Goal: Transaction & Acquisition: Purchase product/service

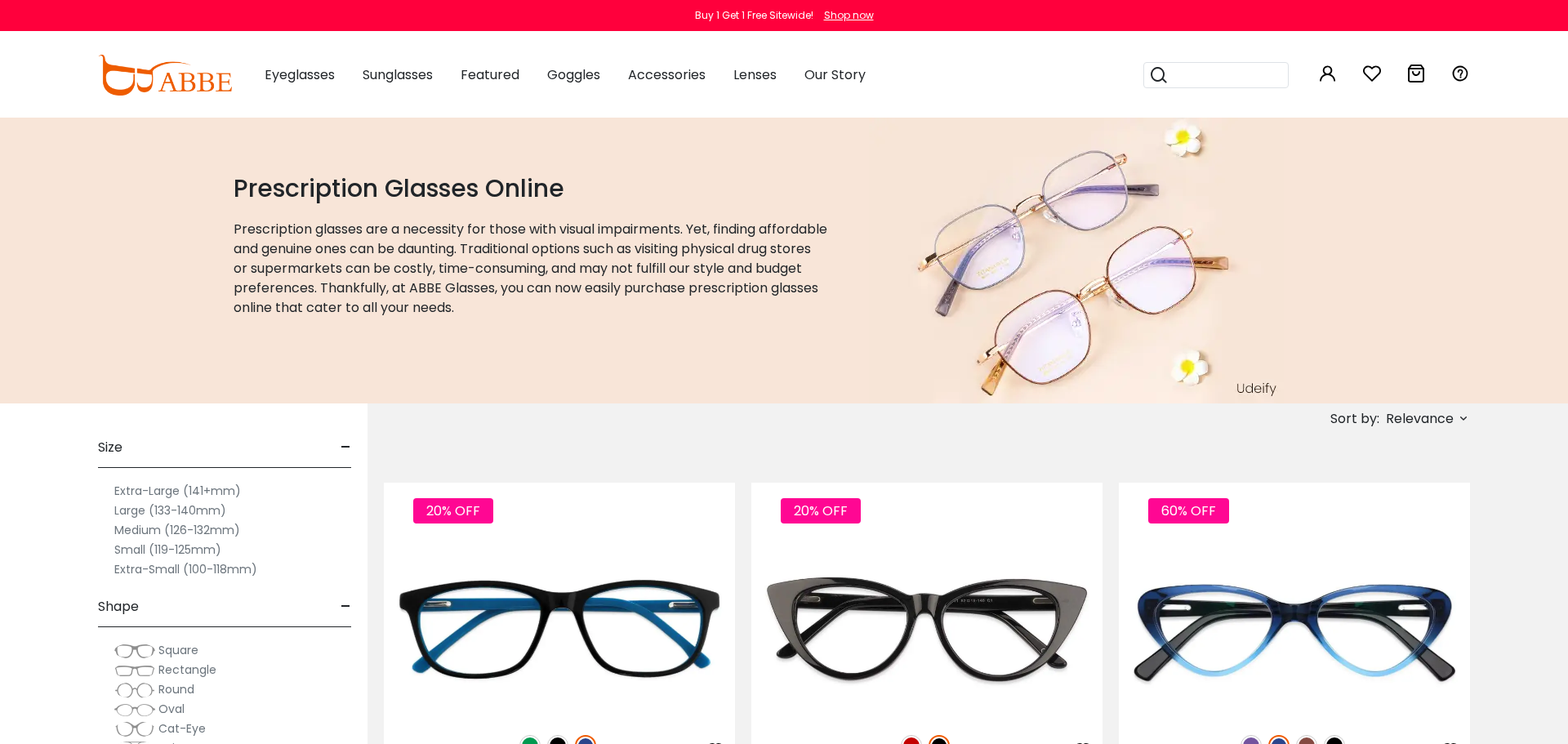
scroll to position [305, 0]
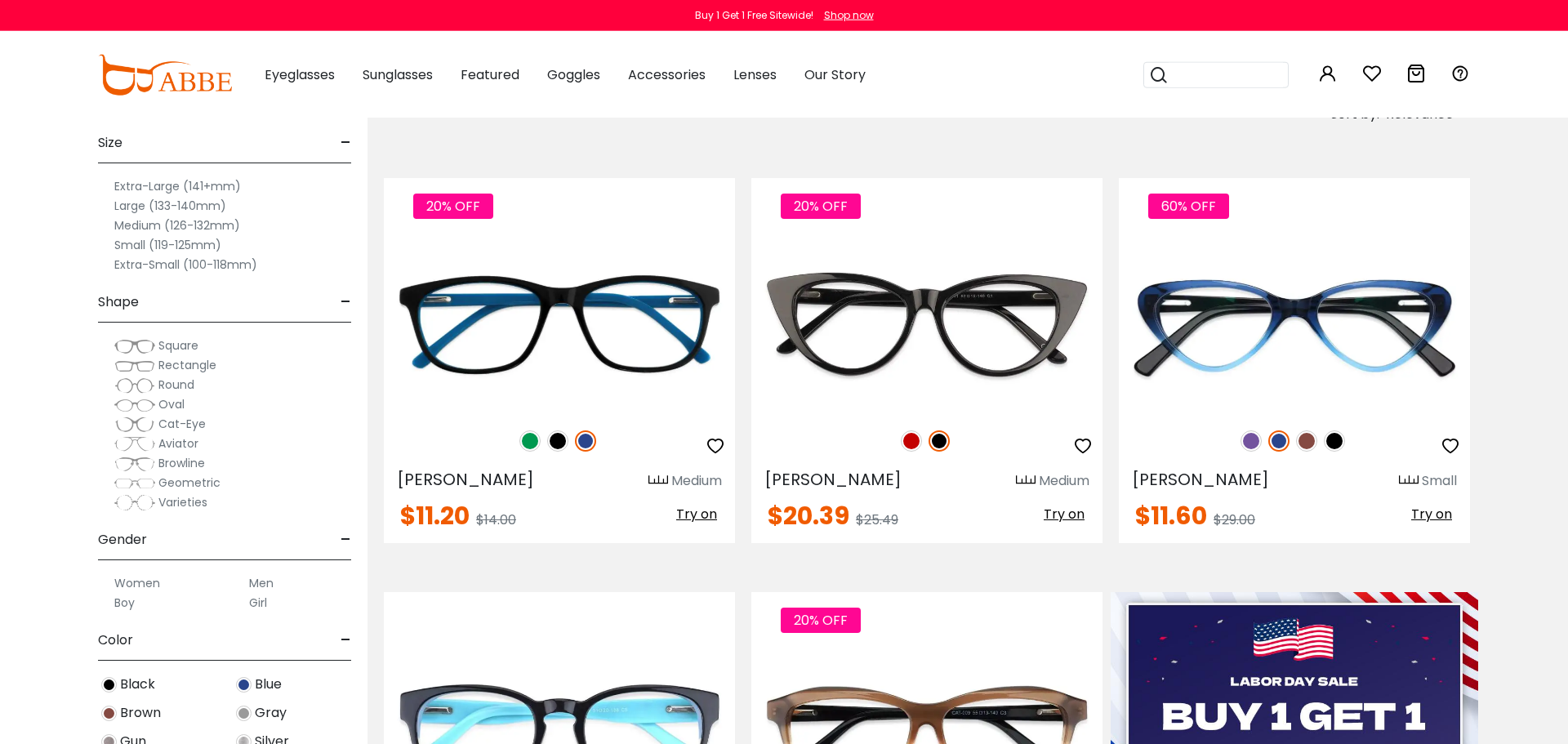
click at [215, 227] on label "Medium (126-132mm)" at bounding box center [177, 225] width 126 height 20
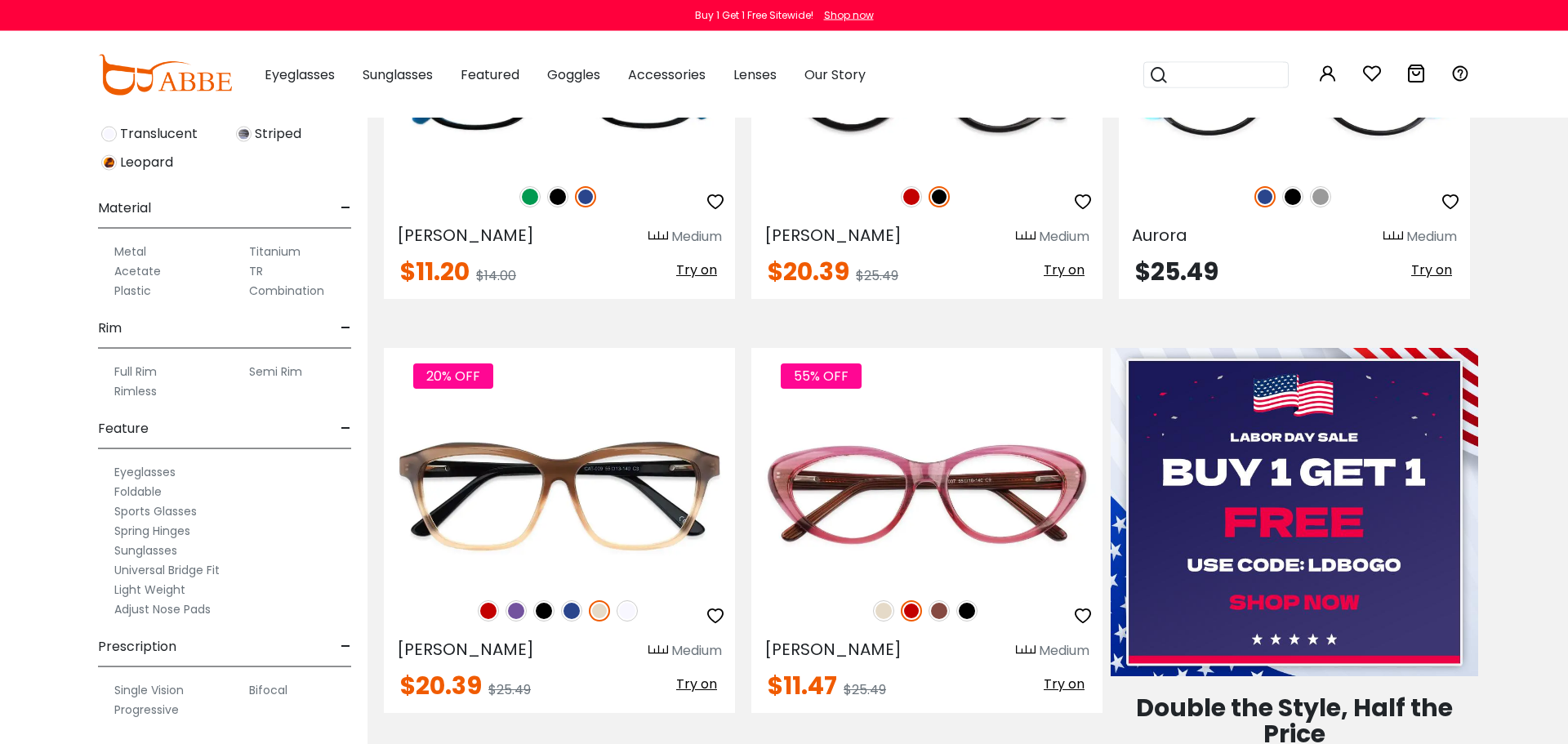
scroll to position [576, 0]
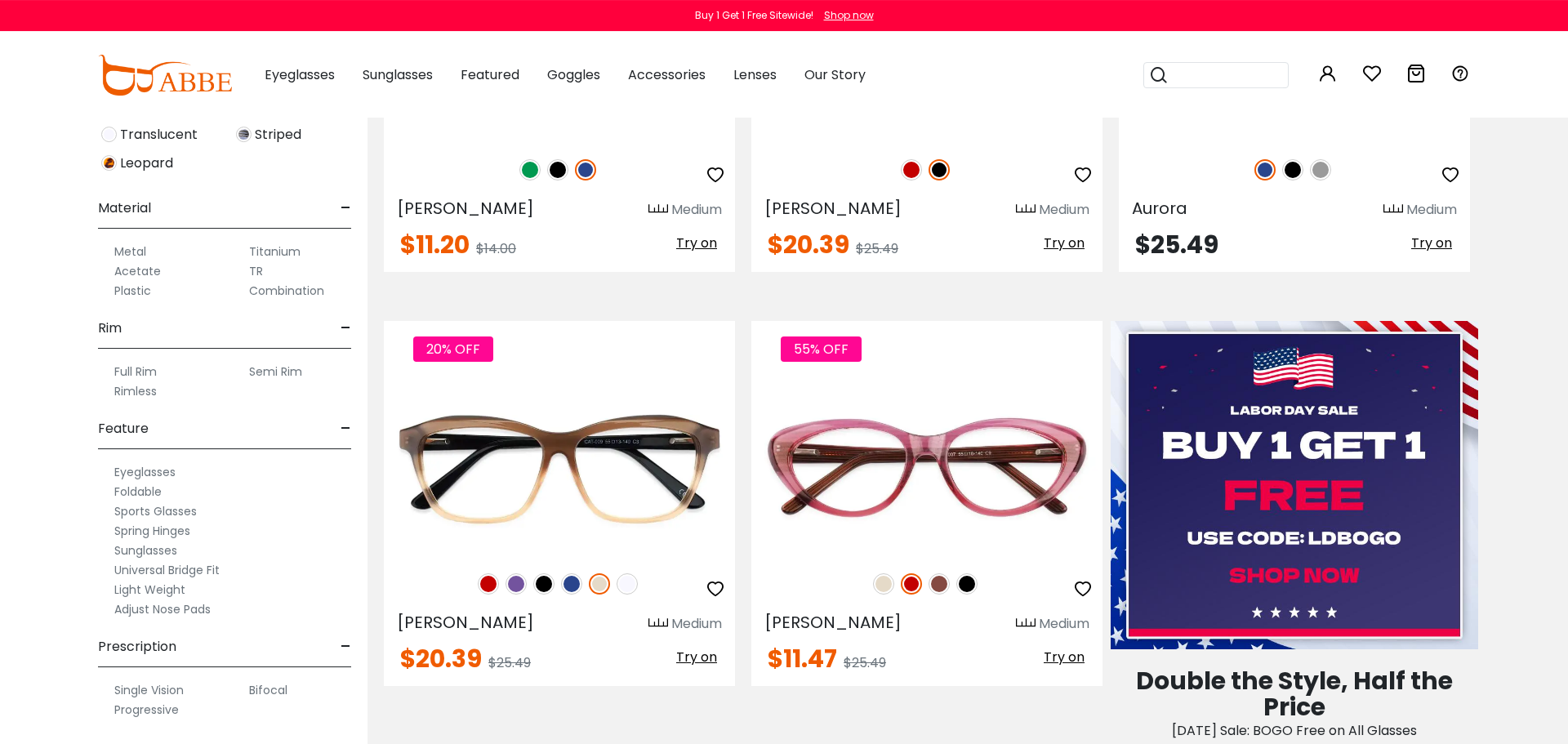
click at [197, 604] on label "Adjust Nose Pads" at bounding box center [162, 609] width 96 height 20
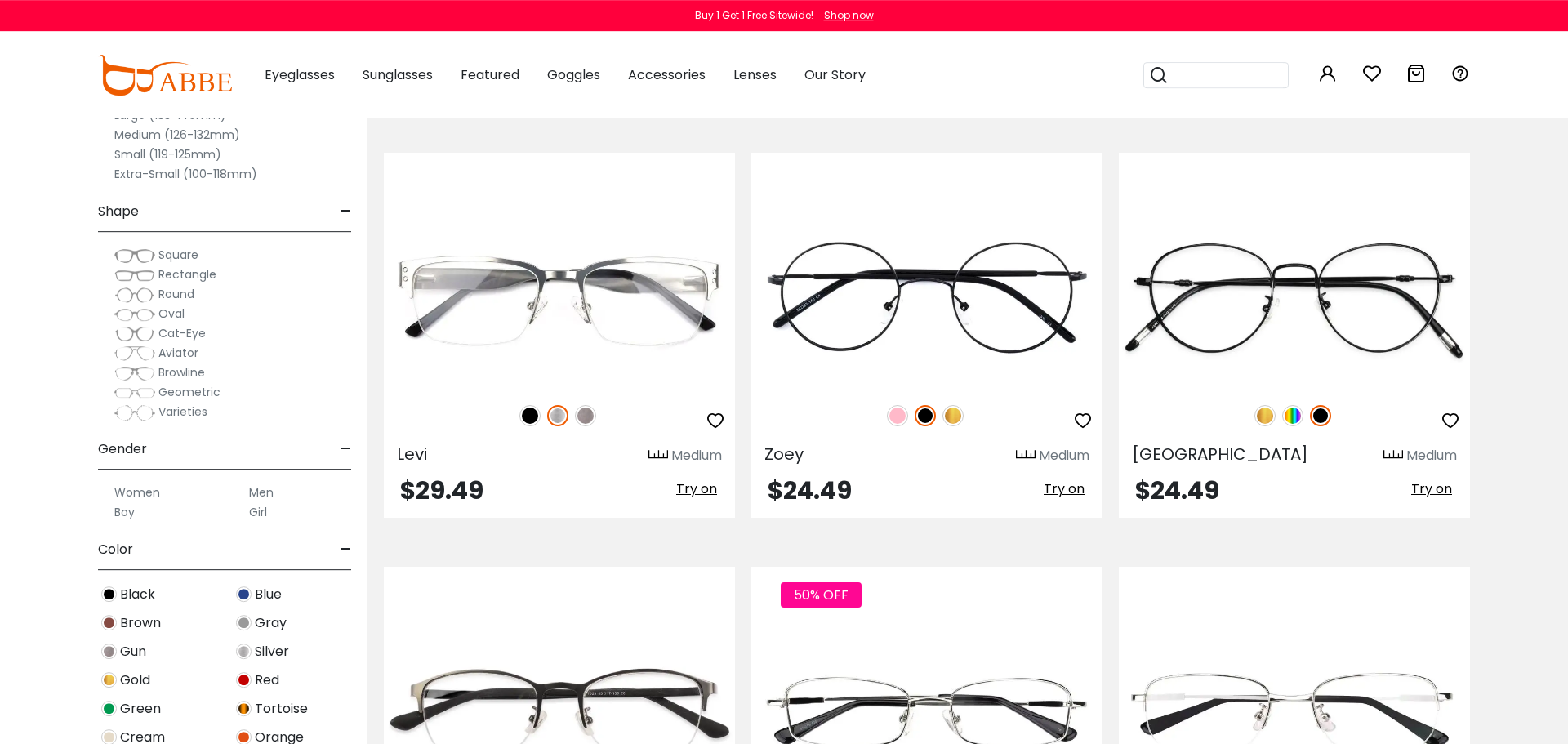
scroll to position [2871, 0]
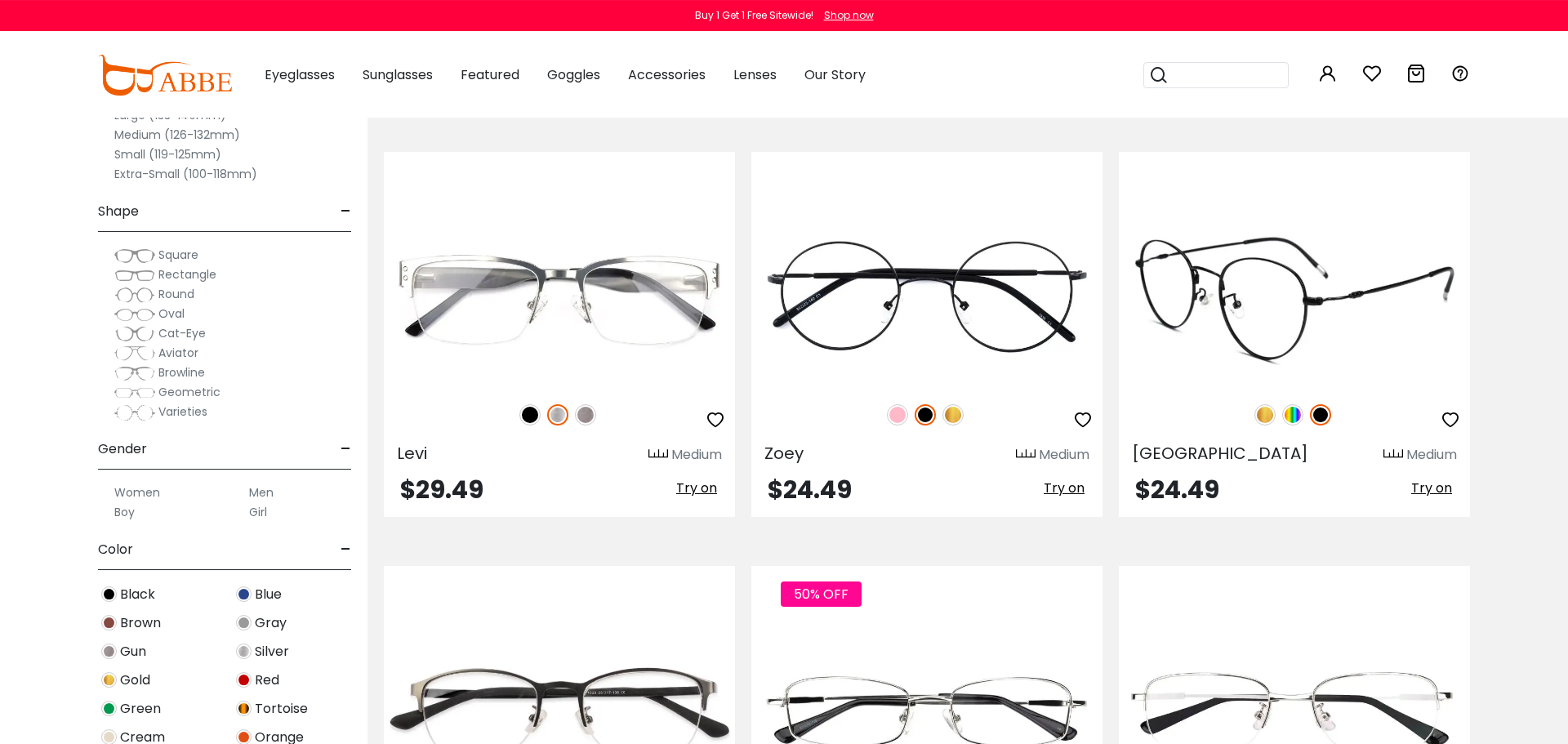
click at [1267, 419] on img at bounding box center [1265, 415] width 21 height 21
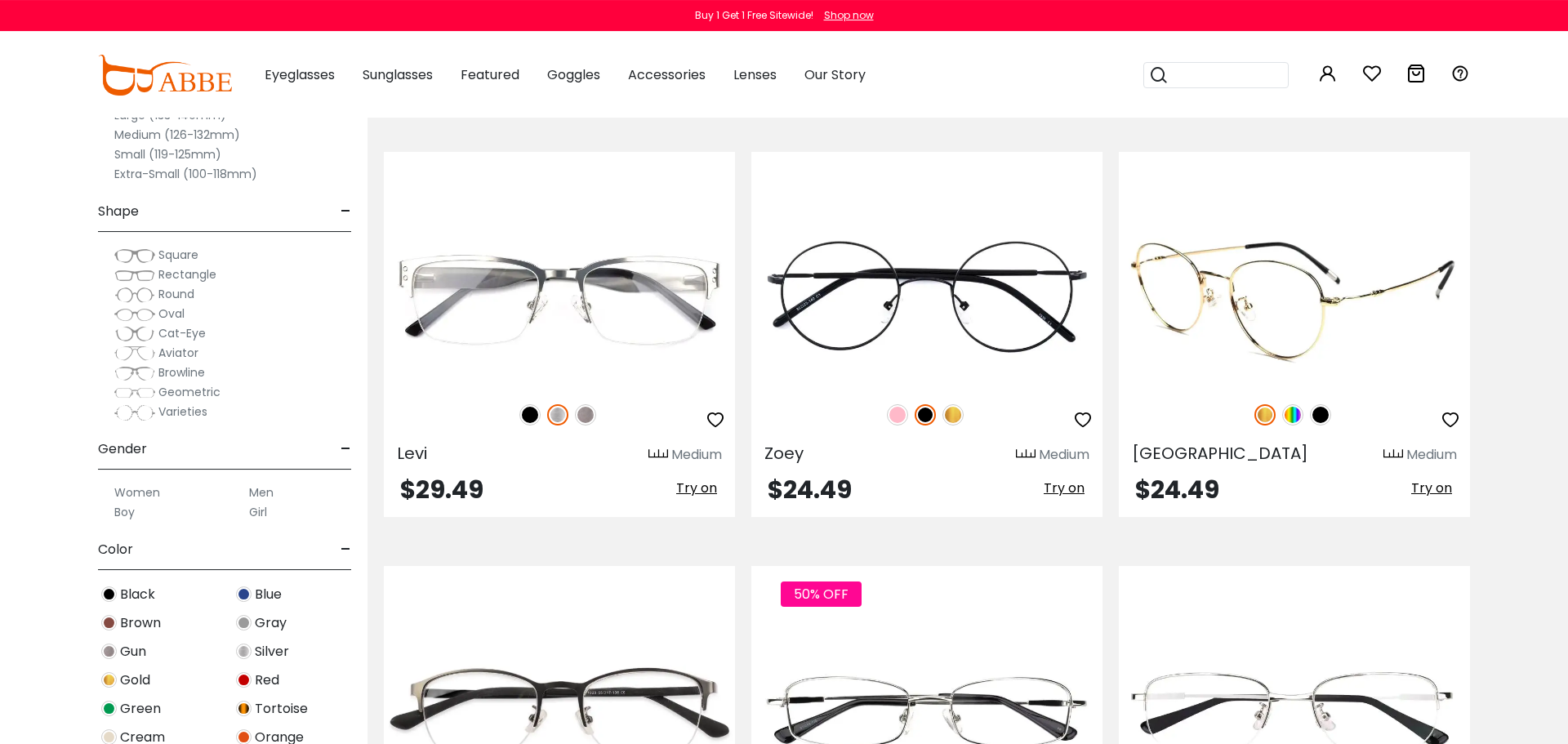
click at [1298, 409] on img at bounding box center [1292, 415] width 21 height 21
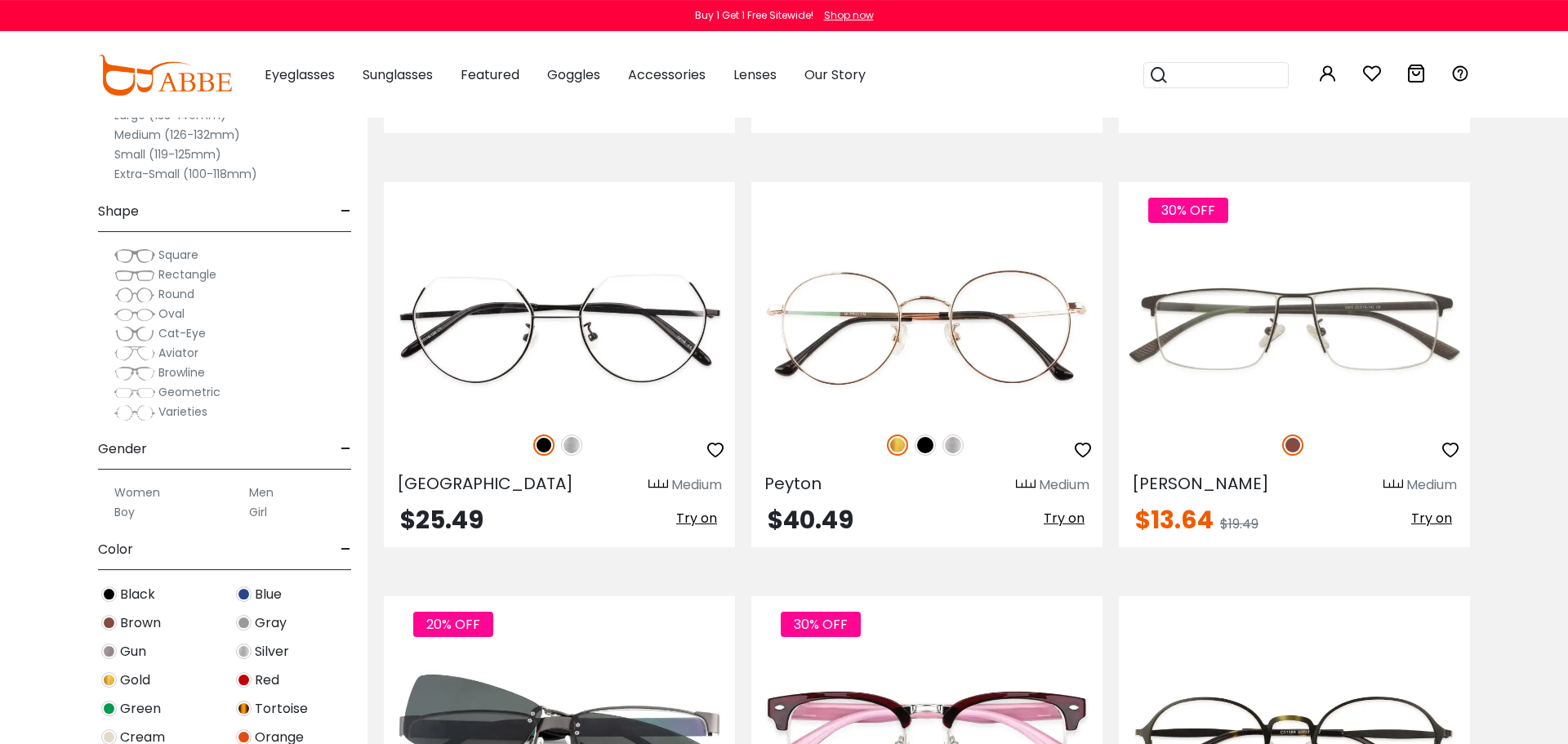
scroll to position [5326, 0]
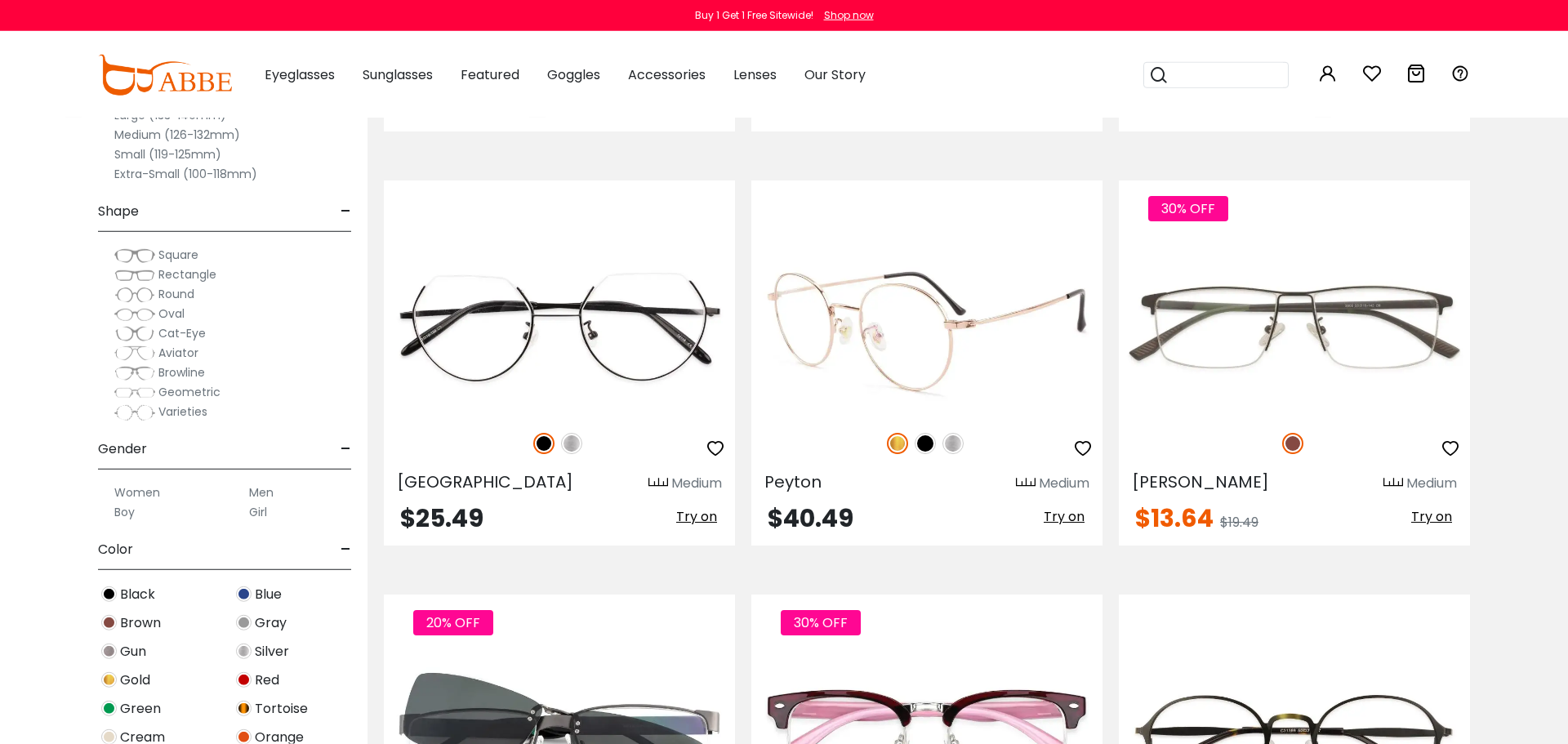
click at [952, 445] on img at bounding box center [953, 443] width 21 height 21
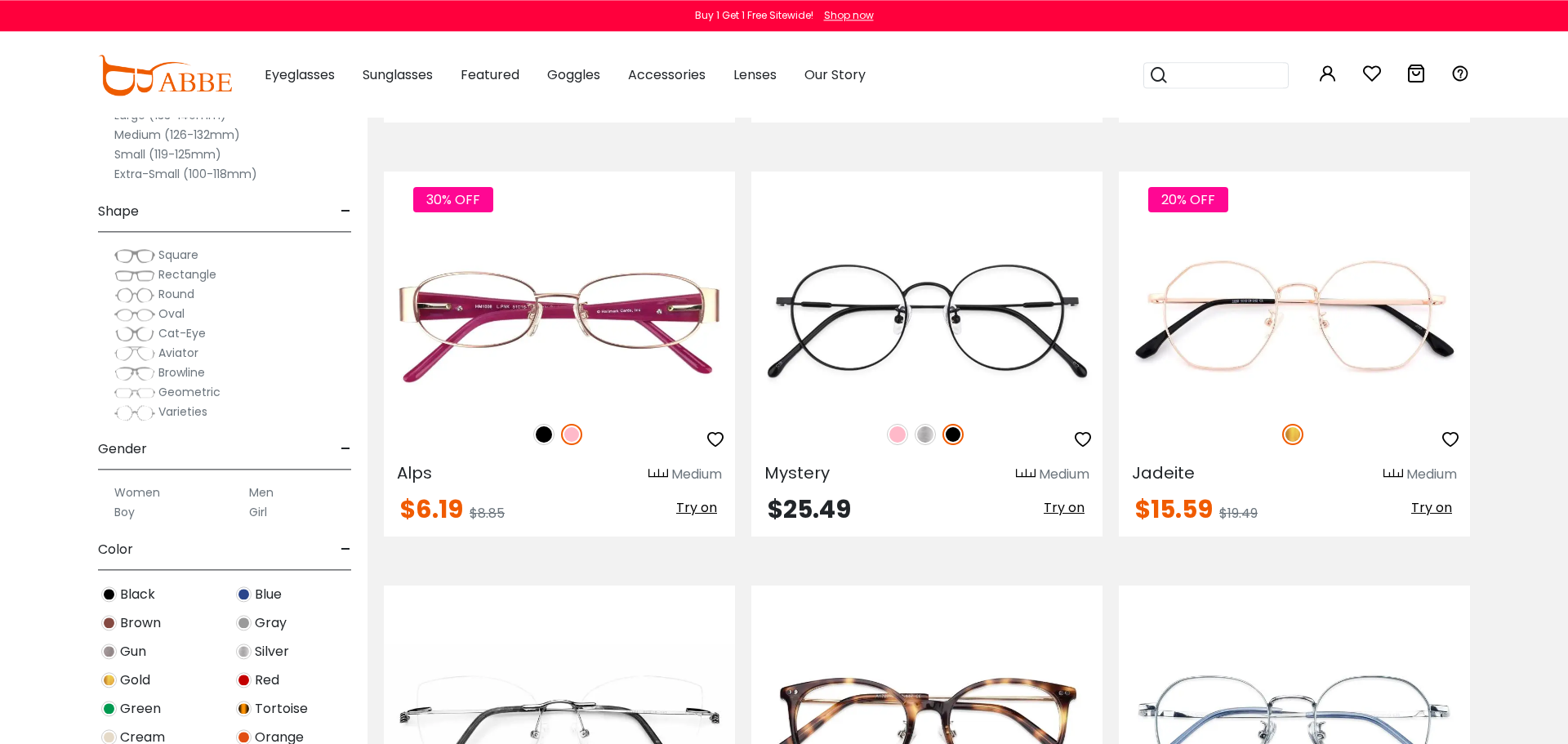
scroll to position [6170, 0]
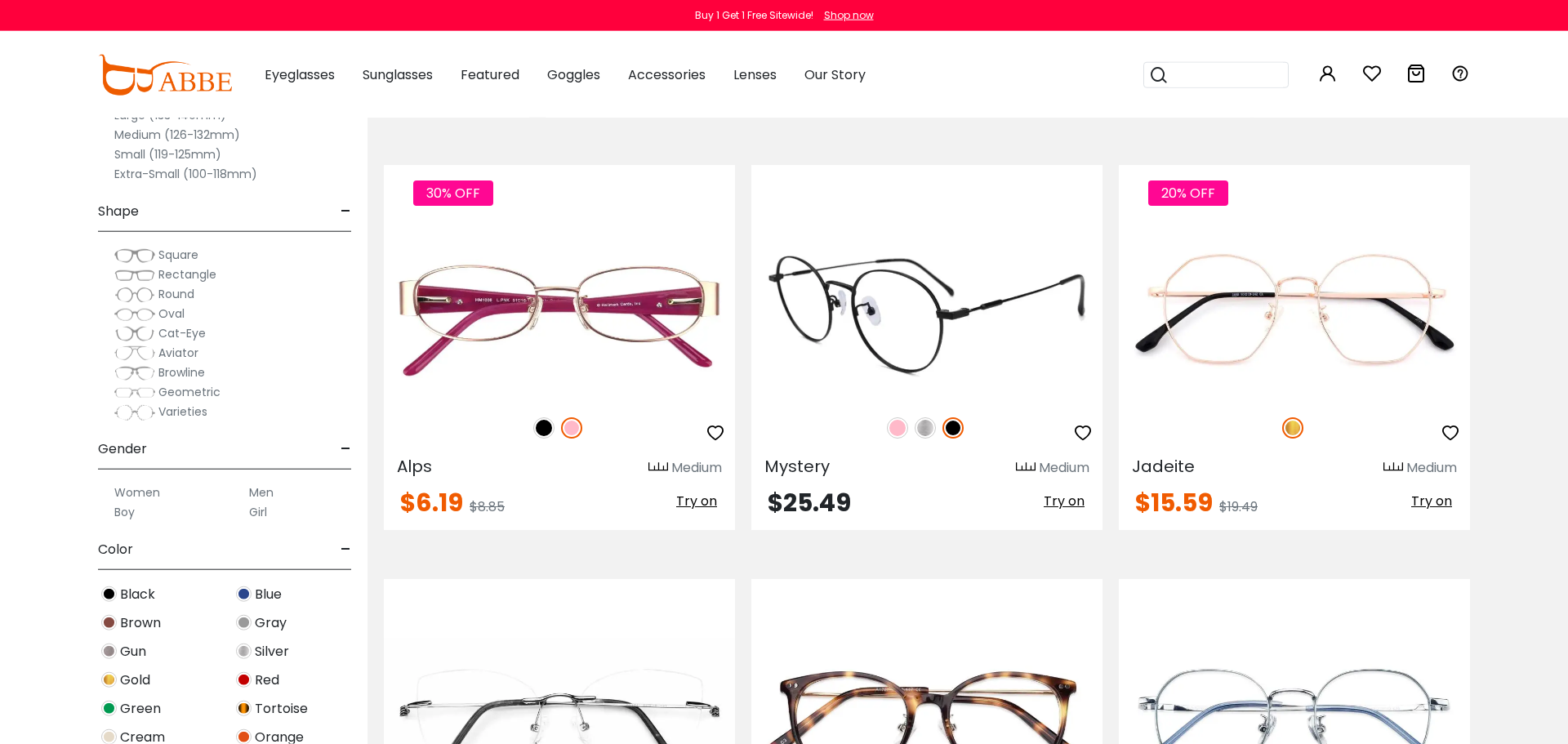
click at [926, 423] on img at bounding box center [925, 428] width 21 height 21
click at [948, 424] on img at bounding box center [953, 428] width 21 height 21
click at [921, 430] on img at bounding box center [925, 428] width 21 height 21
click at [899, 434] on img at bounding box center [897, 428] width 21 height 21
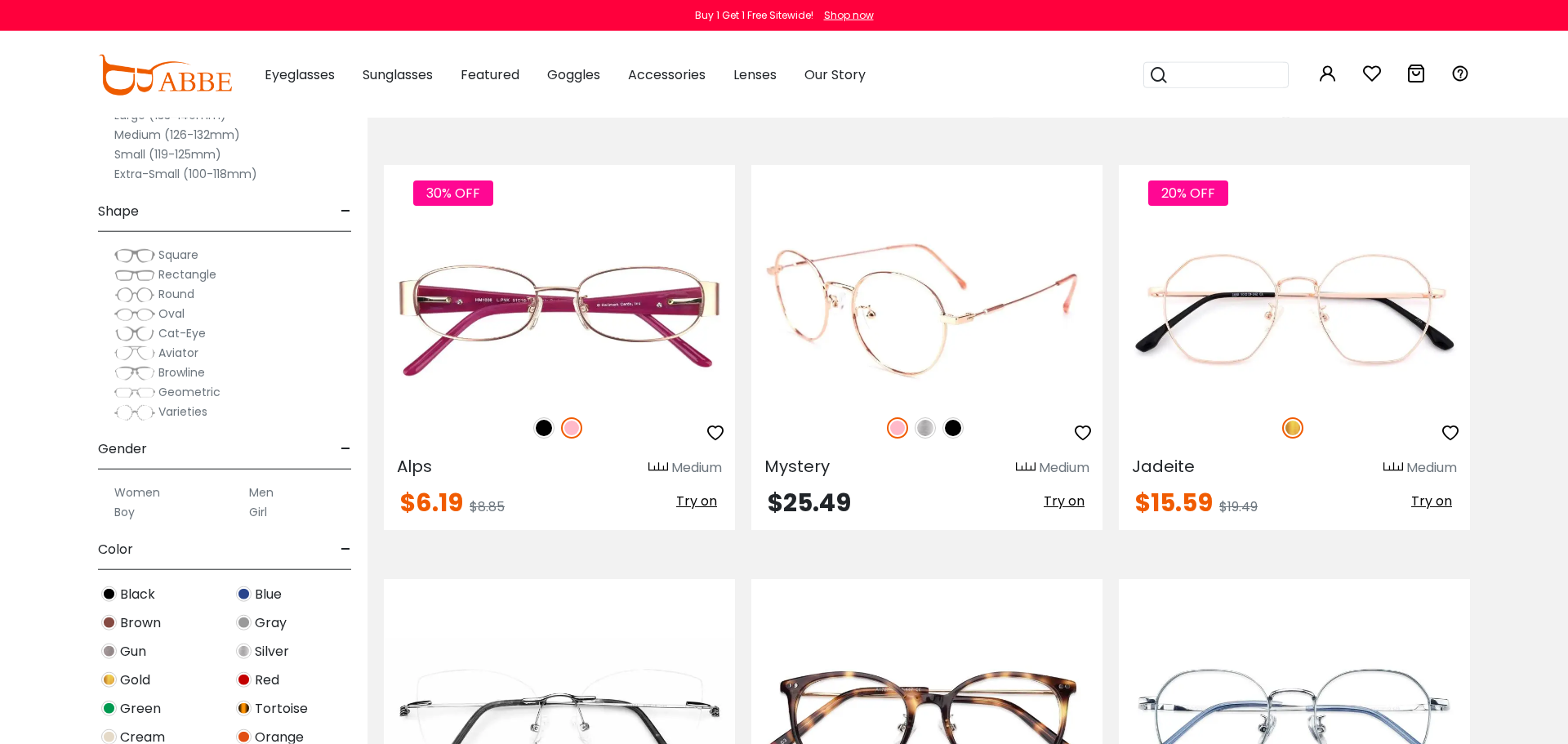
click at [926, 434] on img at bounding box center [925, 428] width 21 height 21
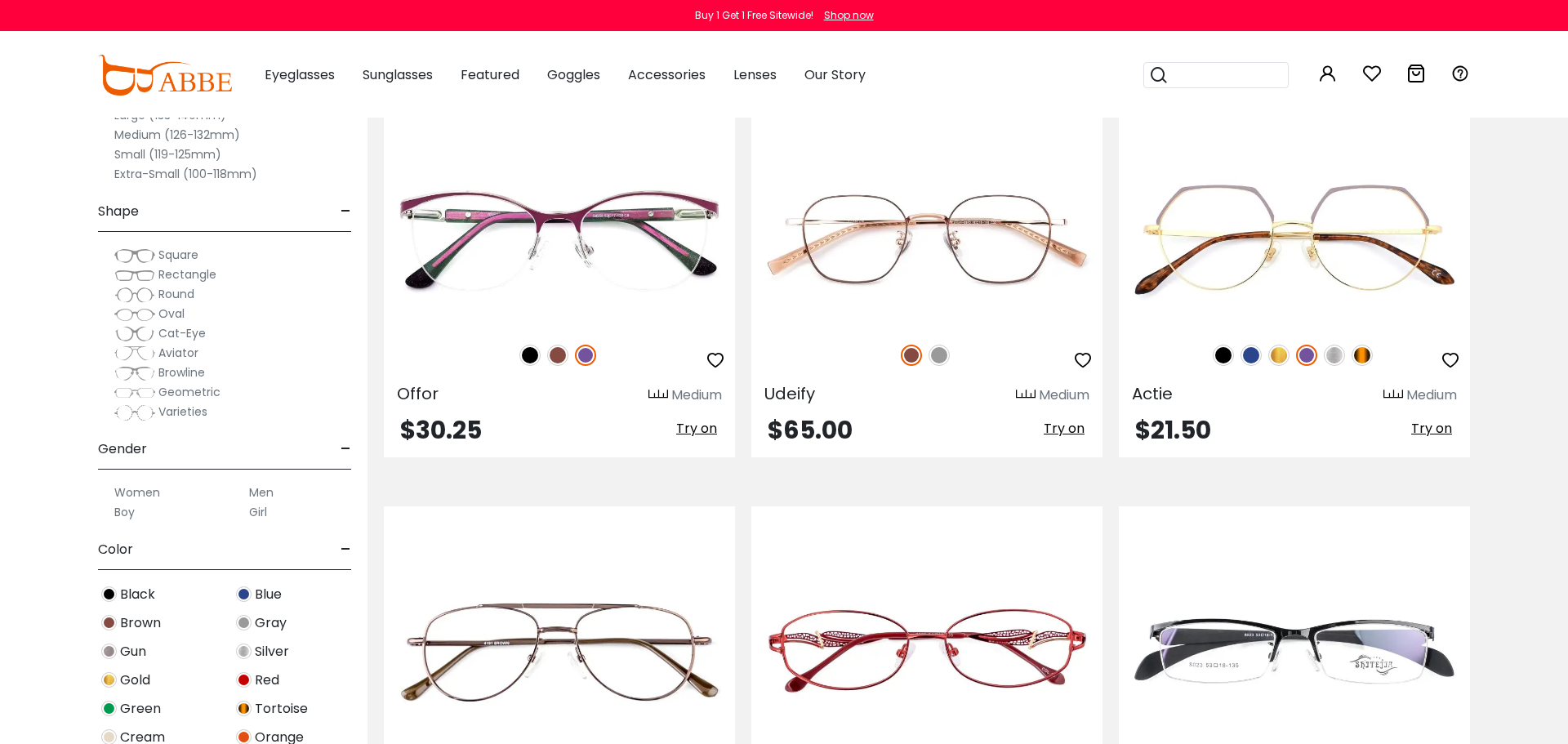
scroll to position [7874, 0]
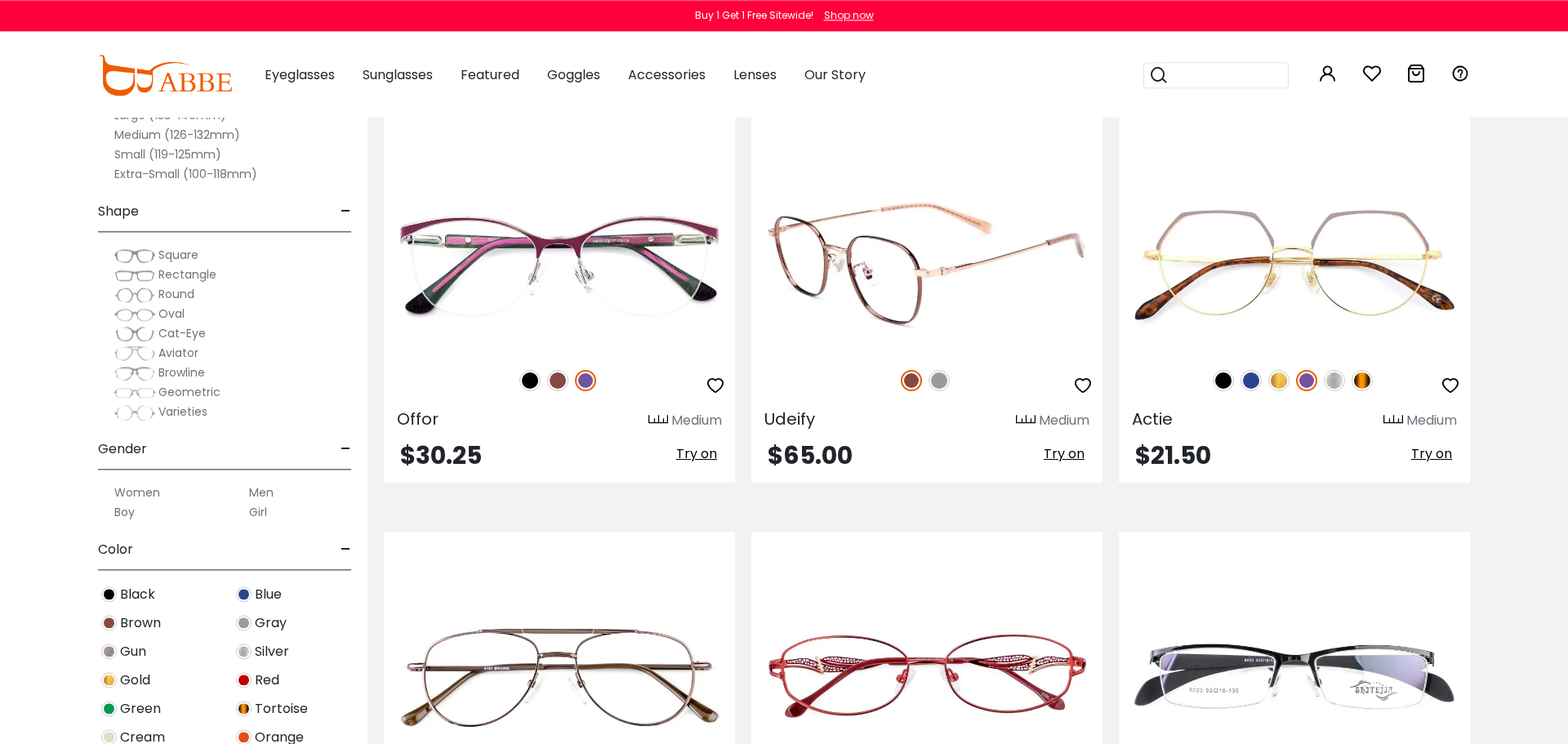
click at [943, 386] on img at bounding box center [939, 380] width 21 height 21
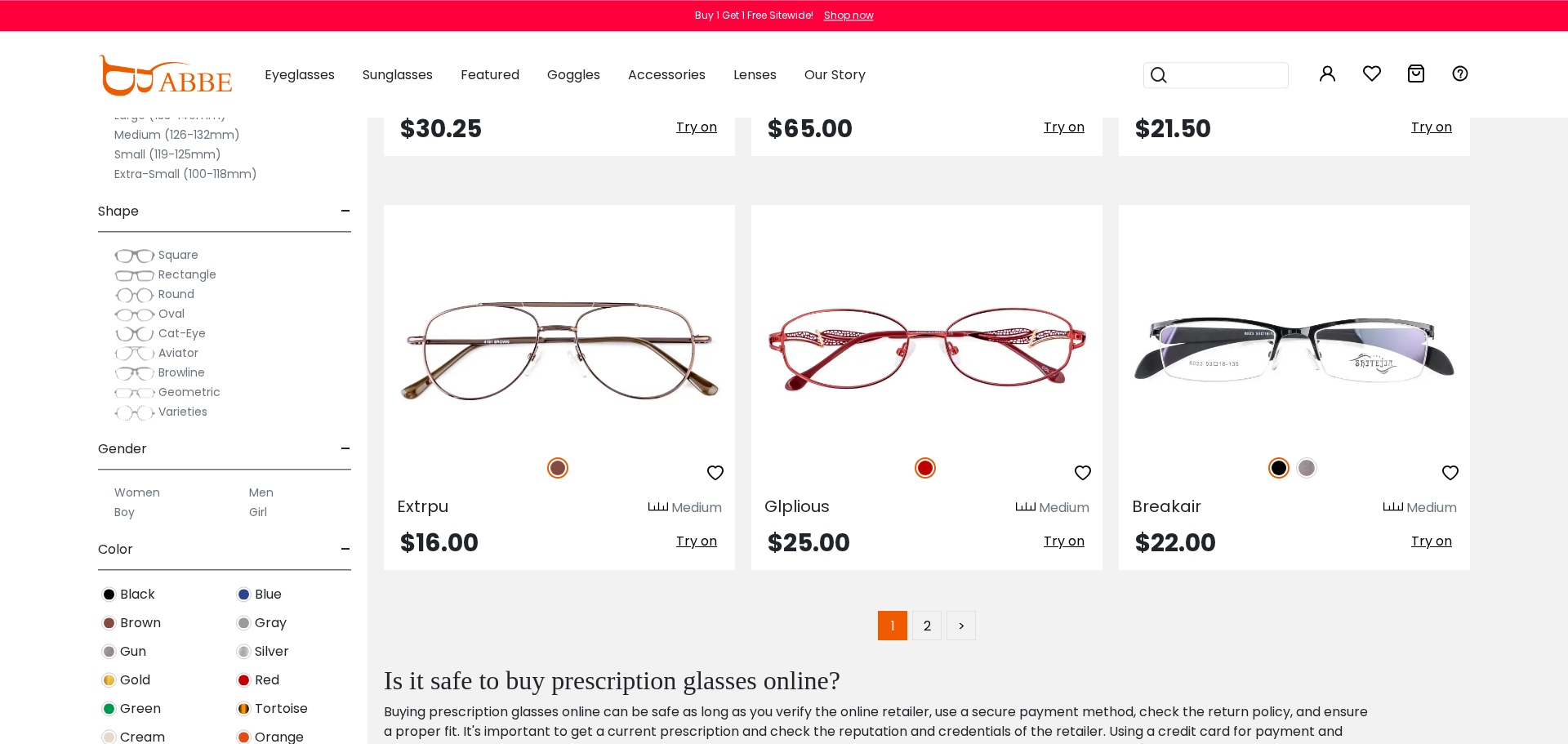
scroll to position [8202, 0]
click at [922, 635] on link "2" at bounding box center [928, 625] width 30 height 30
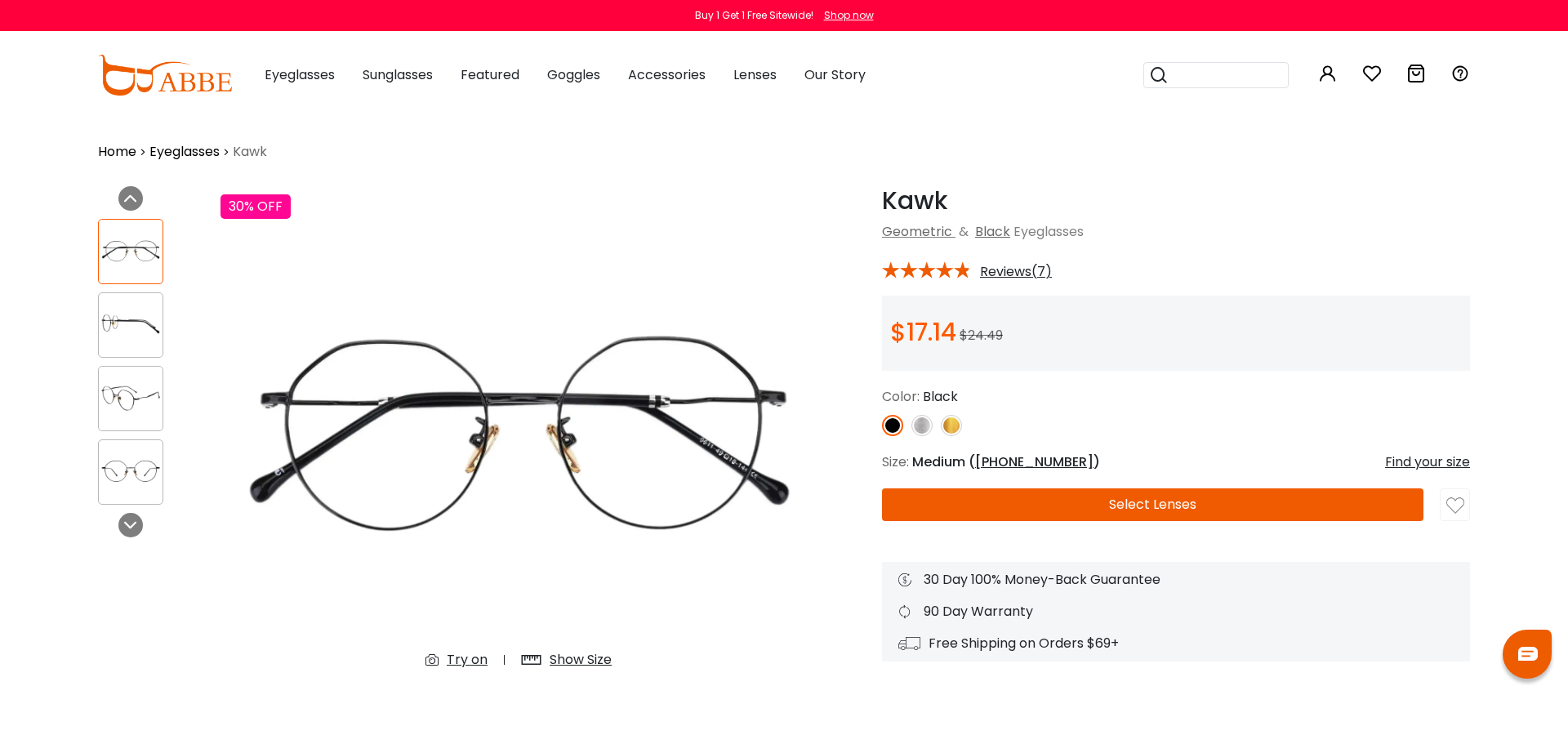
click at [922, 427] on img at bounding box center [922, 425] width 21 height 21
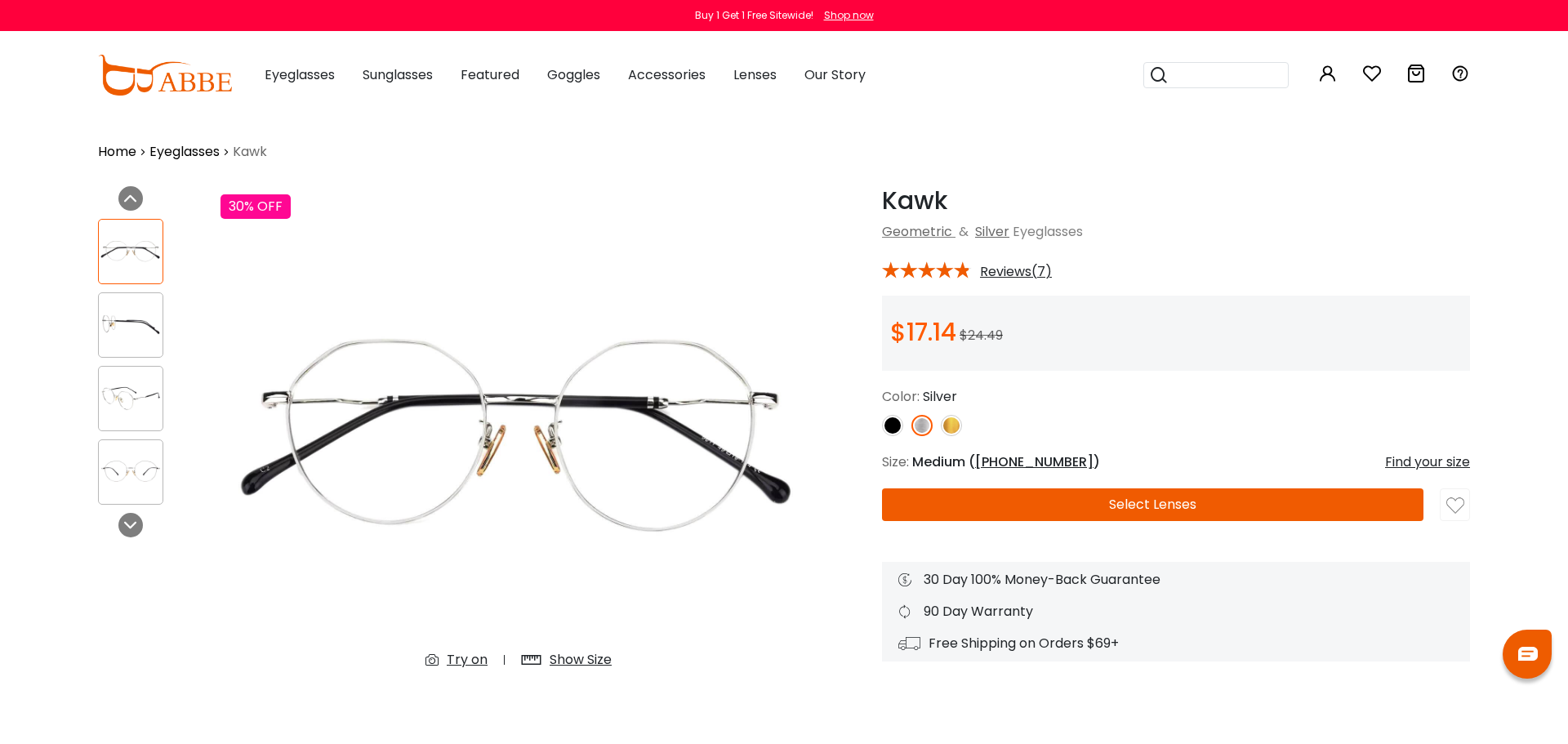
click at [123, 343] on div at bounding box center [131, 325] width 65 height 65
click at [112, 406] on img at bounding box center [131, 398] width 63 height 32
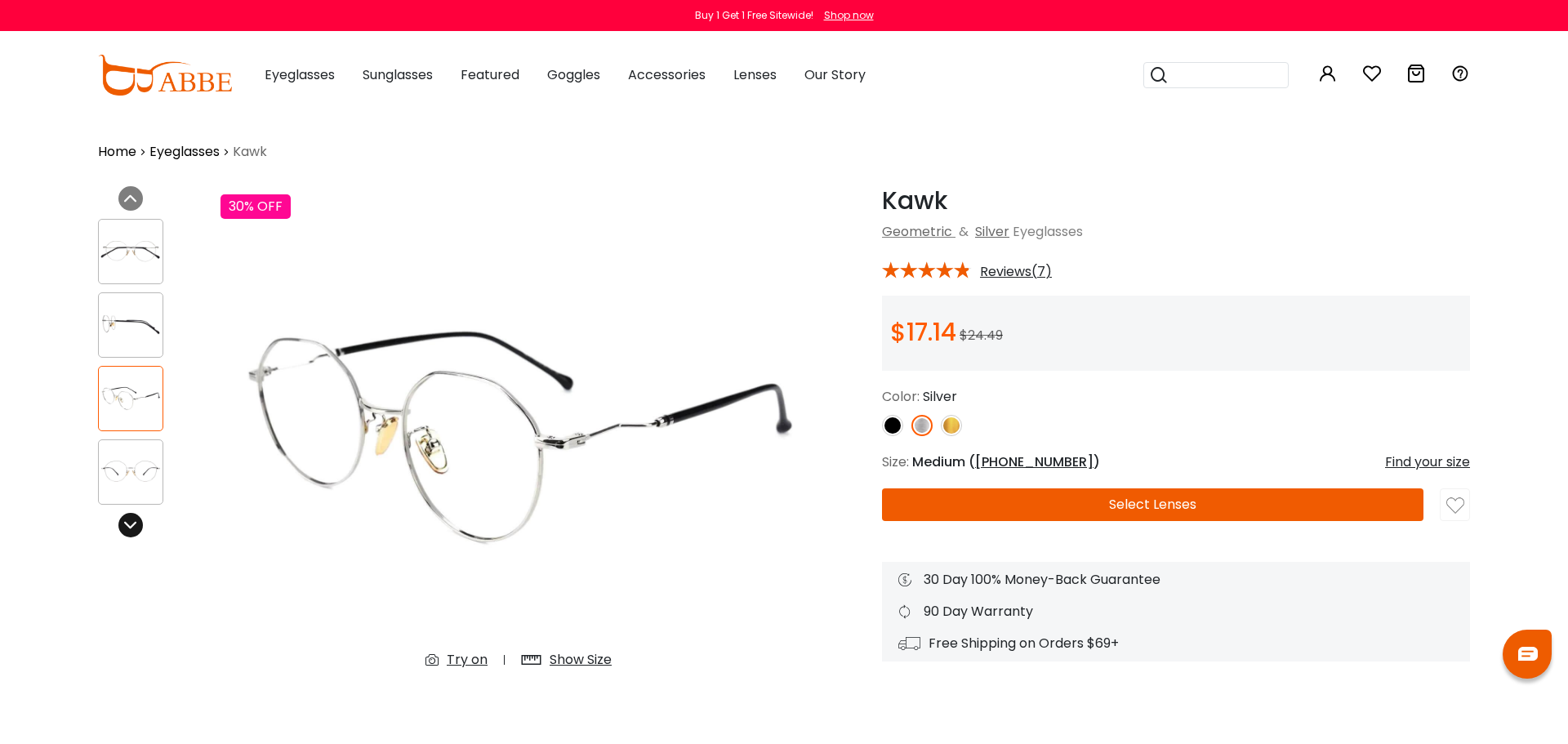
click at [136, 521] on icon at bounding box center [131, 525] width 13 height 13
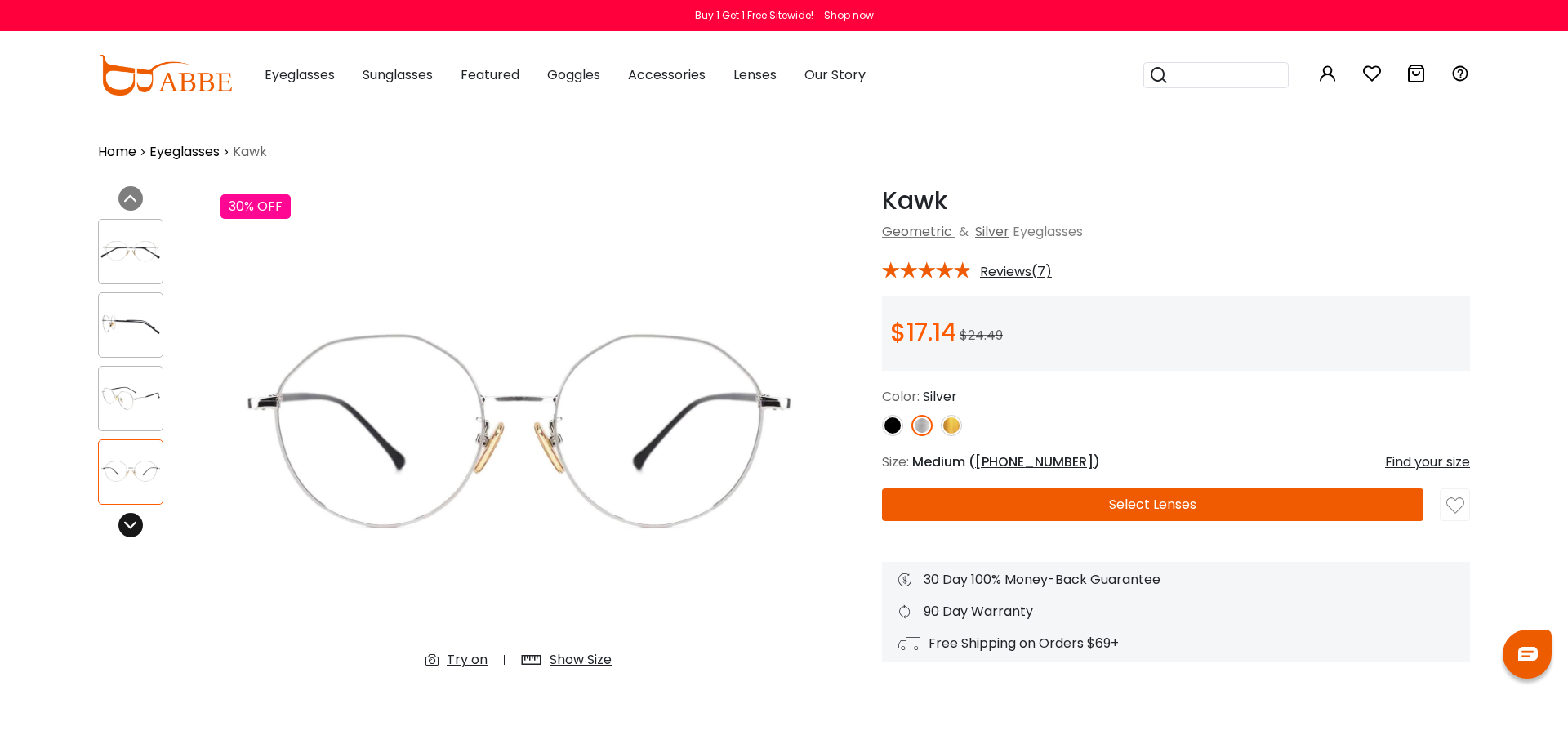
click at [136, 521] on icon at bounding box center [131, 525] width 13 height 13
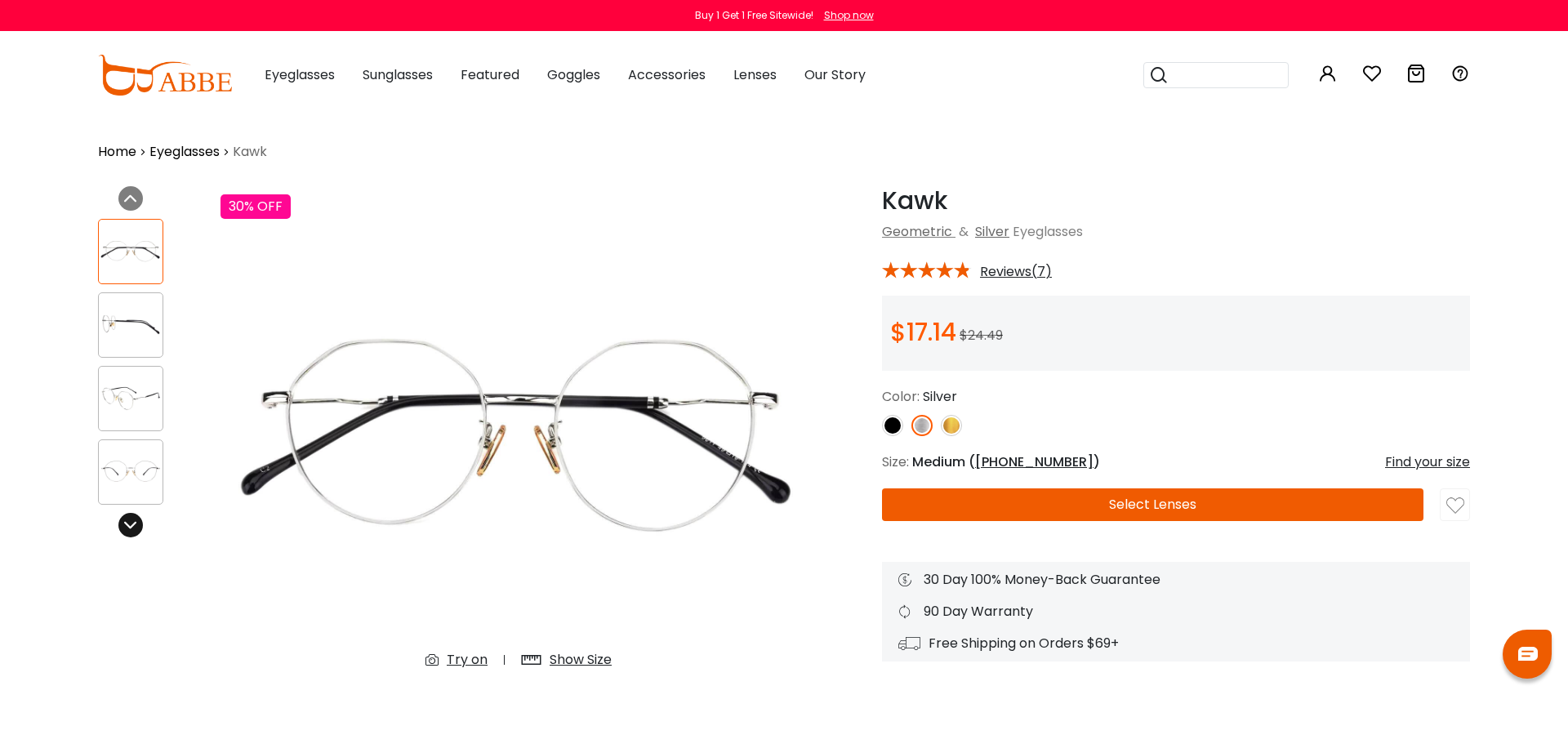
click at [136, 521] on icon at bounding box center [131, 525] width 13 height 13
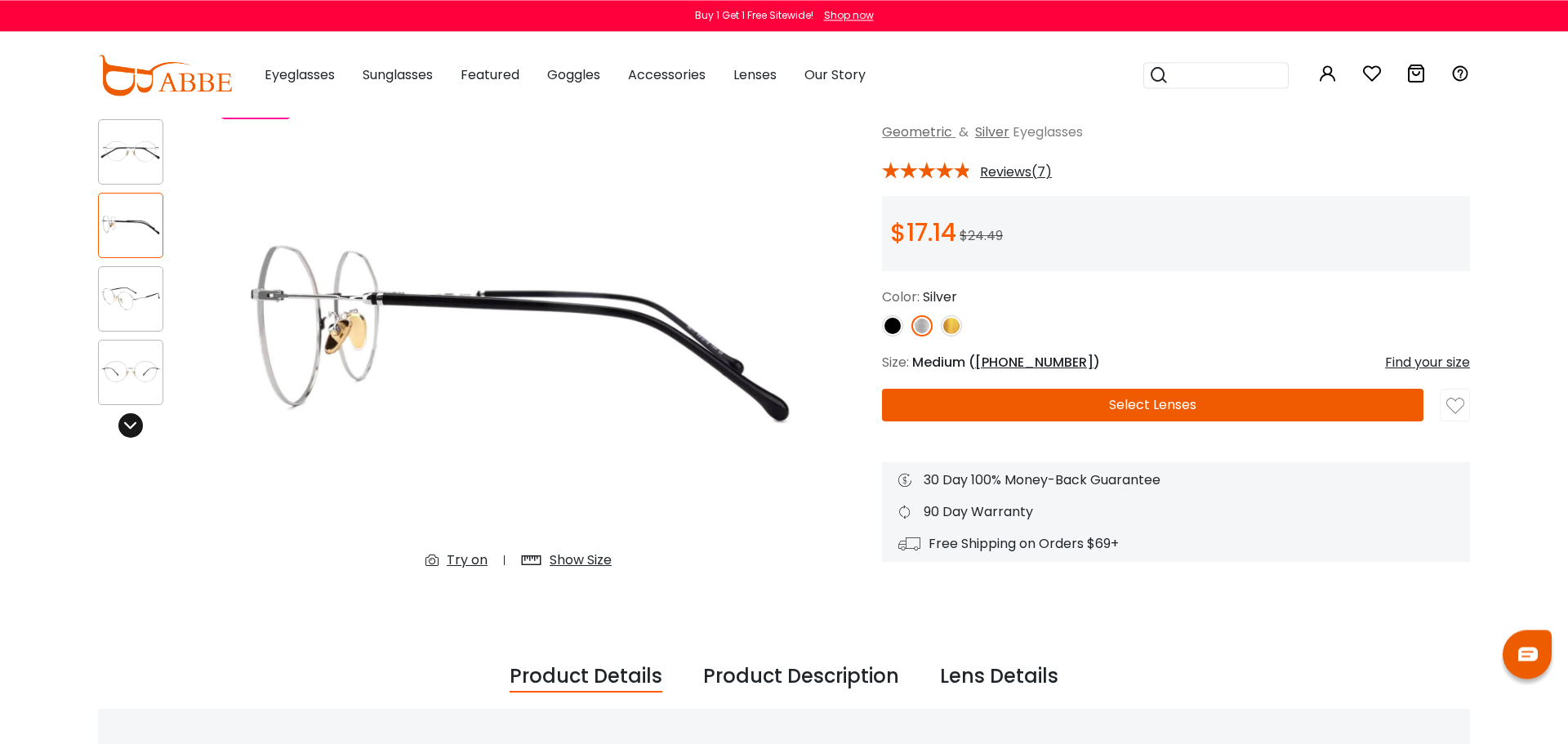
scroll to position [98, 0]
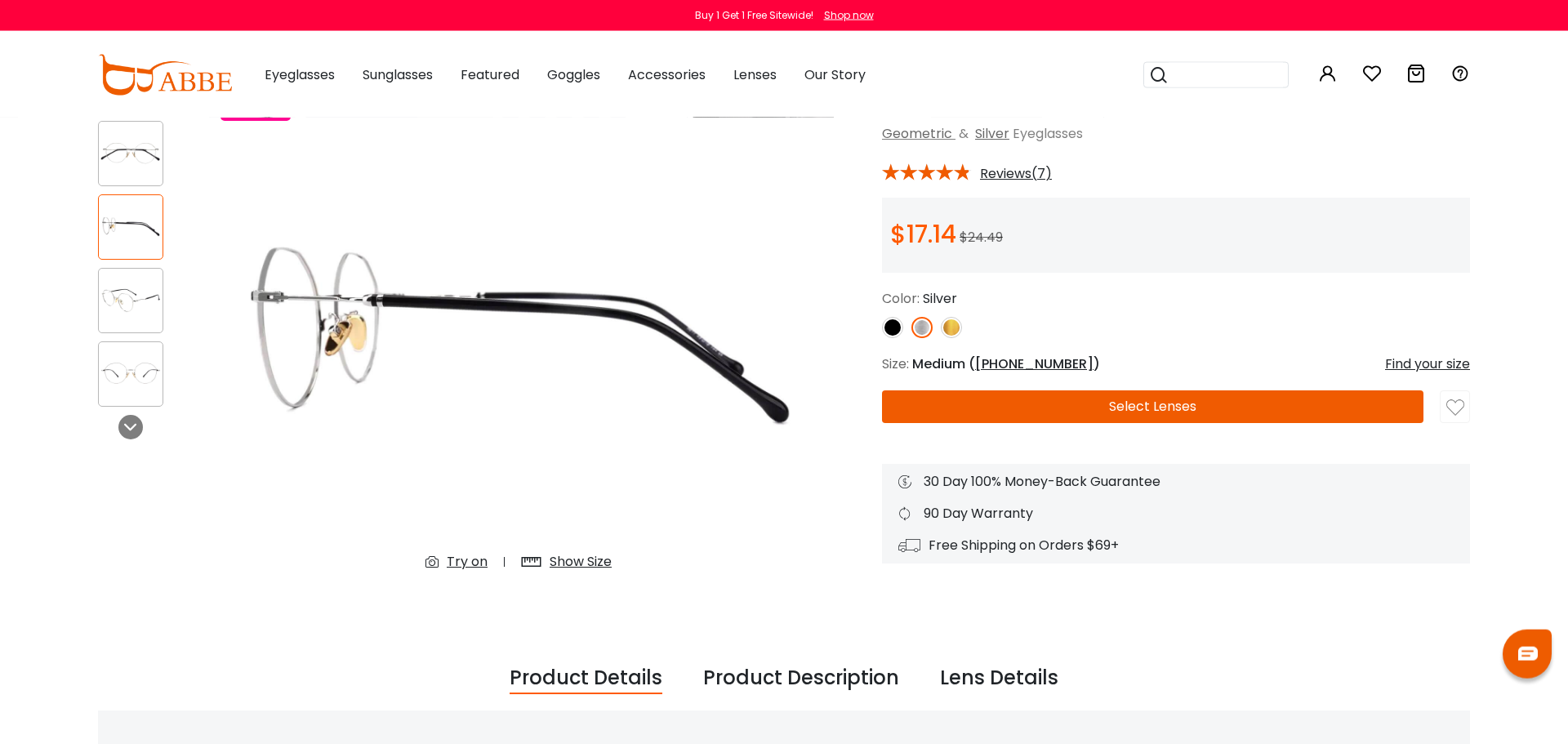
click at [142, 296] on img at bounding box center [131, 300] width 63 height 32
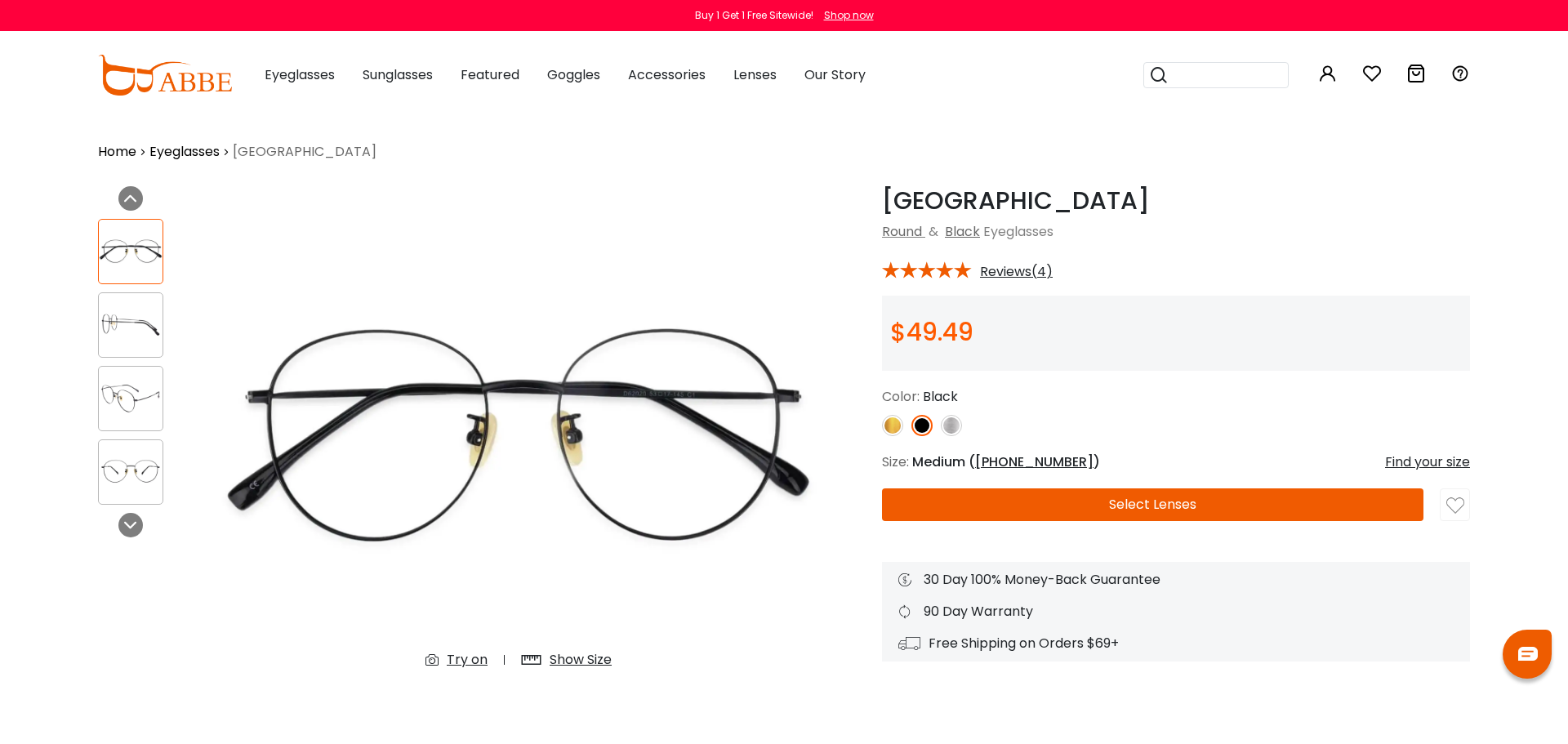
click at [956, 428] on img at bounding box center [951, 425] width 21 height 21
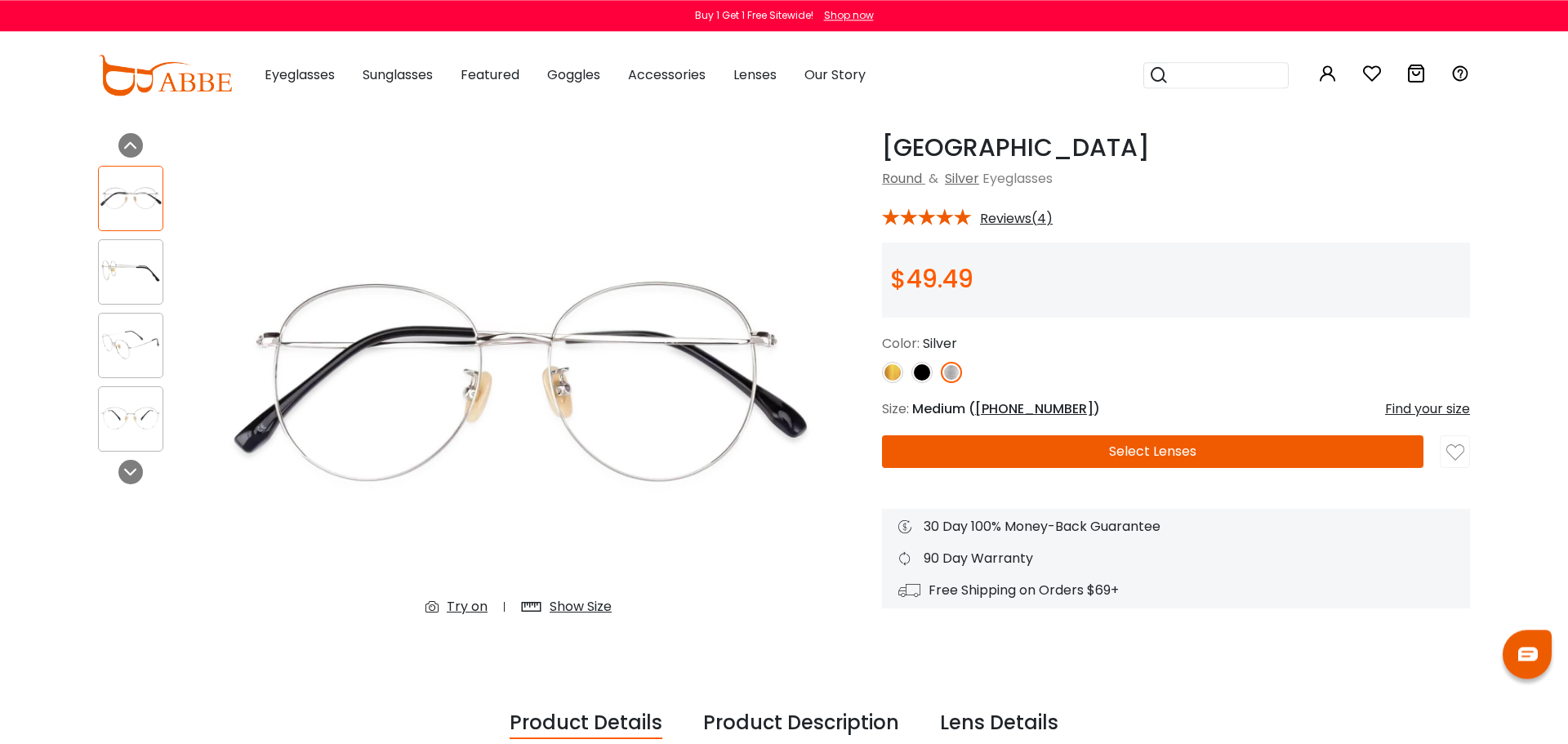
scroll to position [58, 0]
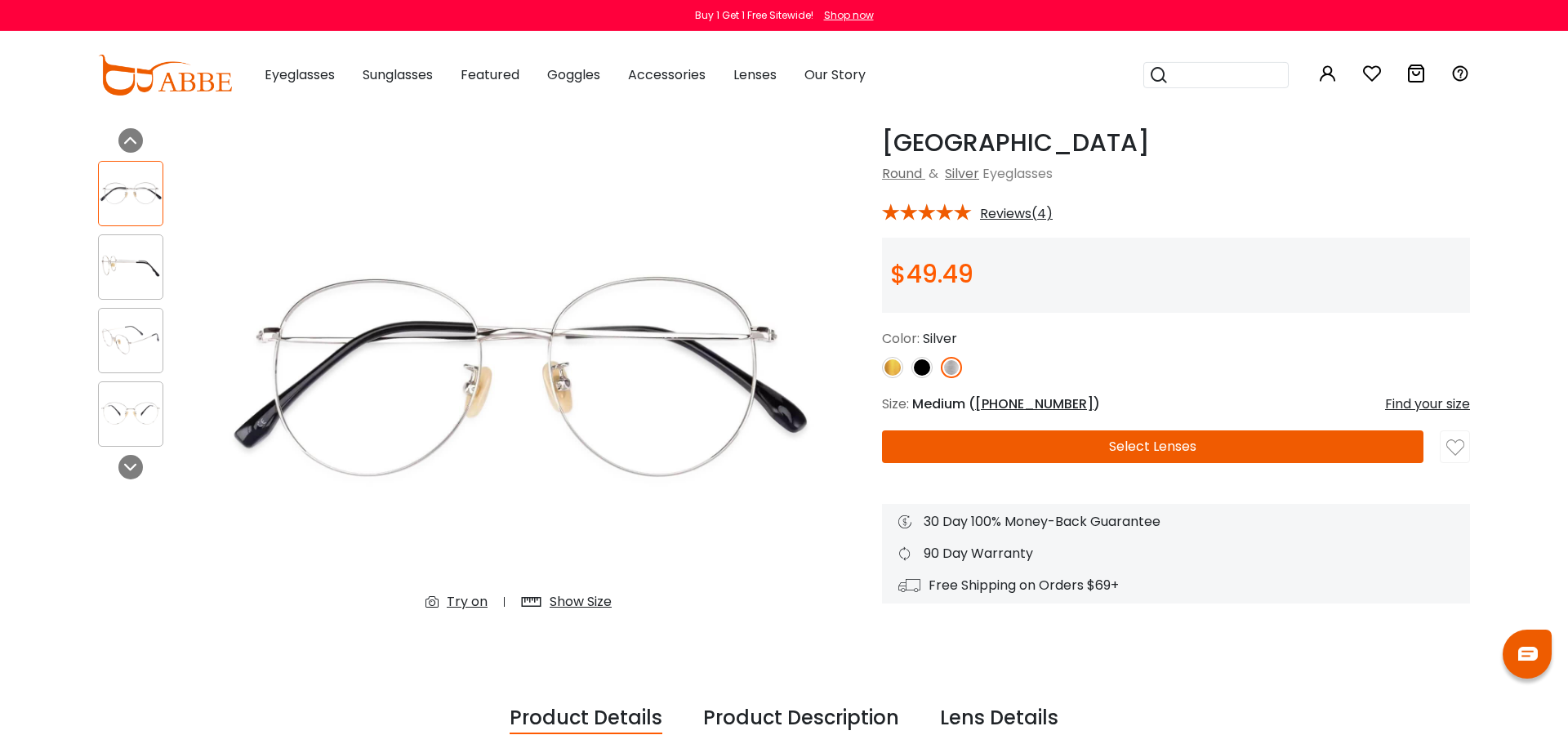
click at [140, 410] on img at bounding box center [131, 414] width 63 height 32
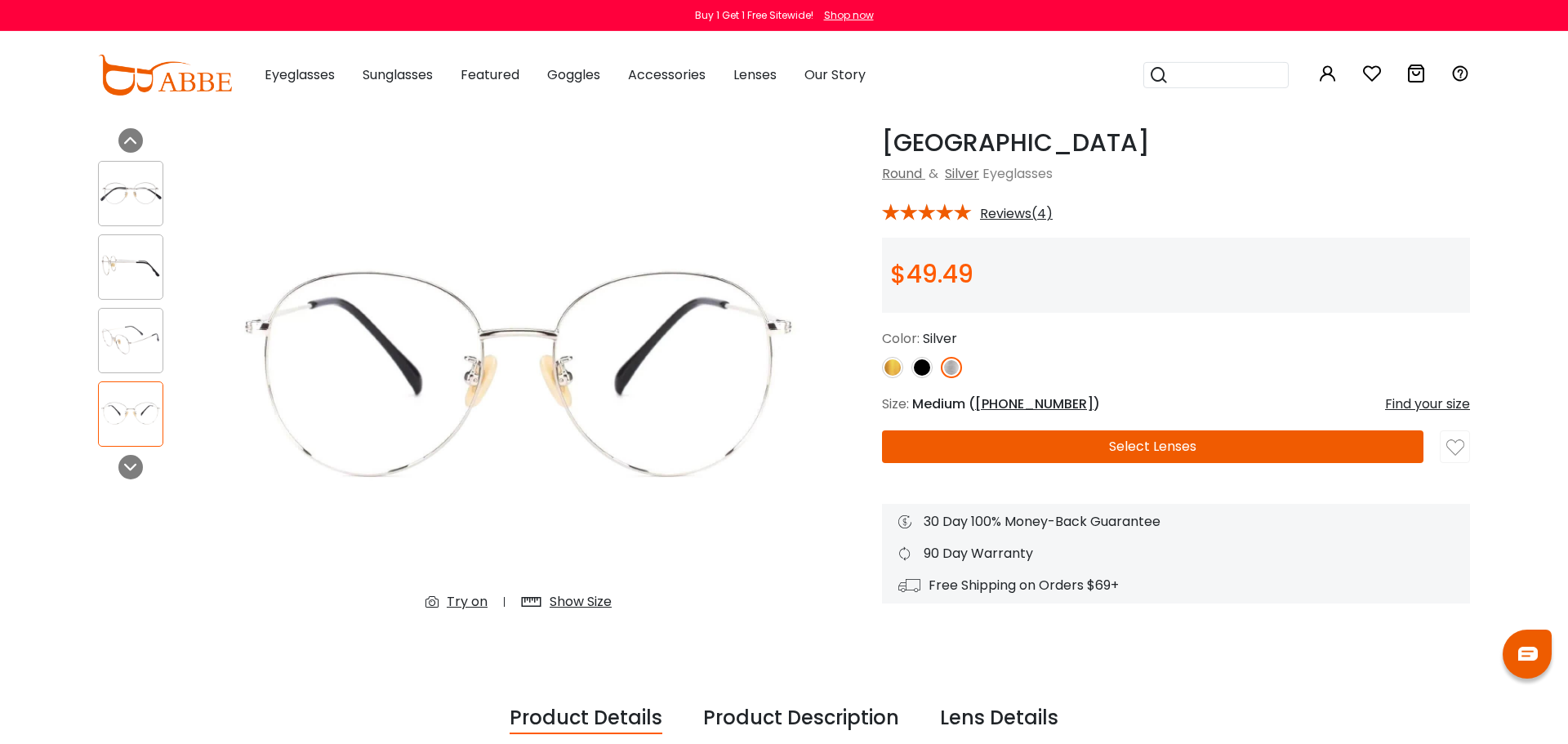
click at [128, 333] on img at bounding box center [131, 340] width 63 height 32
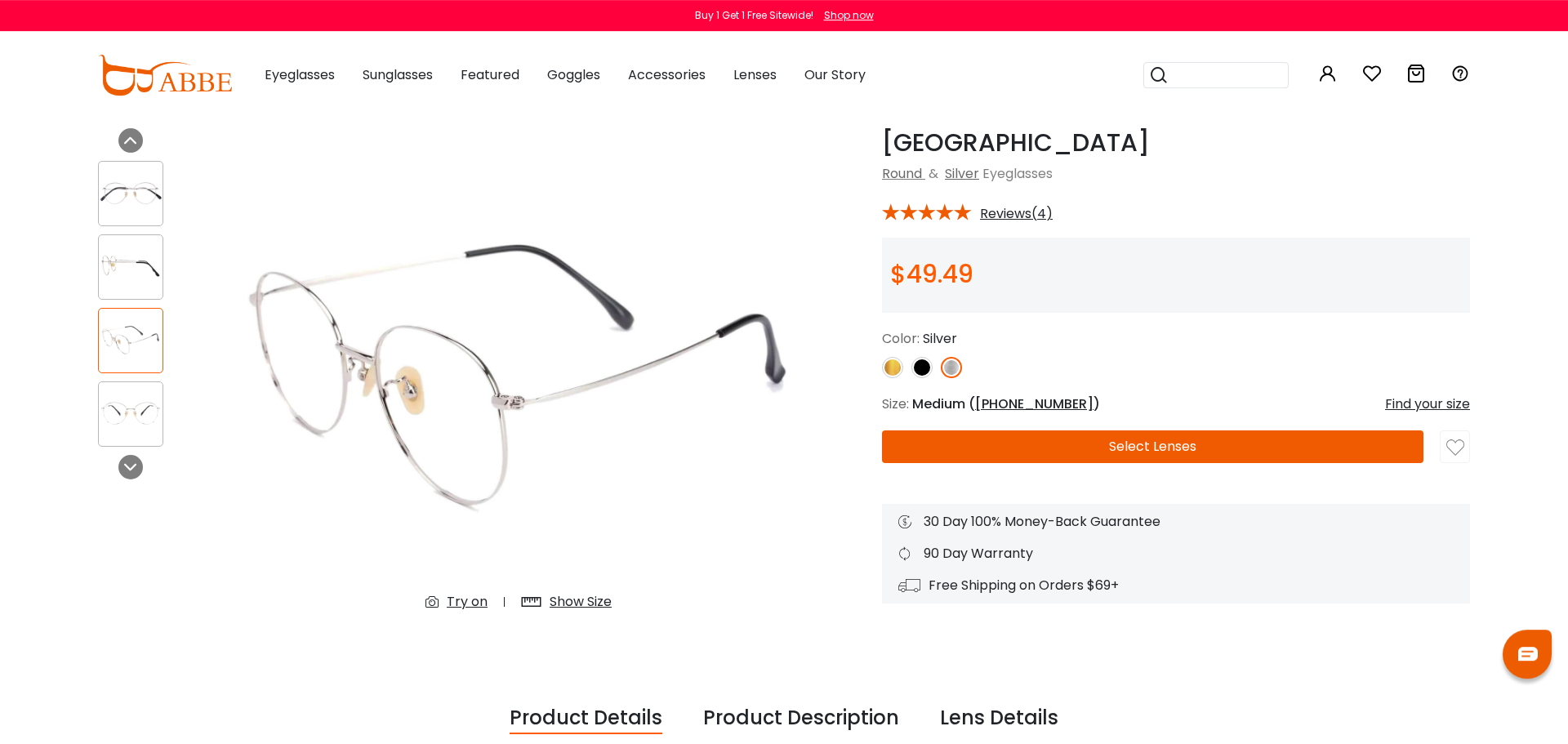
click at [477, 603] on div "Try on" at bounding box center [467, 601] width 41 height 20
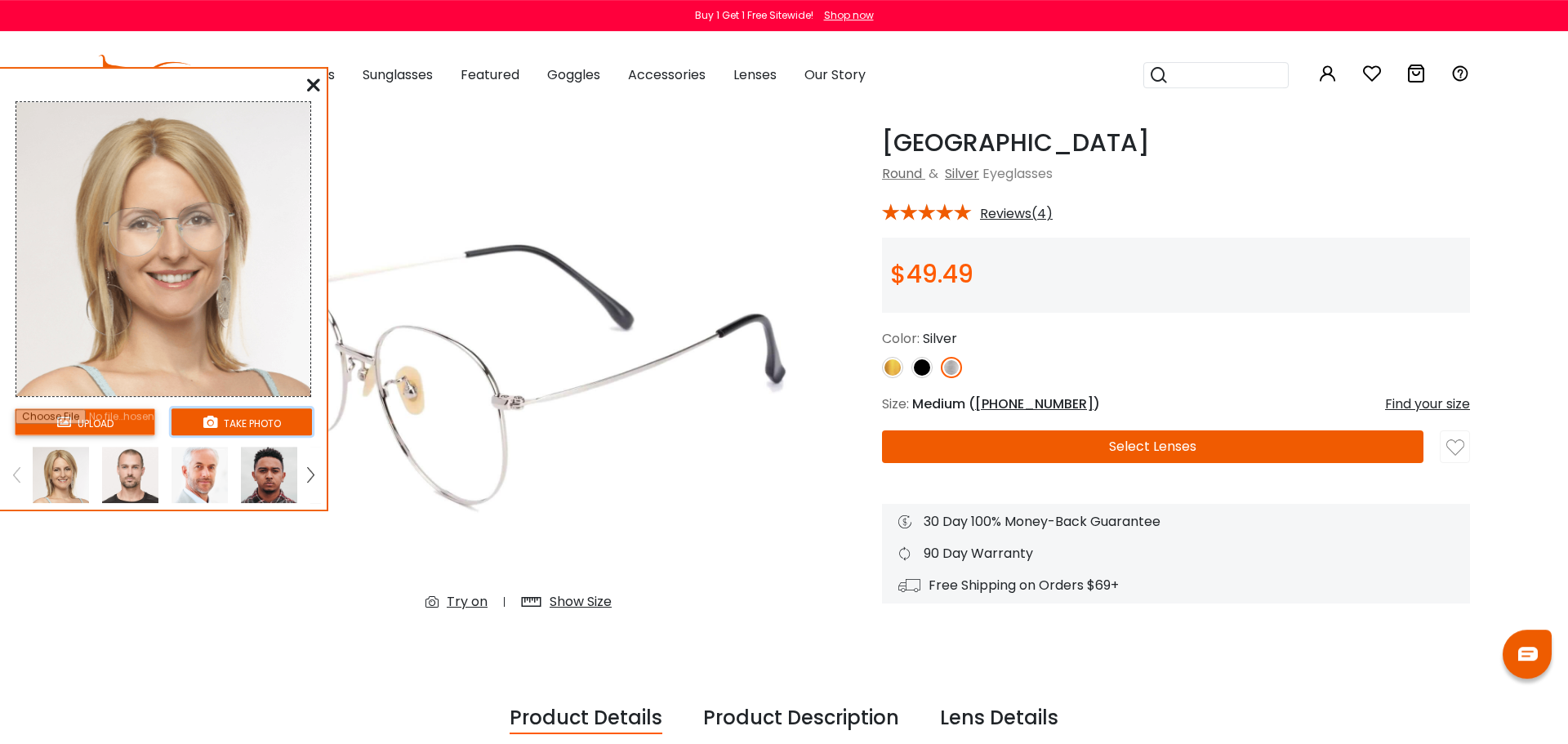
click at [257, 421] on button "take photo" at bounding box center [241, 421] width 141 height 27
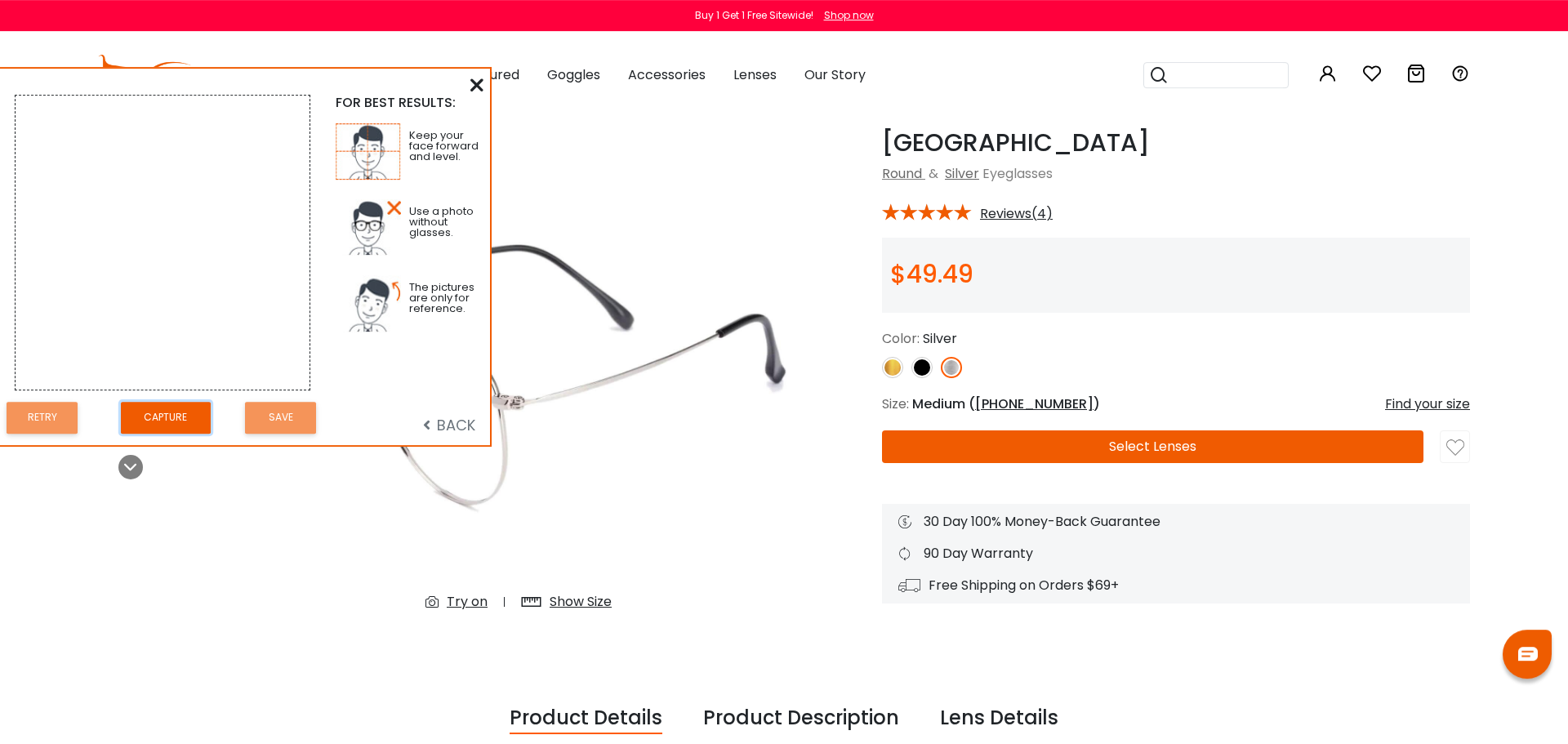
click at [173, 430] on button "Capture" at bounding box center [166, 418] width 89 height 32
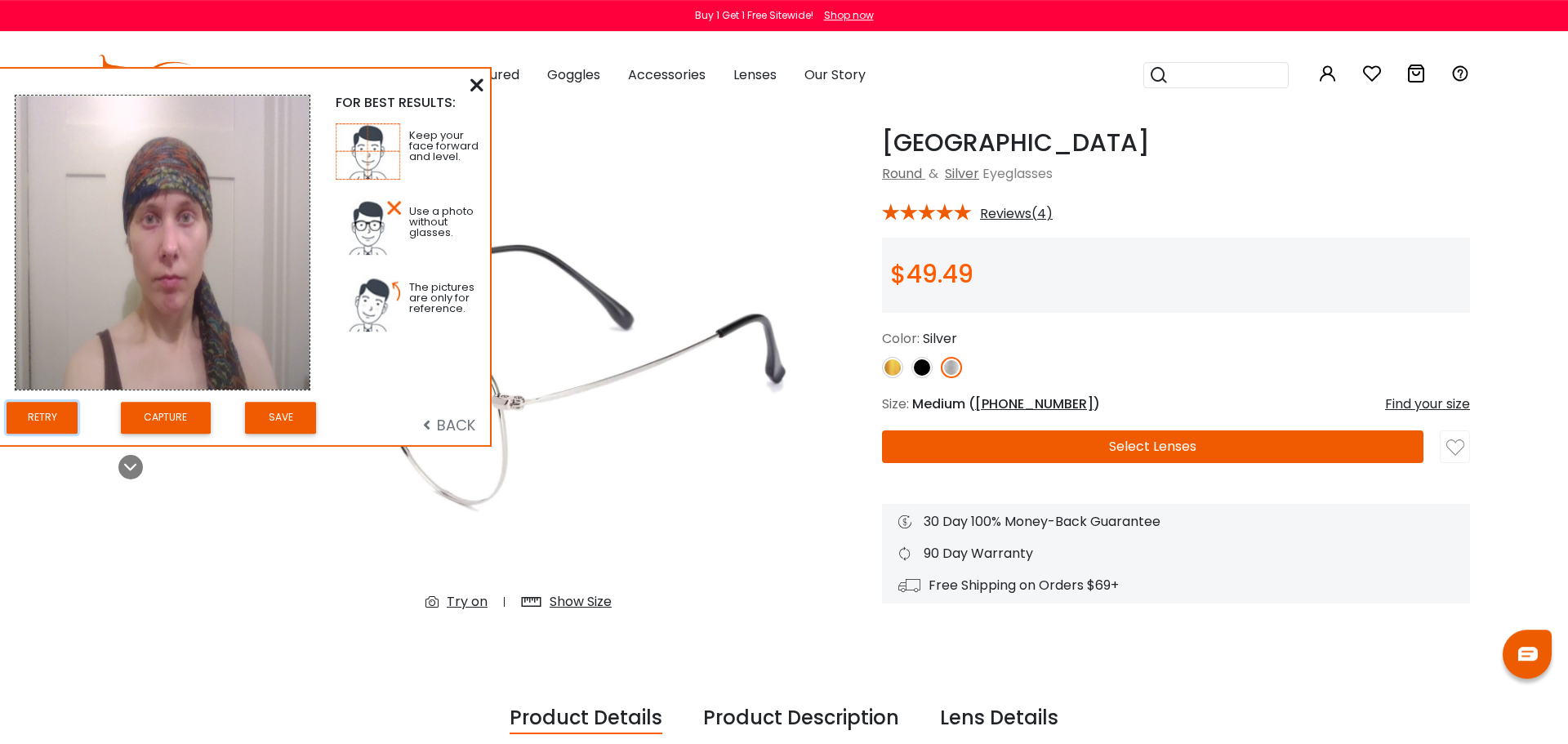
click at [67, 421] on button "Retry" at bounding box center [42, 418] width 71 height 32
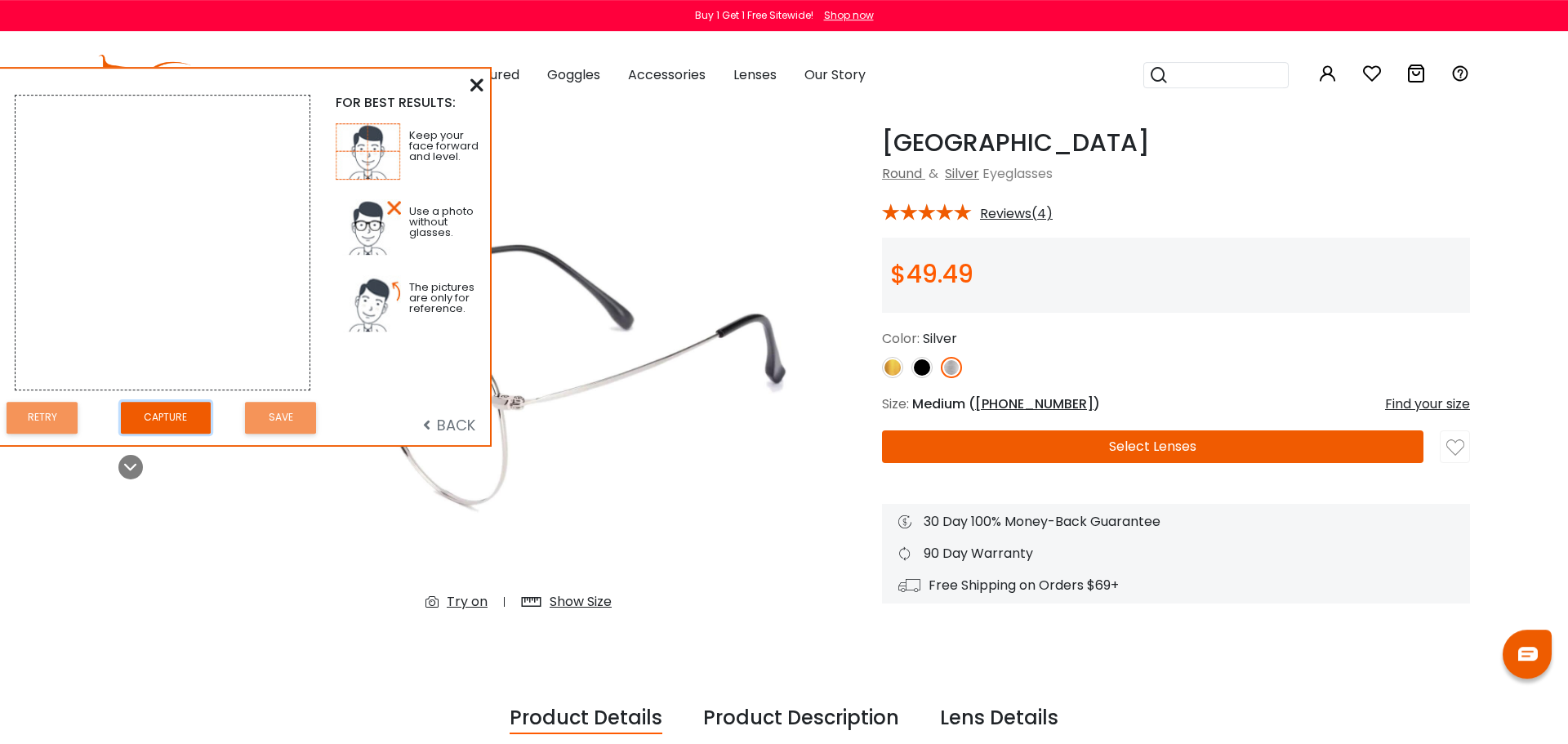
click at [155, 409] on button "Capture" at bounding box center [166, 418] width 89 height 32
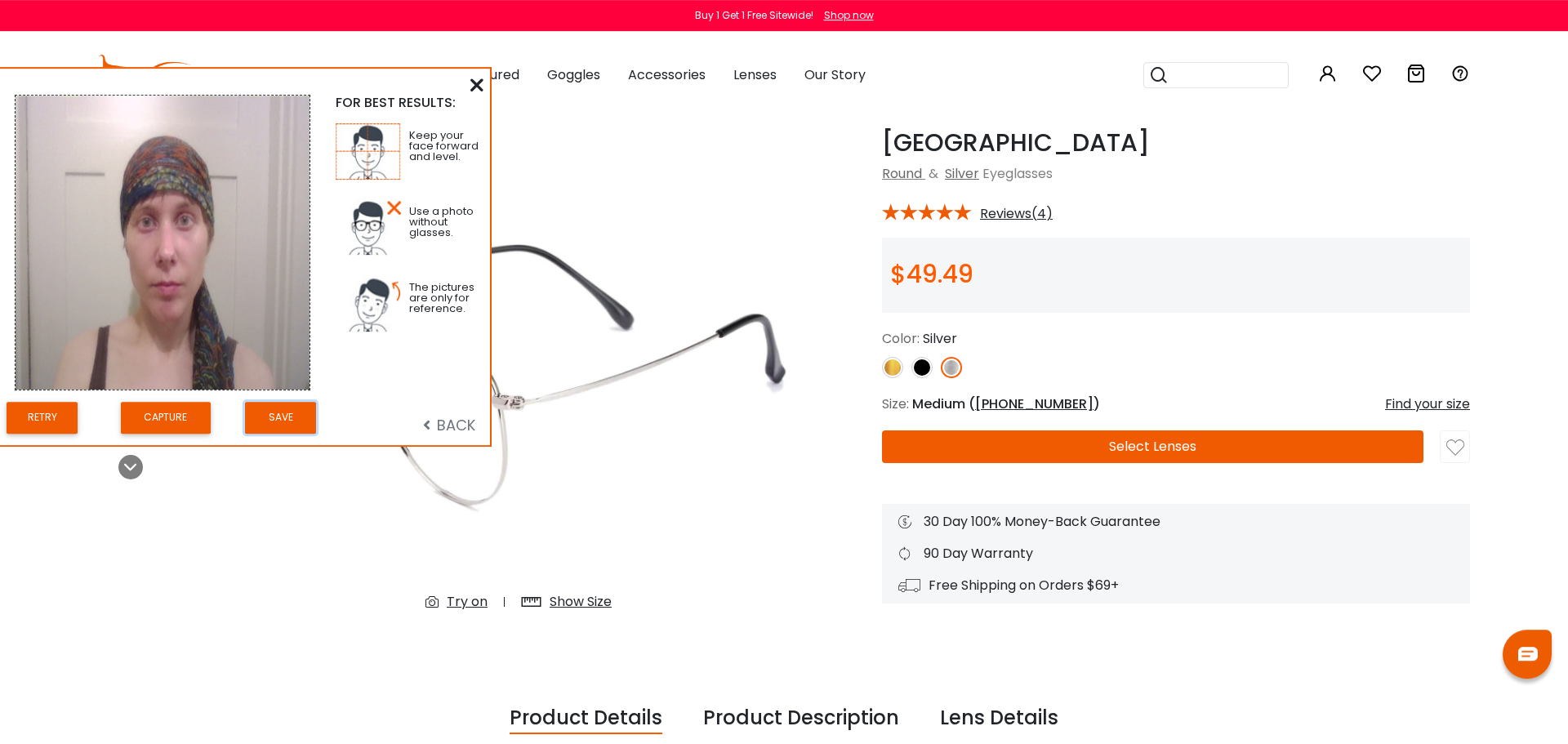
click at [293, 406] on button "Save" at bounding box center [281, 418] width 71 height 32
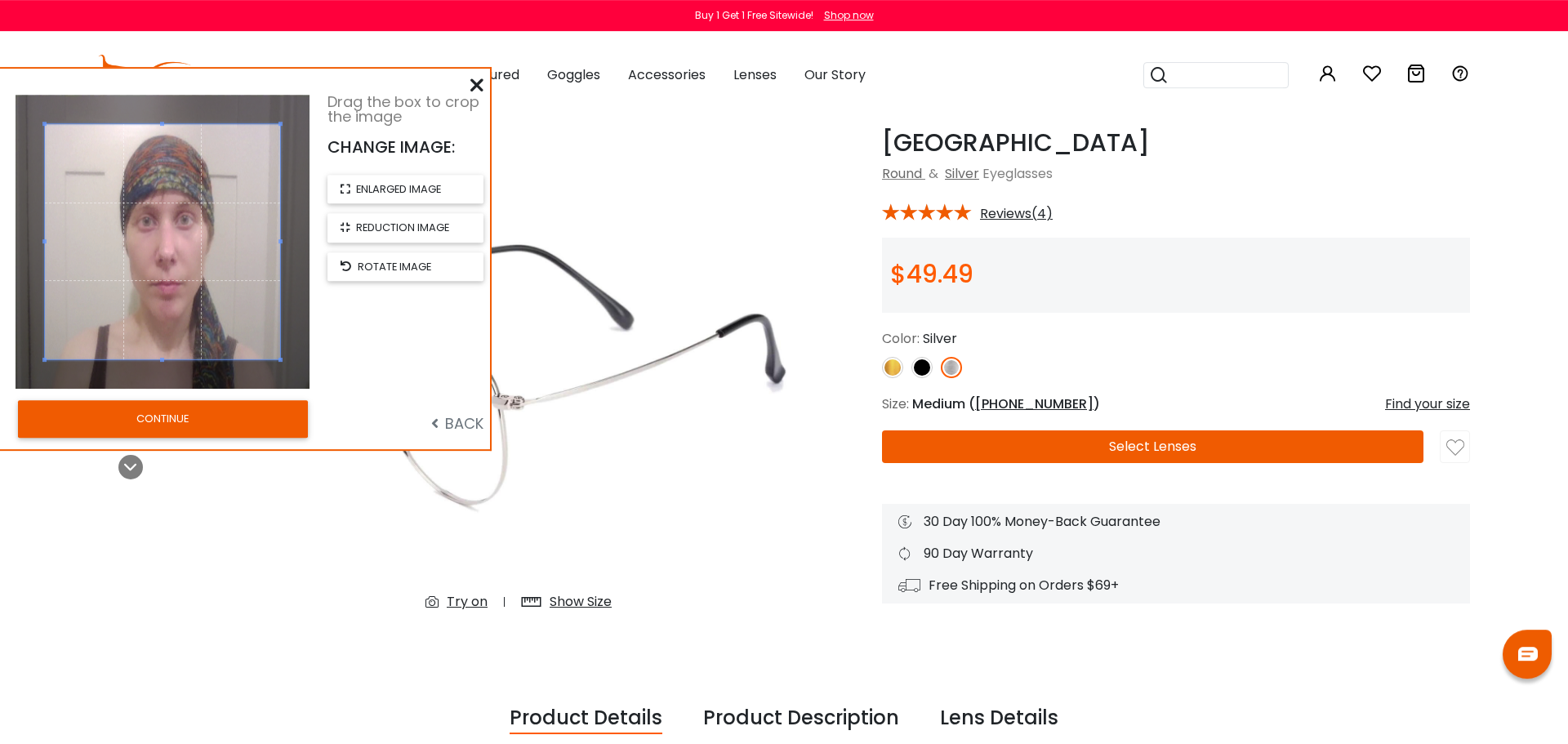
click at [445, 420] on span "BACK" at bounding box center [458, 423] width 52 height 21
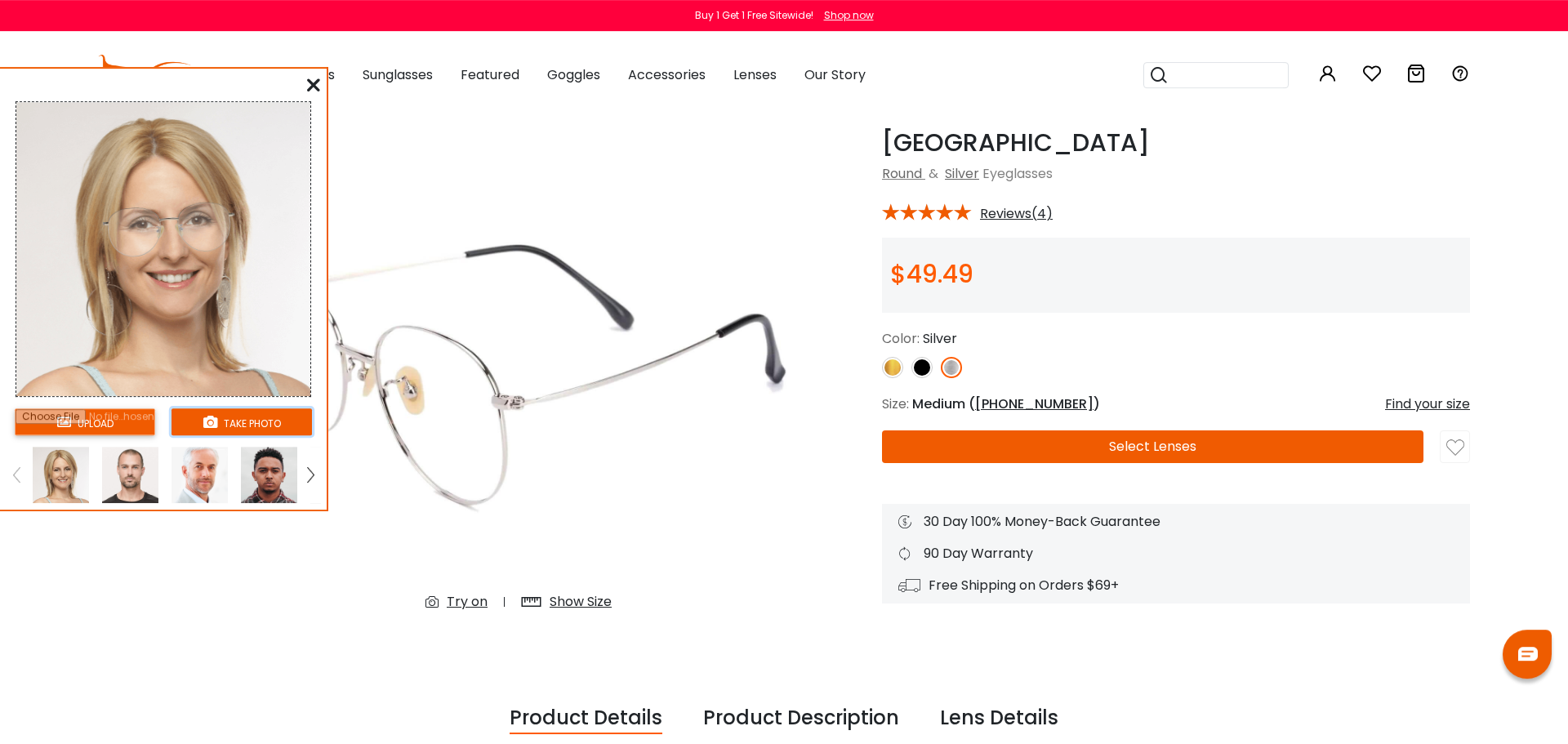
click at [223, 432] on button "take photo" at bounding box center [241, 421] width 141 height 27
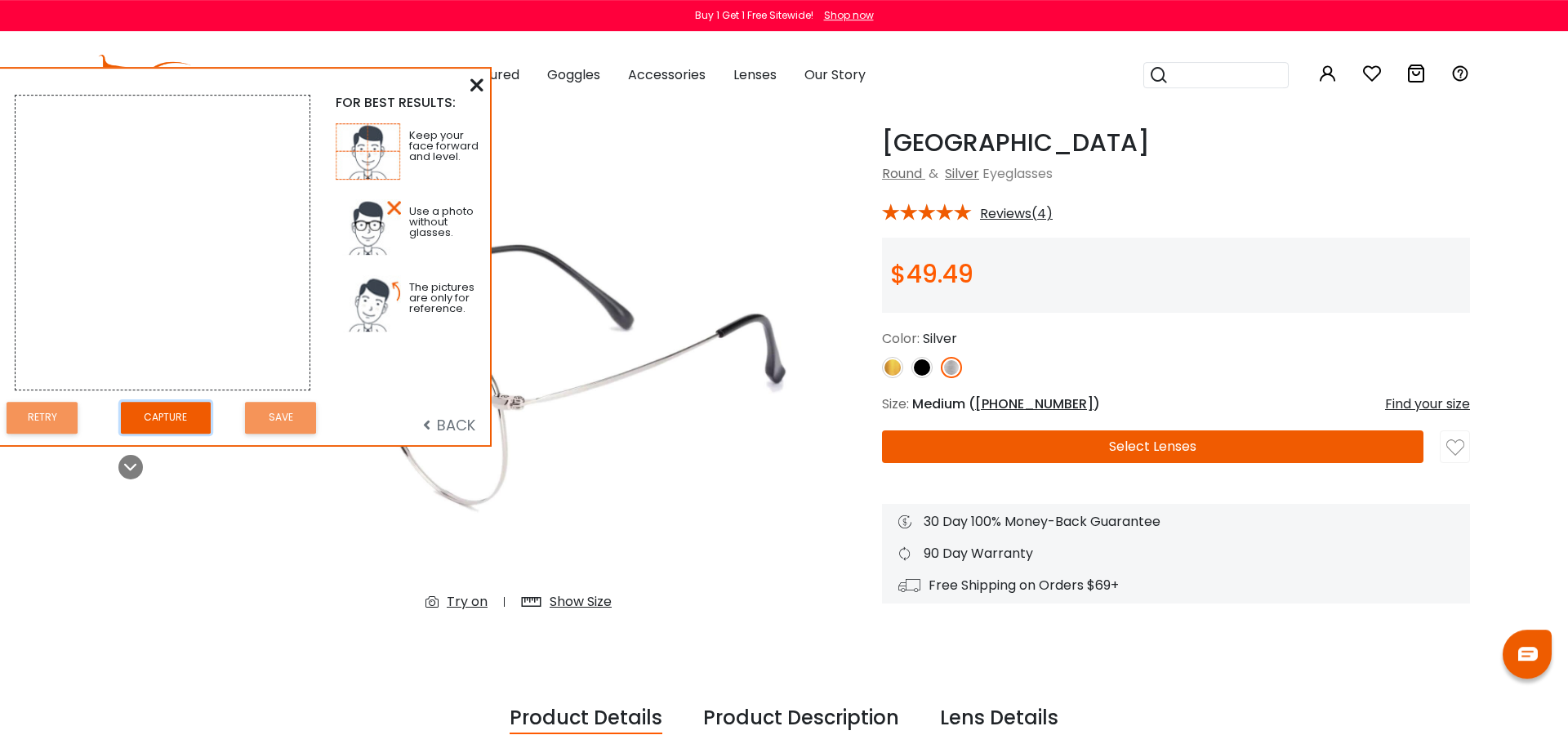
click at [158, 426] on button "Capture" at bounding box center [166, 418] width 89 height 32
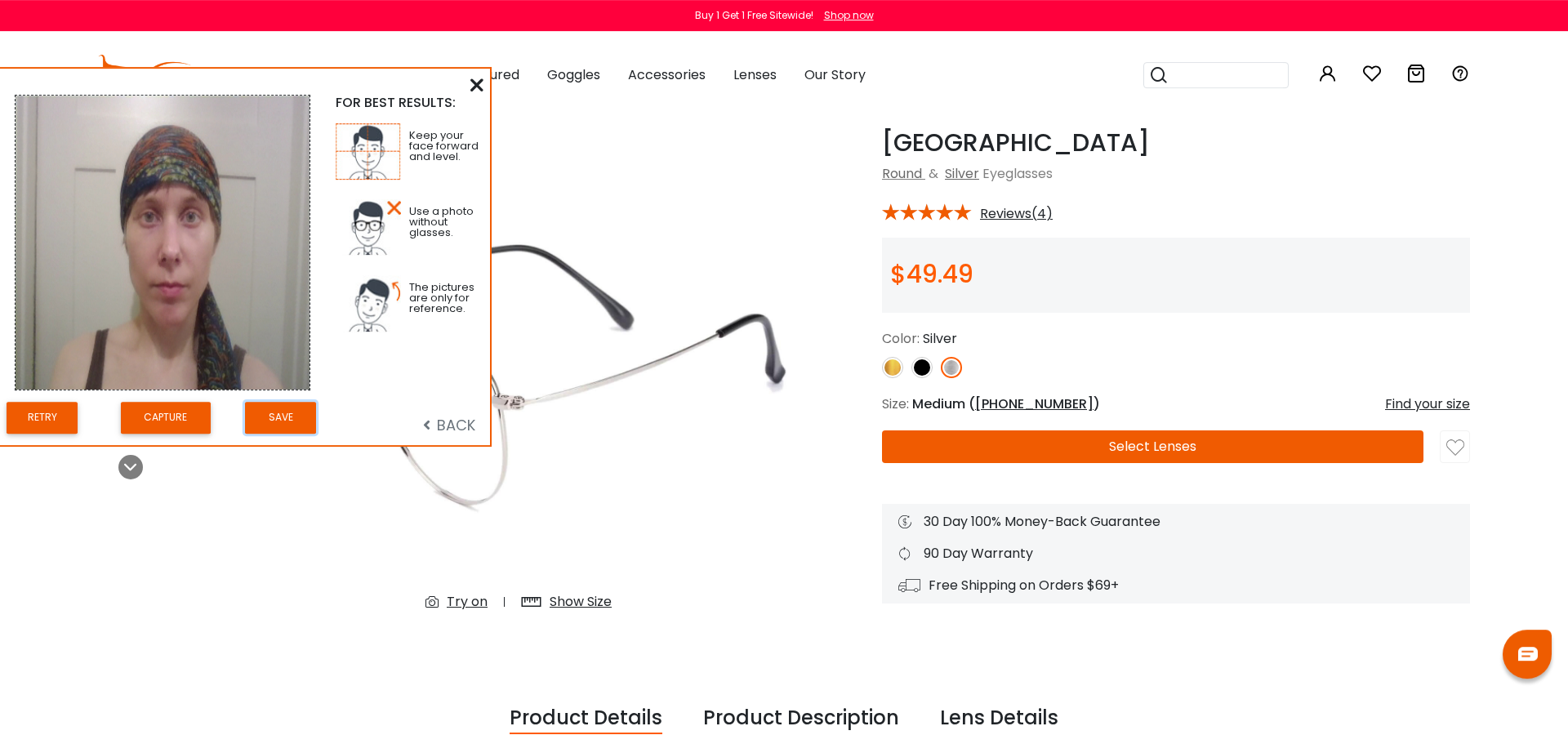
click at [284, 432] on button "Save" at bounding box center [281, 418] width 71 height 32
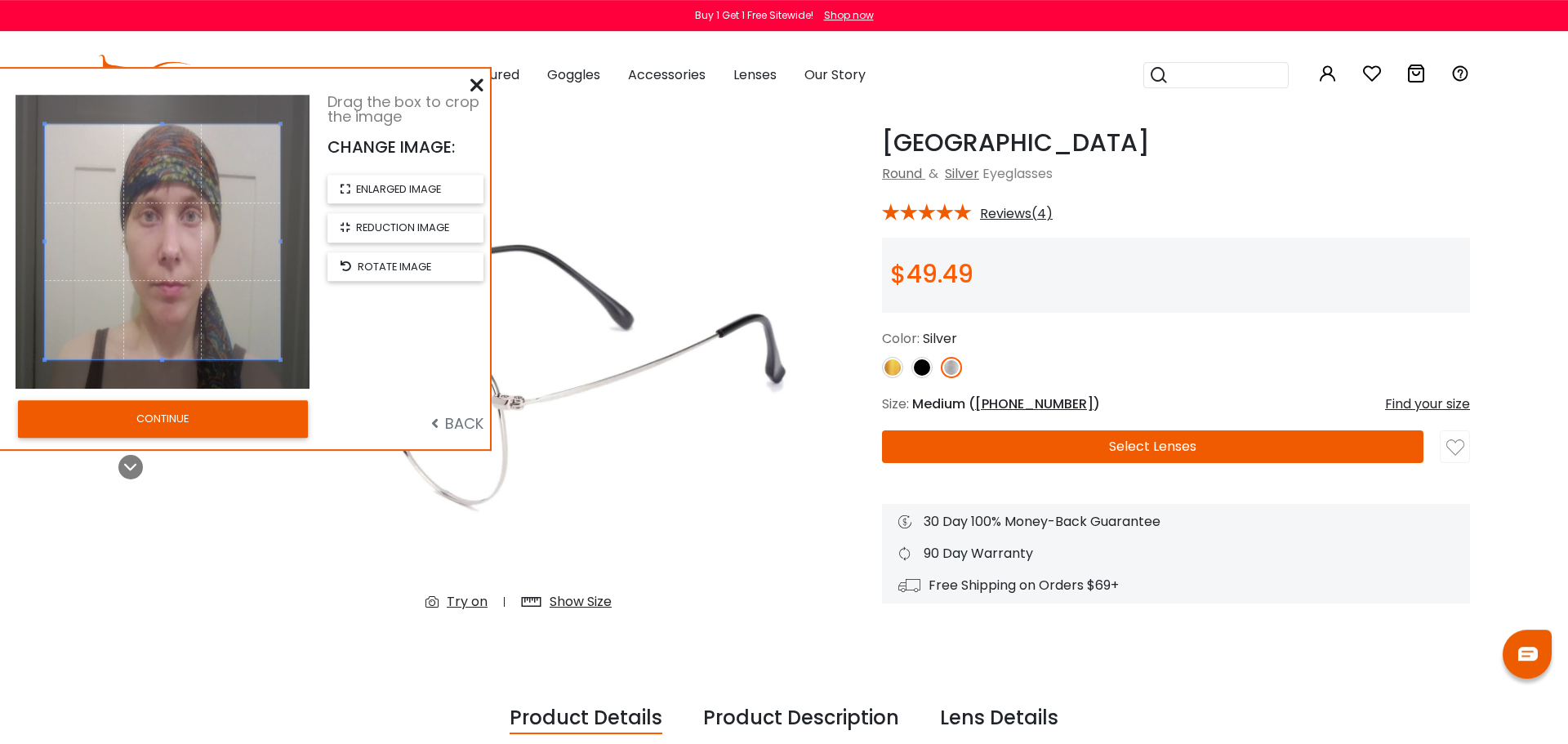
click at [268, 413] on button "CONTINUE" at bounding box center [162, 419] width 290 height 37
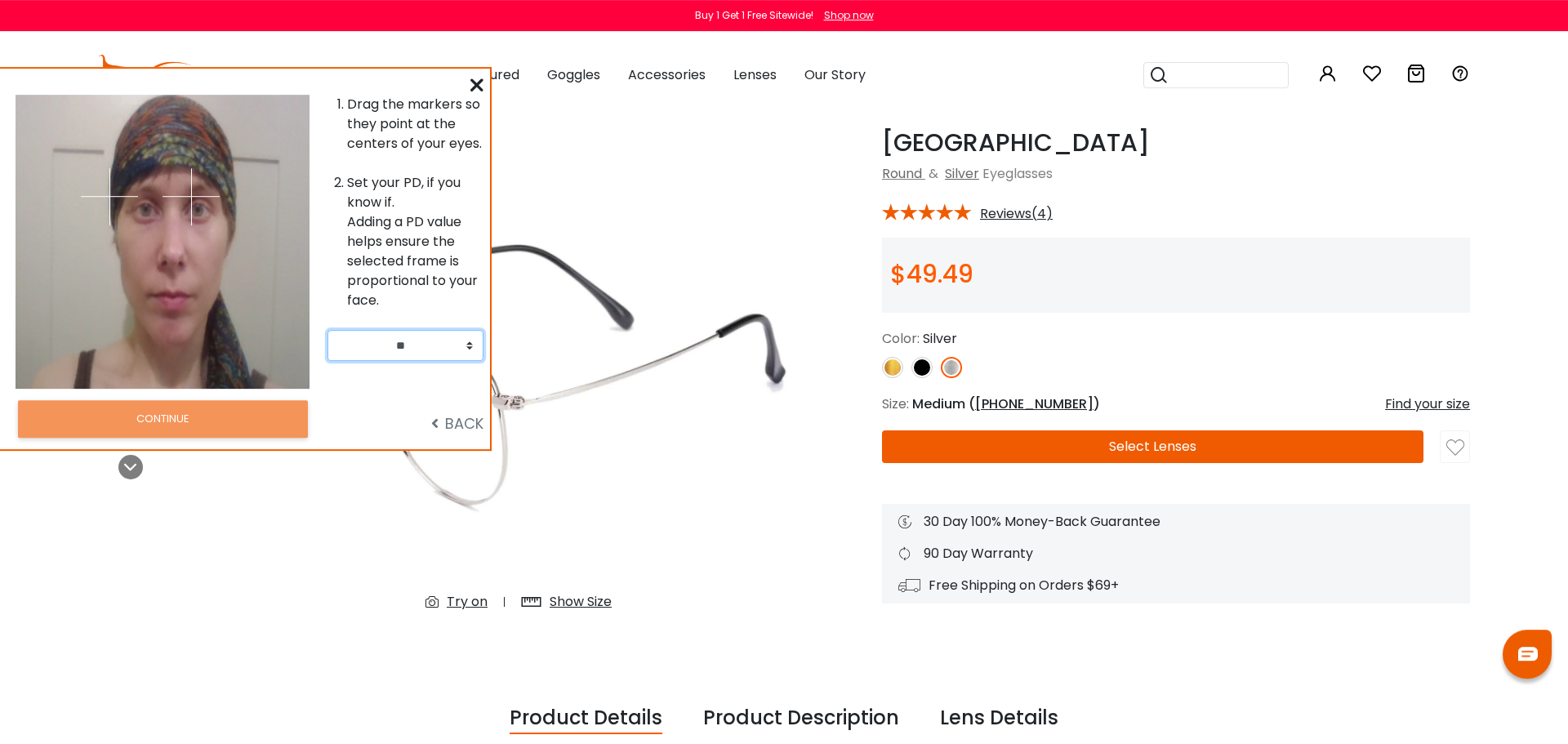
click at [327, 330] on select "** ** ** ** ** ** ** ** ** ** ** ** ** ** ** ** ** ** ** ** ** ** ** ** ** ** *…" at bounding box center [405, 345] width 156 height 31
select select "**"
click option "**" at bounding box center [0, 0] width 0 height 0
drag, startPoint x: 109, startPoint y: 221, endPoint x: 145, endPoint y: 208, distance: 38.3
click at [145, 208] on img at bounding box center [144, 209] width 57 height 57
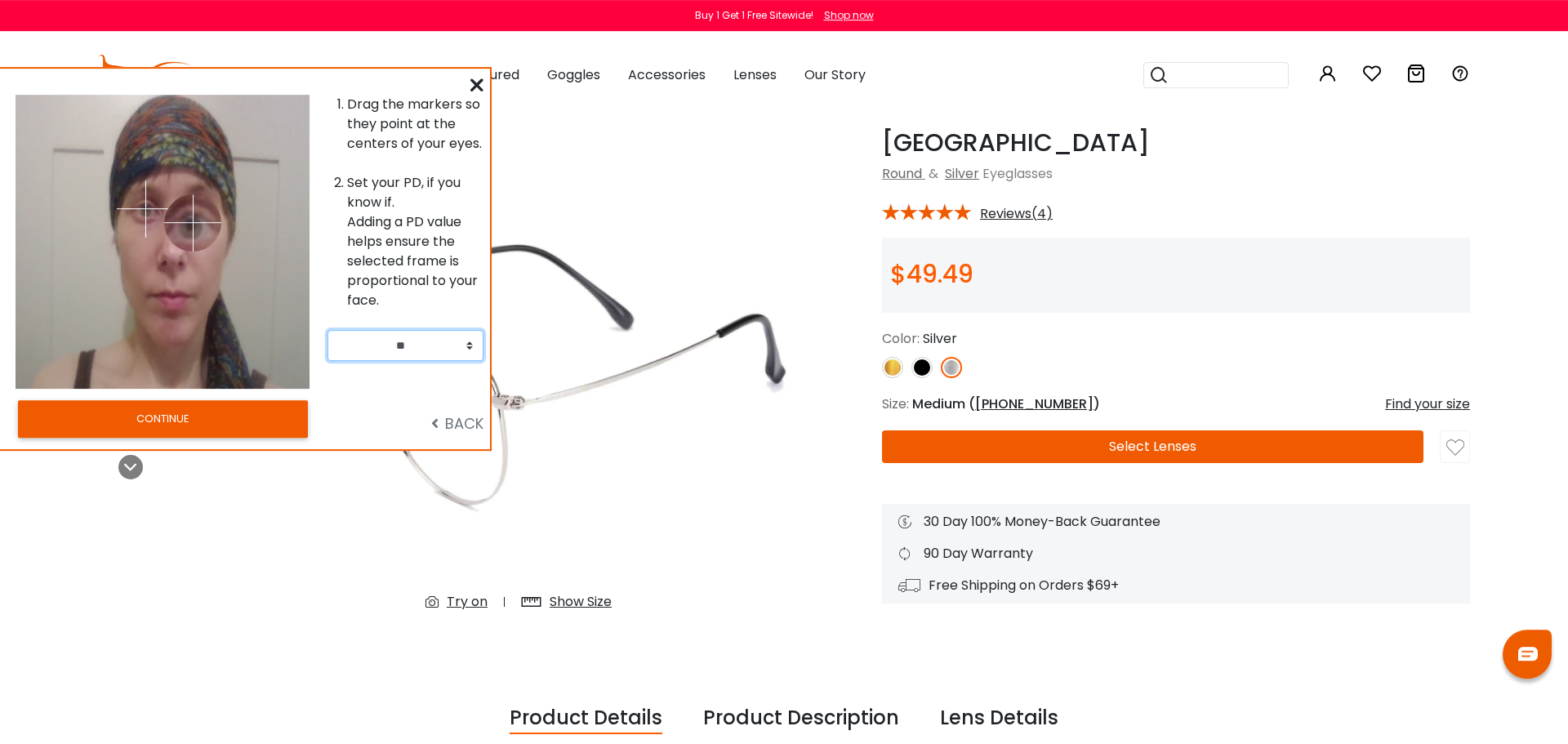
drag, startPoint x: 195, startPoint y: 219, endPoint x: 400, endPoint y: 12, distance: 291.3
click at [337, 248] on div "Drag the markers so they point at the centers of your eyes. Set your PD, if you…" at bounding box center [244, 241] width 493 height 294
click at [400, 255] on li "Set your PD, if you know if. Adding a PD value helps ensure the selected frame …" at bounding box center [415, 241] width 136 height 137
click at [414, 181] on li "Set your PD, if you know if. Adding a PD value helps ensure the selected frame …" at bounding box center [415, 241] width 136 height 137
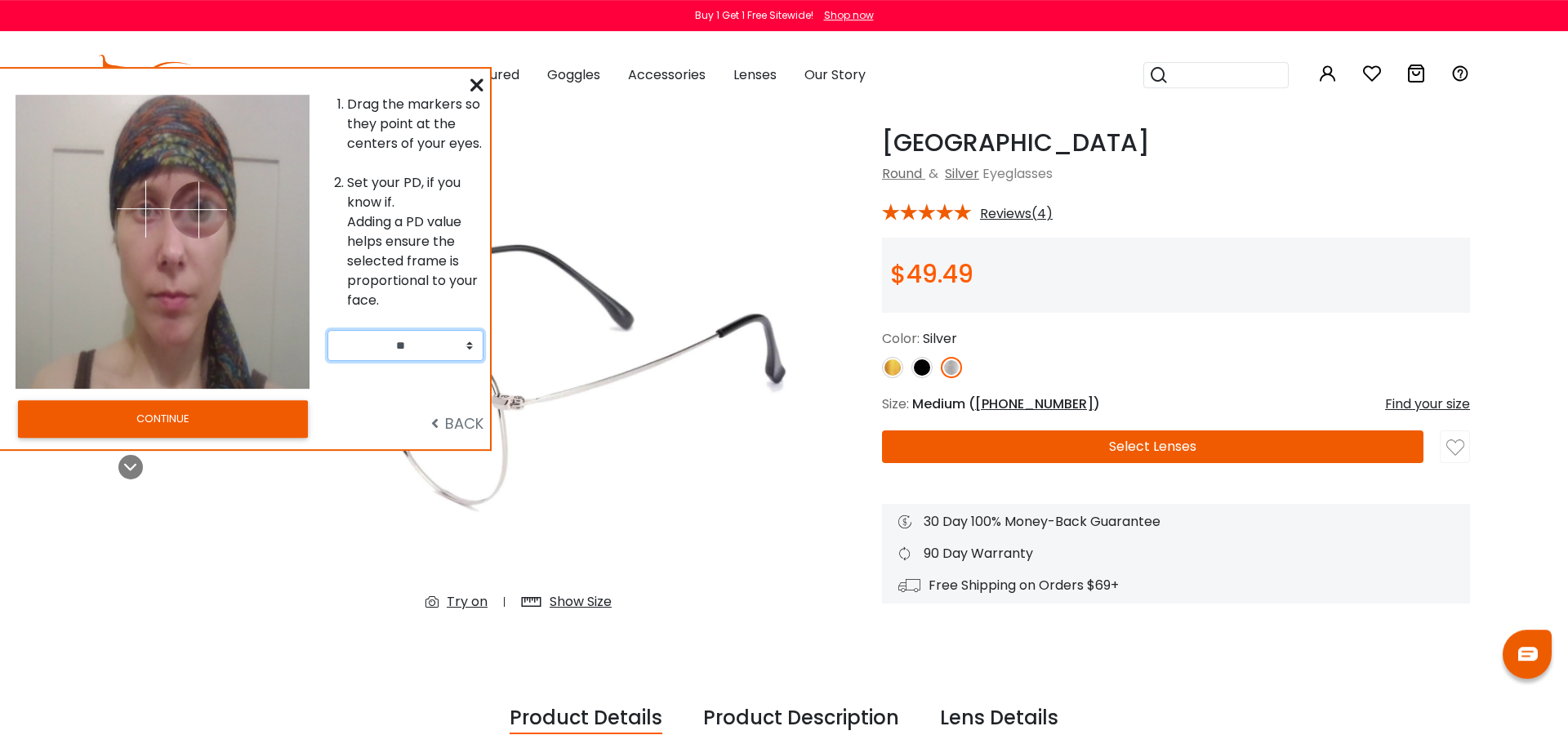
drag, startPoint x: 294, startPoint y: 256, endPoint x: 199, endPoint y: 209, distance: 106.0
click at [199, 209] on img at bounding box center [198, 209] width 57 height 57
click at [150, 214] on img at bounding box center [150, 214] width 57 height 57
click at [388, 254] on li "Set your PD, if you know if. Adding a PD value helps ensure the selected frame …" at bounding box center [415, 241] width 136 height 137
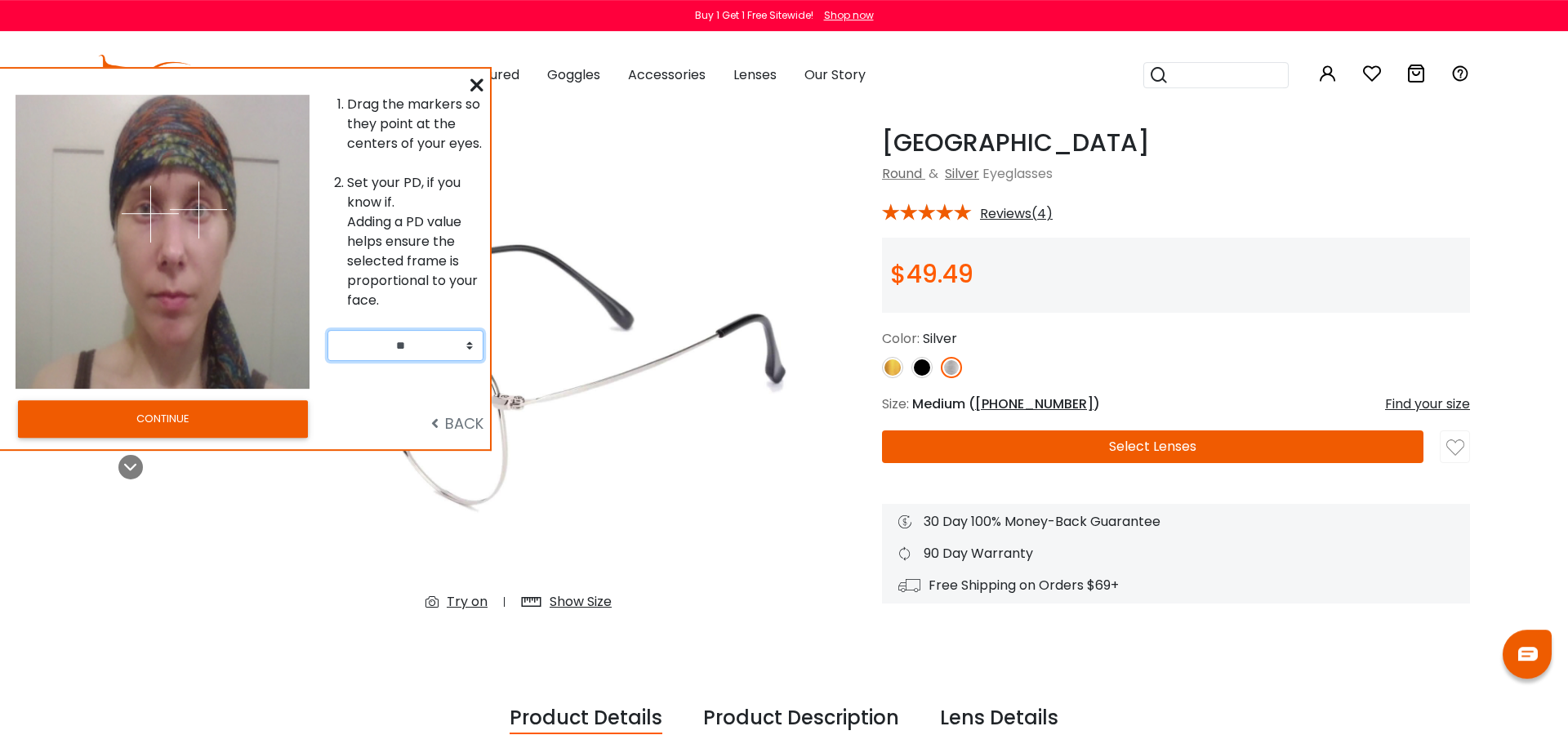
click at [388, 254] on li "Set your PD, if you know if. Adding a PD value helps ensure the selected frame …" at bounding box center [415, 241] width 136 height 137
drag, startPoint x: 147, startPoint y: 227, endPoint x: 147, endPoint y: 209, distance: 18.0
click at [147, 209] on img at bounding box center [146, 209] width 57 height 57
click at [147, 208] on img at bounding box center [146, 209] width 57 height 57
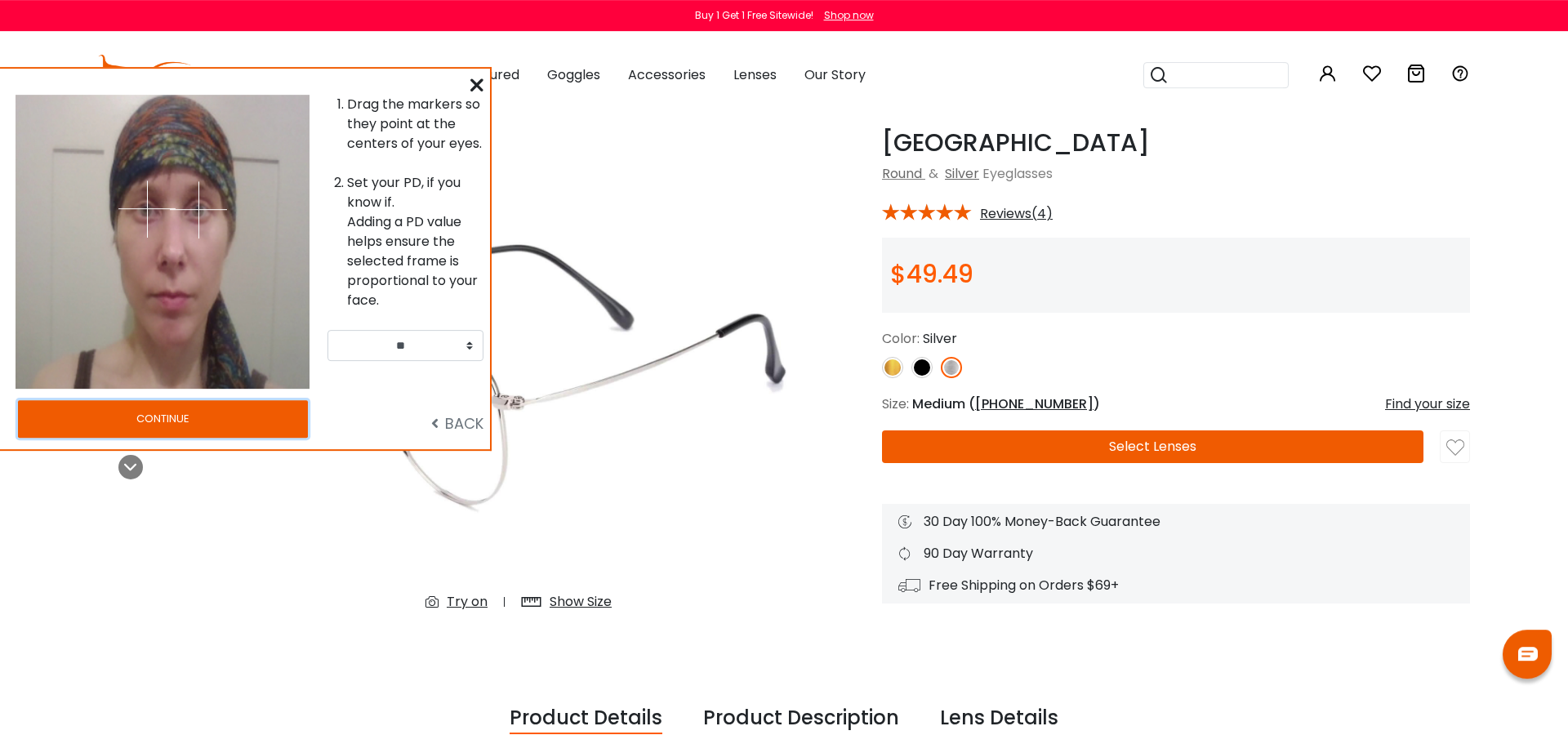
click at [227, 423] on button "CONTINUE" at bounding box center [162, 419] width 290 height 37
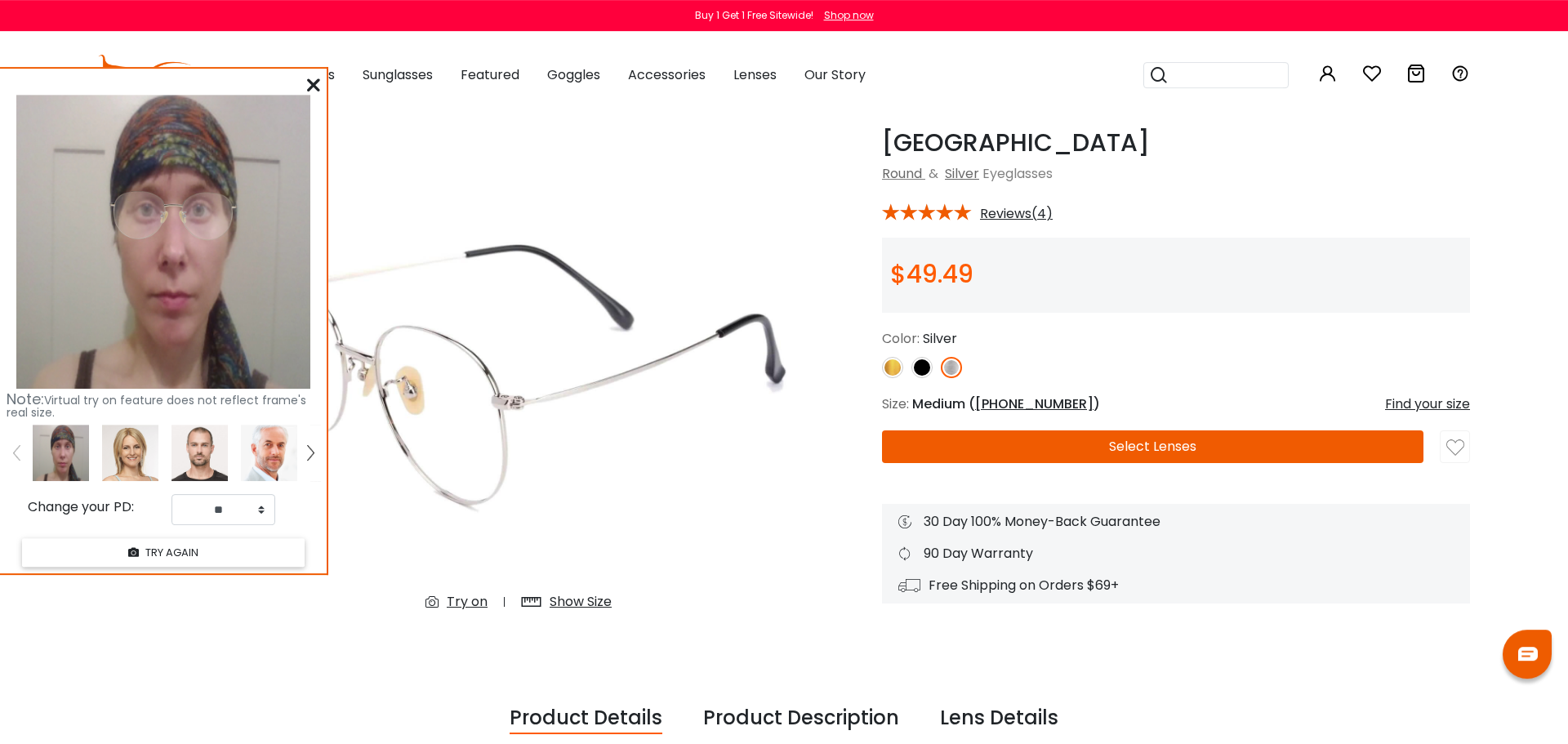
click at [187, 477] on img at bounding box center [199, 453] width 56 height 56
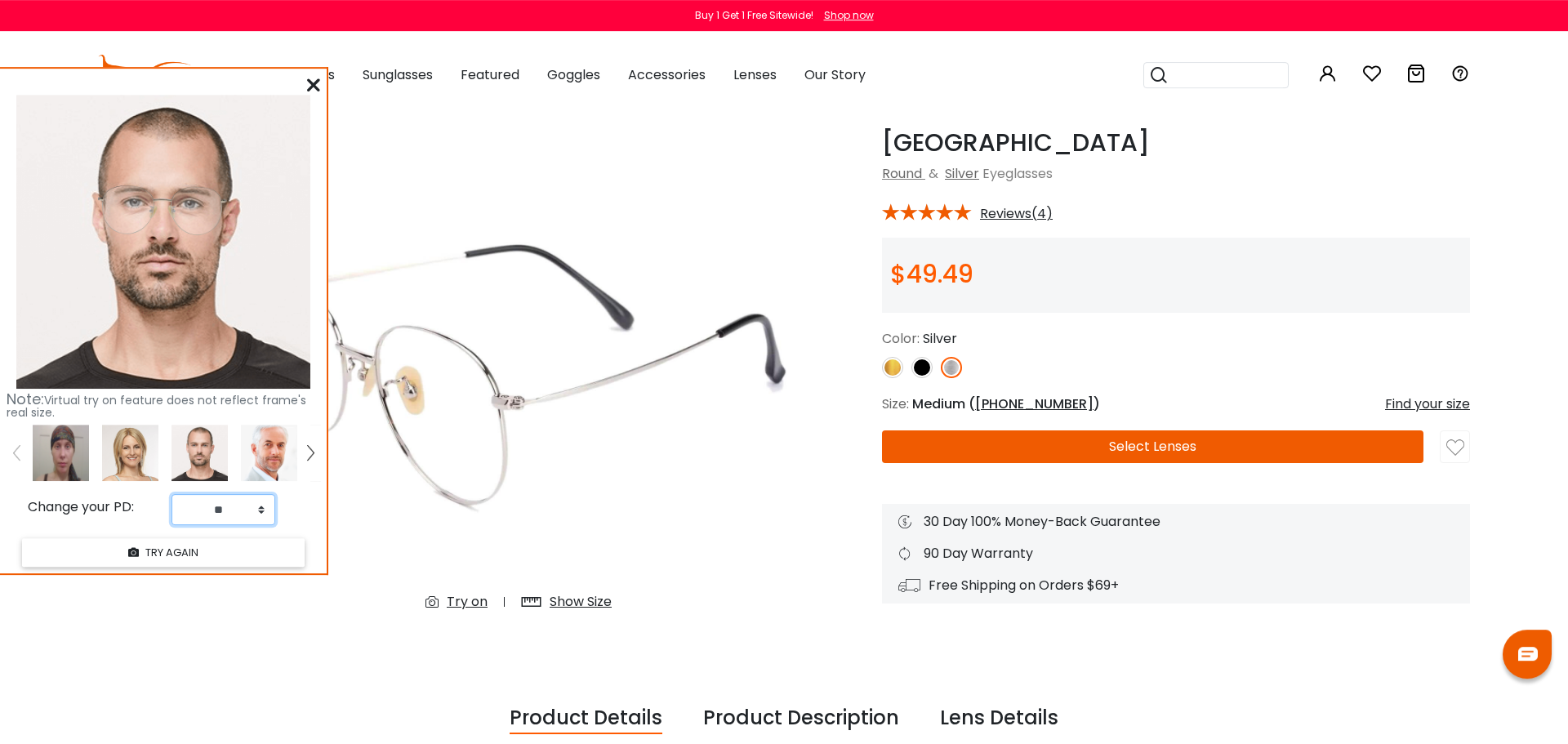
click at [172, 494] on select "** ** ** ** ** ** ** ** ** ** ** ** ** ** ** ** ** ** ** ** ** ** ** ** ** ** *…" at bounding box center [223, 509] width 103 height 31
select select "**"
click option "**" at bounding box center [0, 0] width 0 height 0
click at [143, 438] on img at bounding box center [131, 453] width 56 height 56
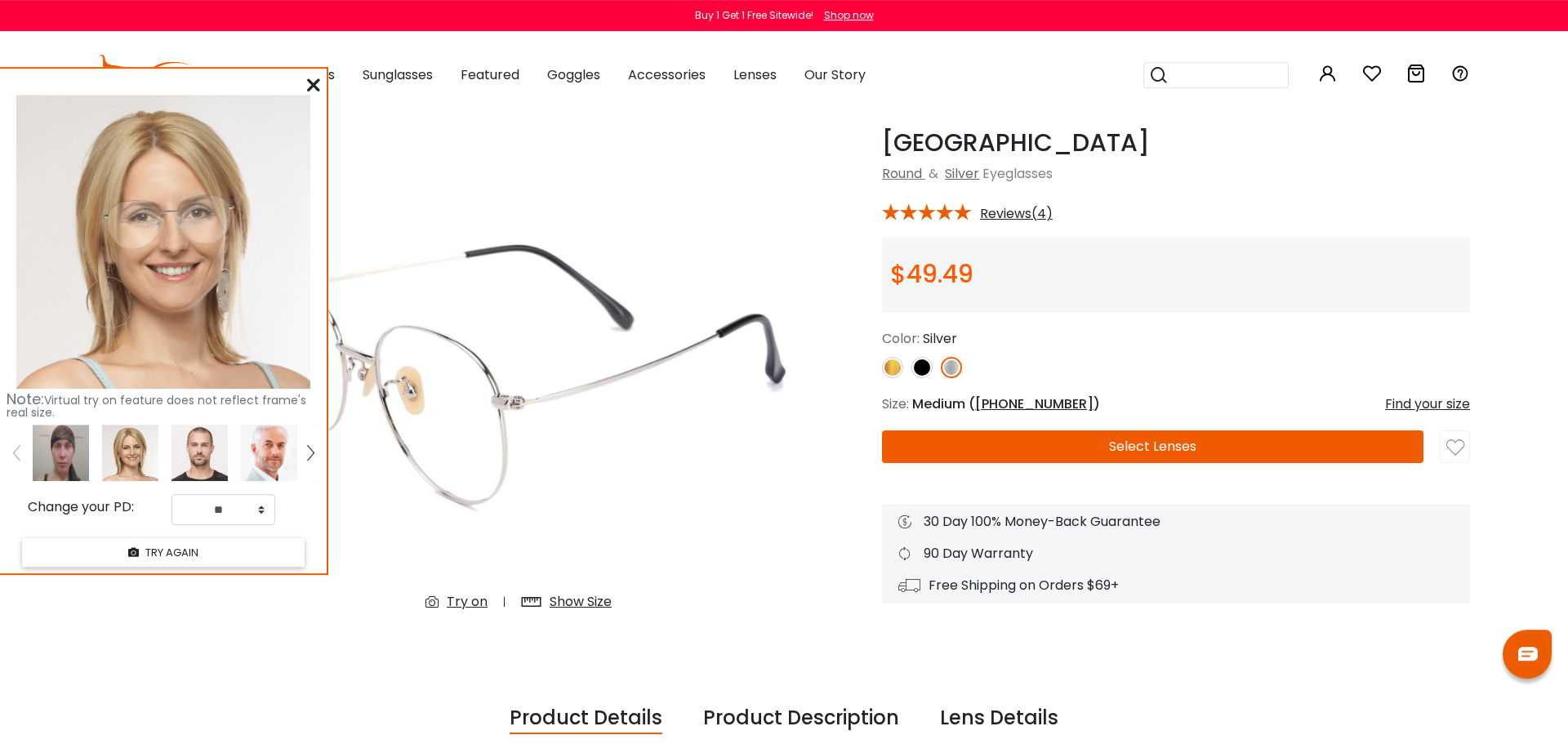
click at [310, 451] on img at bounding box center [309, 452] width 7 height 15
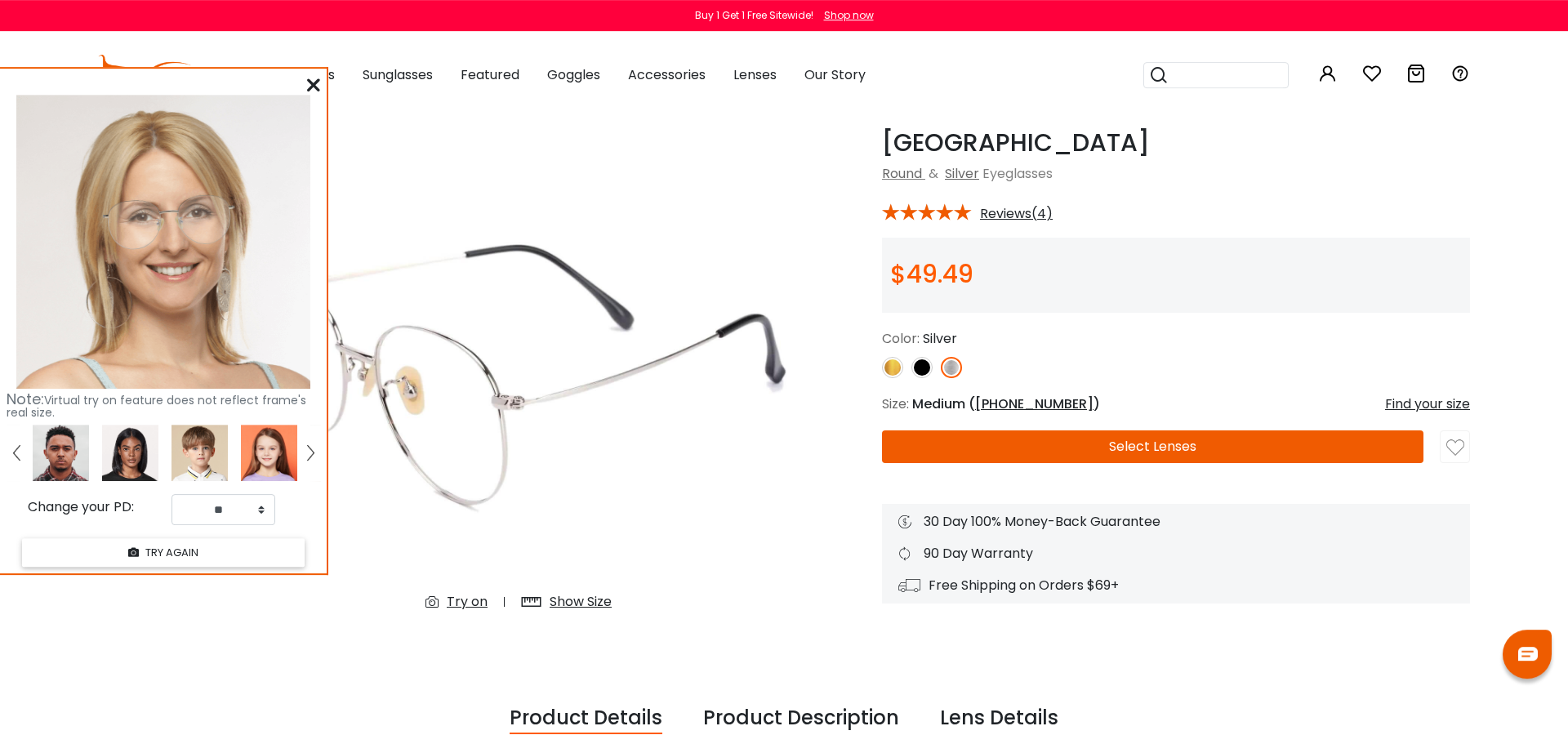
click at [68, 471] on img at bounding box center [61, 453] width 56 height 56
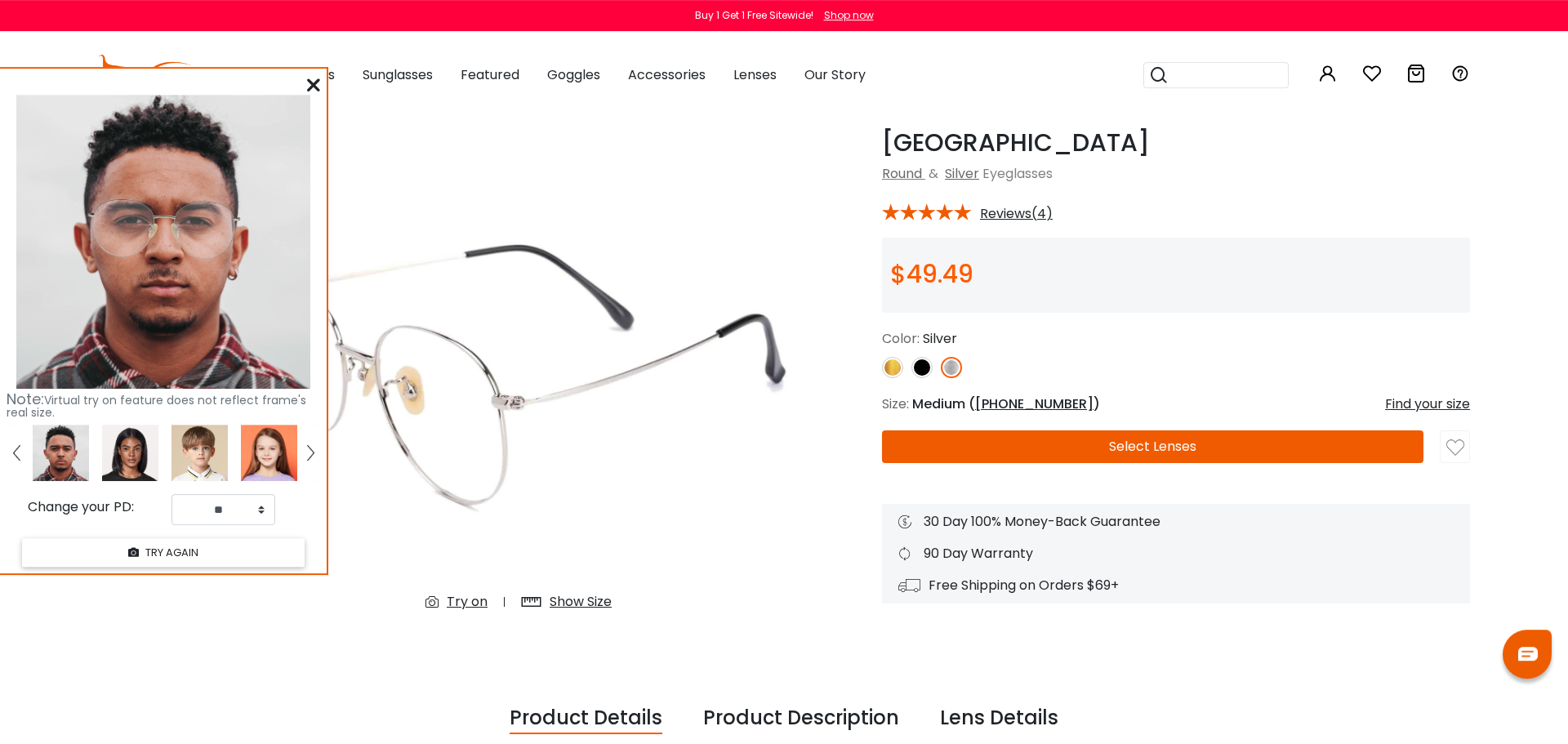
click at [116, 460] on img at bounding box center [131, 453] width 56 height 56
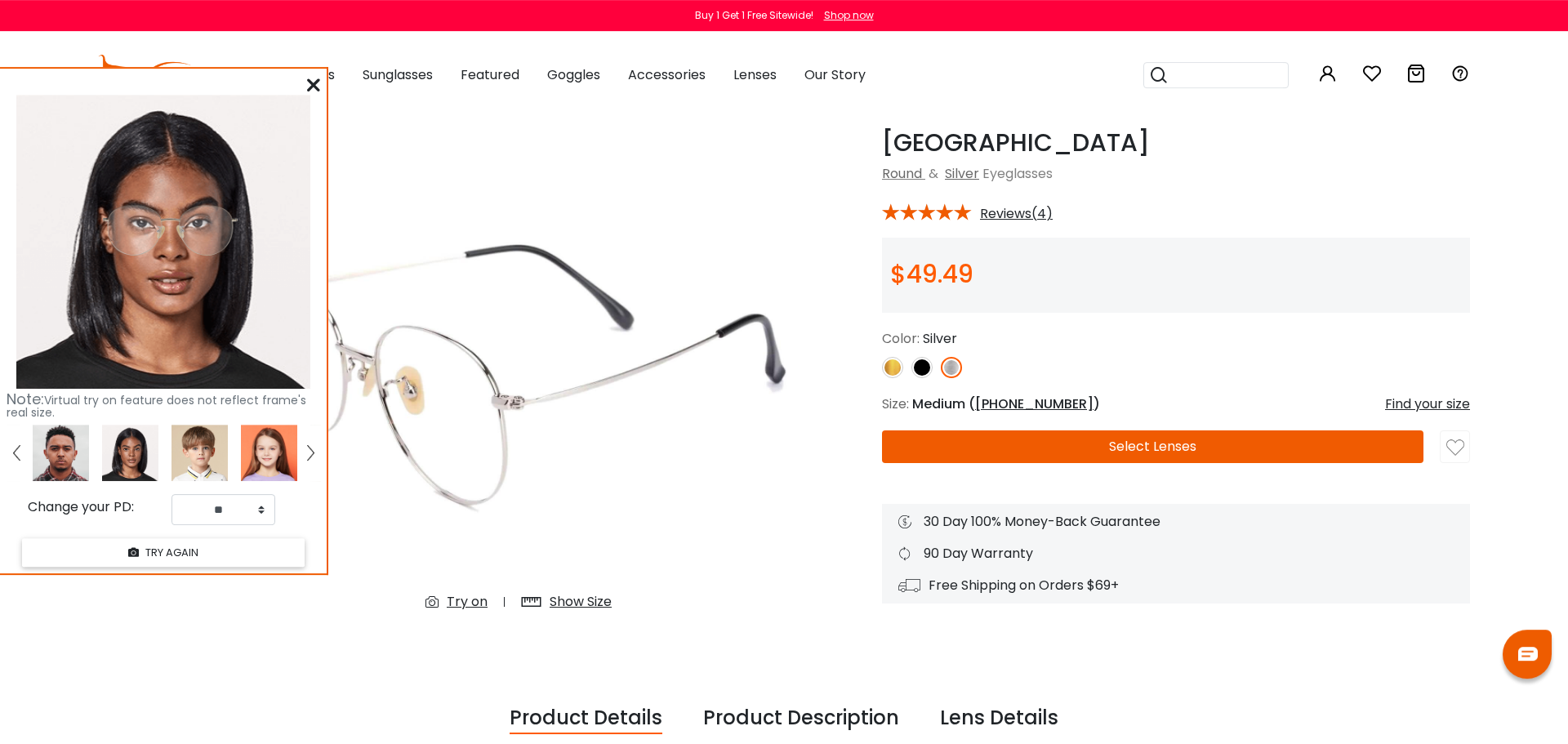
click at [311, 455] on img at bounding box center [309, 452] width 7 height 15
click at [12, 458] on link at bounding box center [17, 453] width 21 height 56
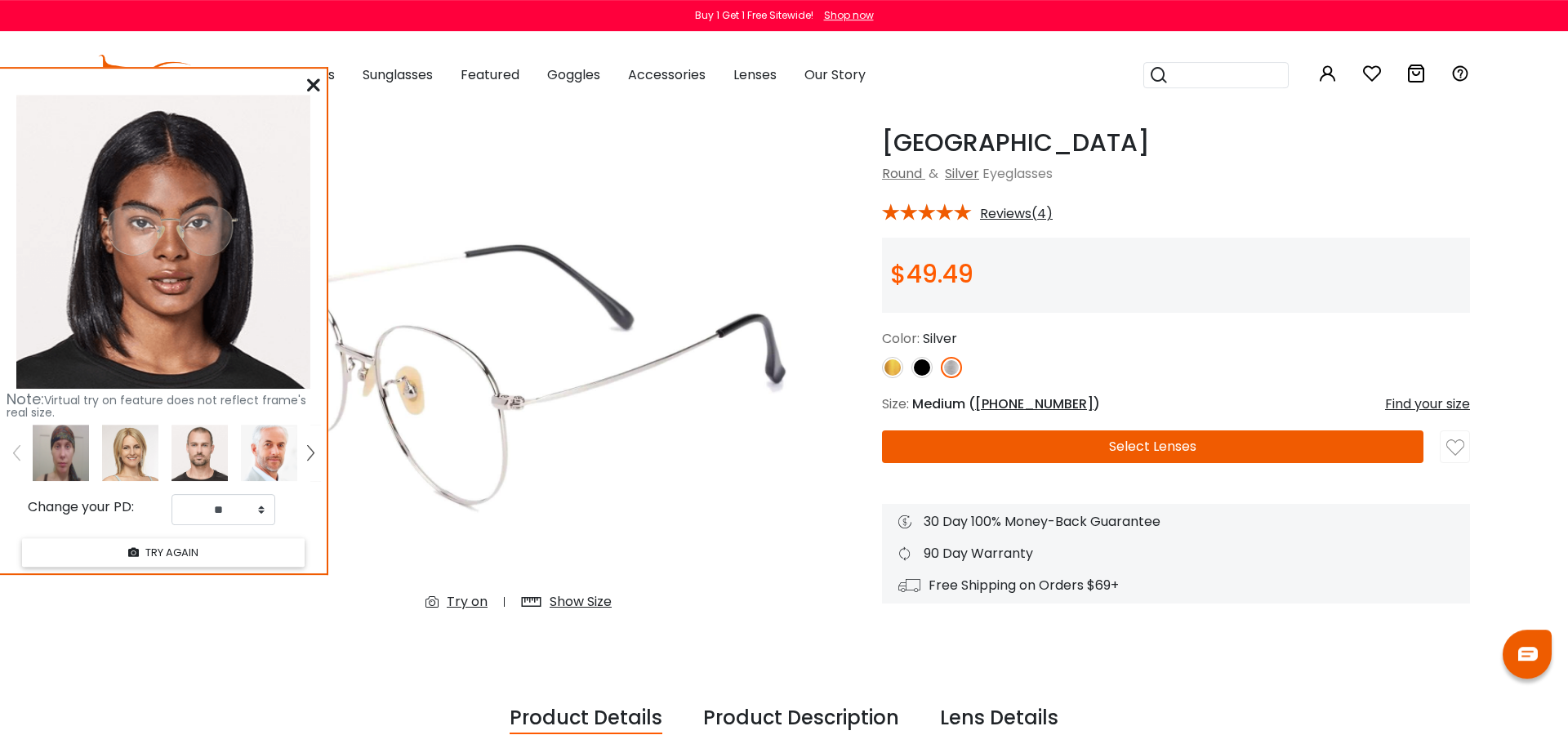
click at [62, 465] on img at bounding box center [61, 453] width 56 height 56
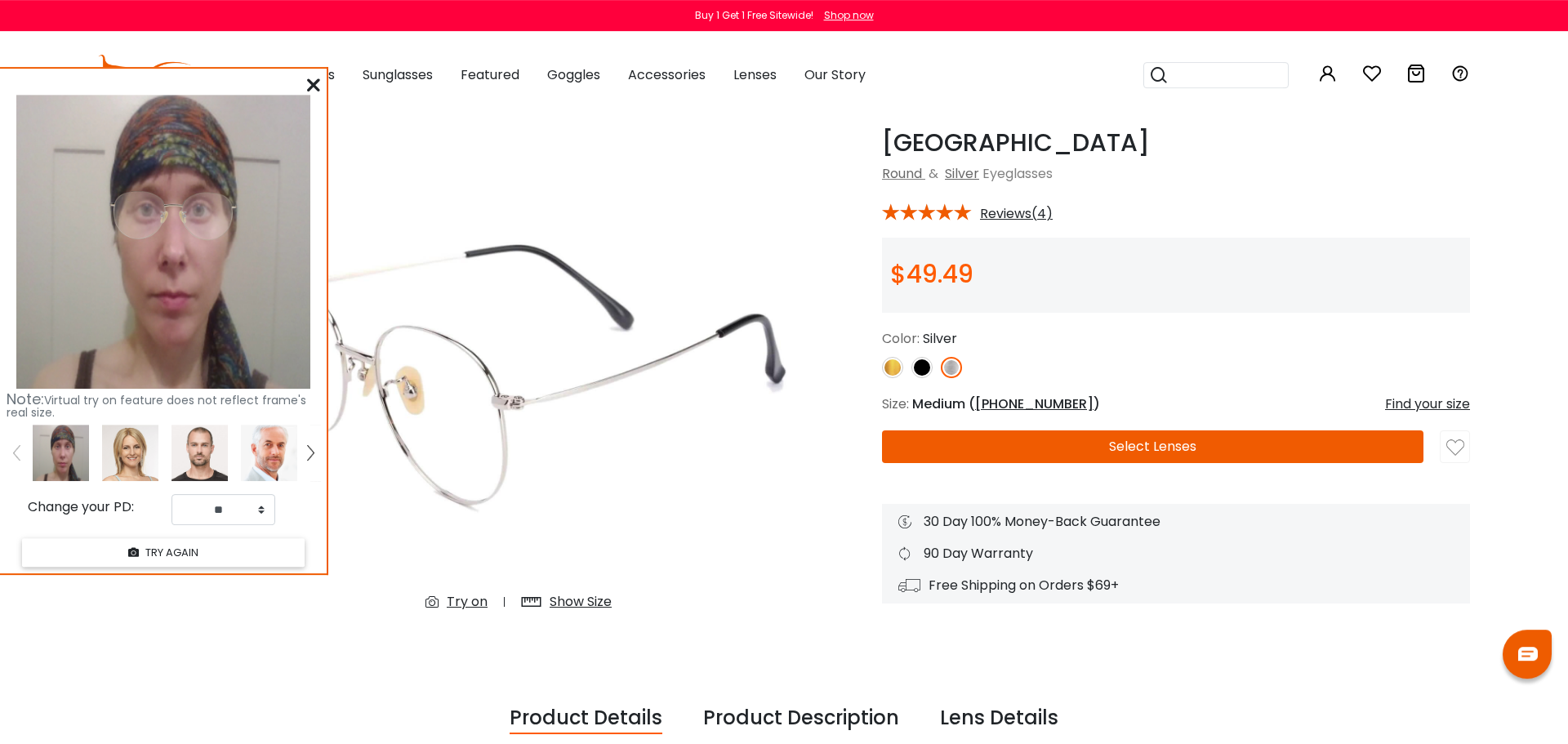
click at [142, 468] on img at bounding box center [131, 453] width 56 height 56
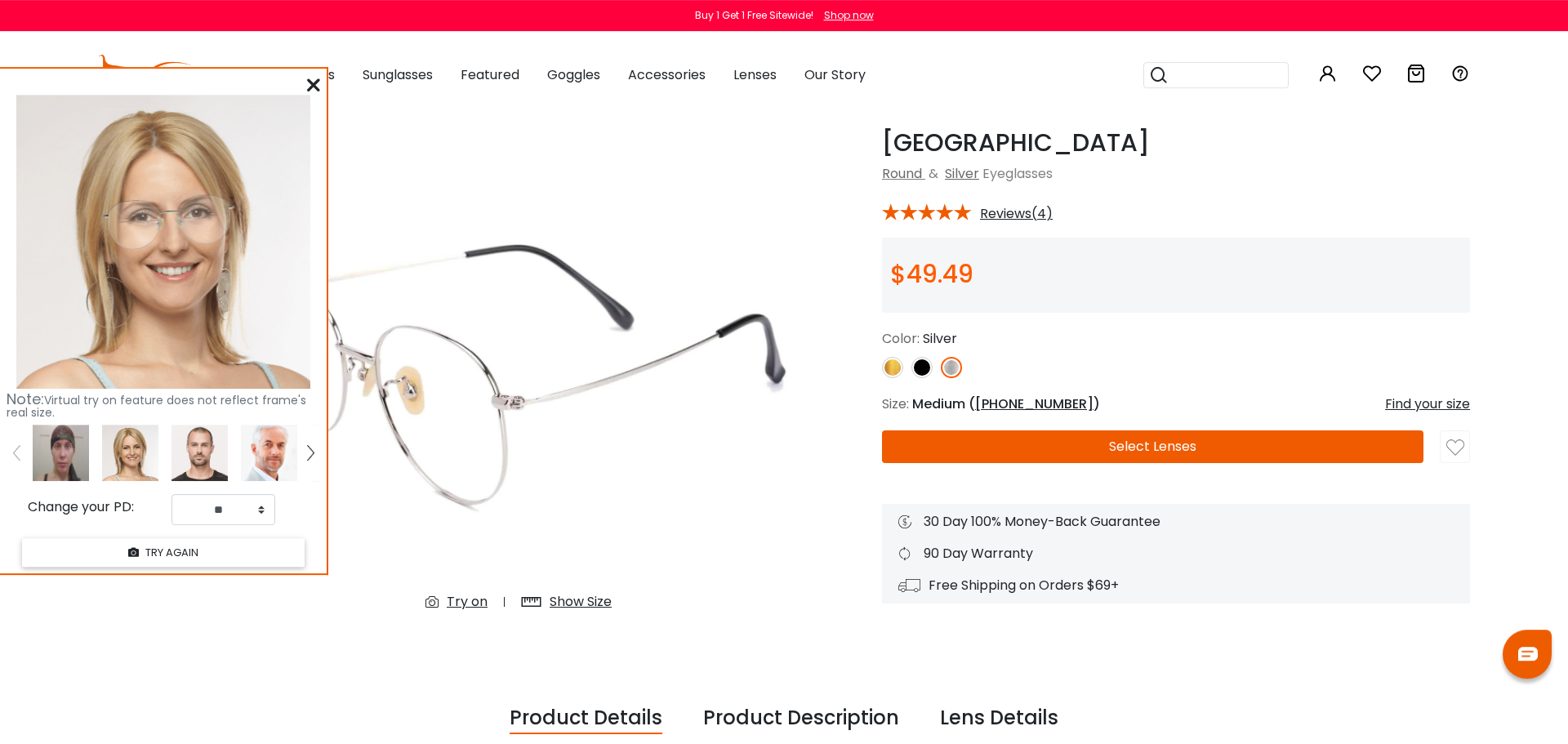
click at [199, 456] on img at bounding box center [199, 453] width 56 height 56
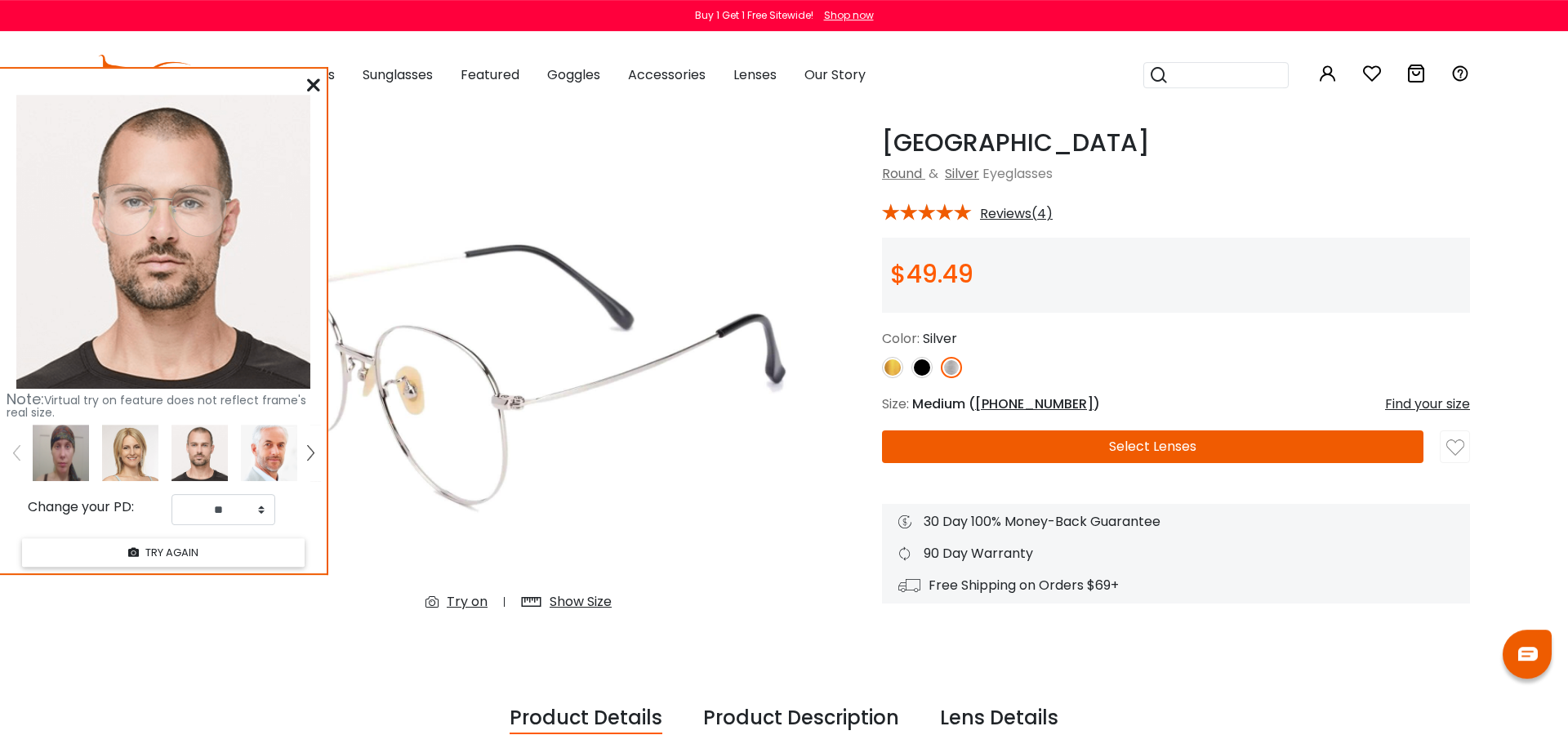
click at [313, 92] on div at bounding box center [313, 86] width 13 height 21
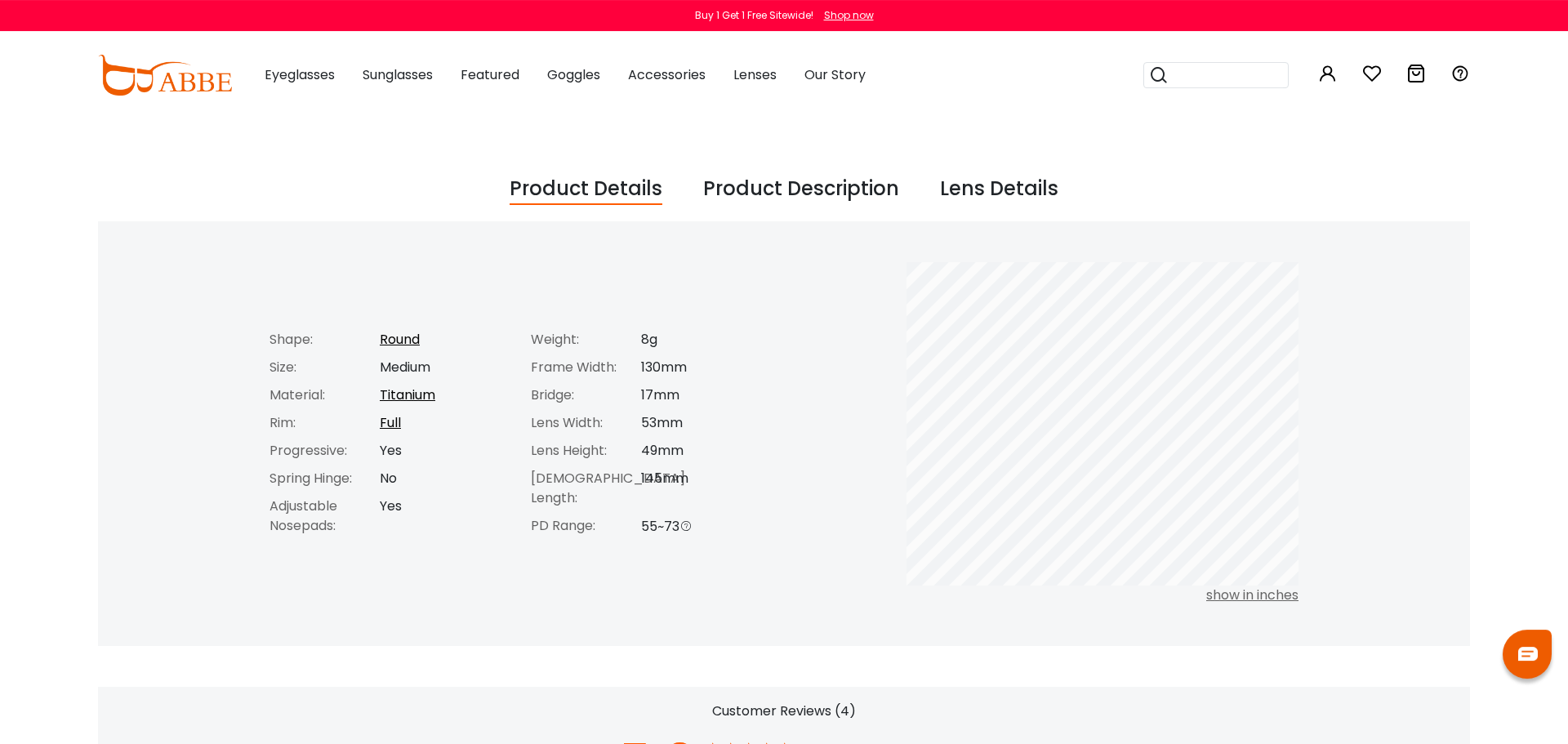
scroll to position [610, 0]
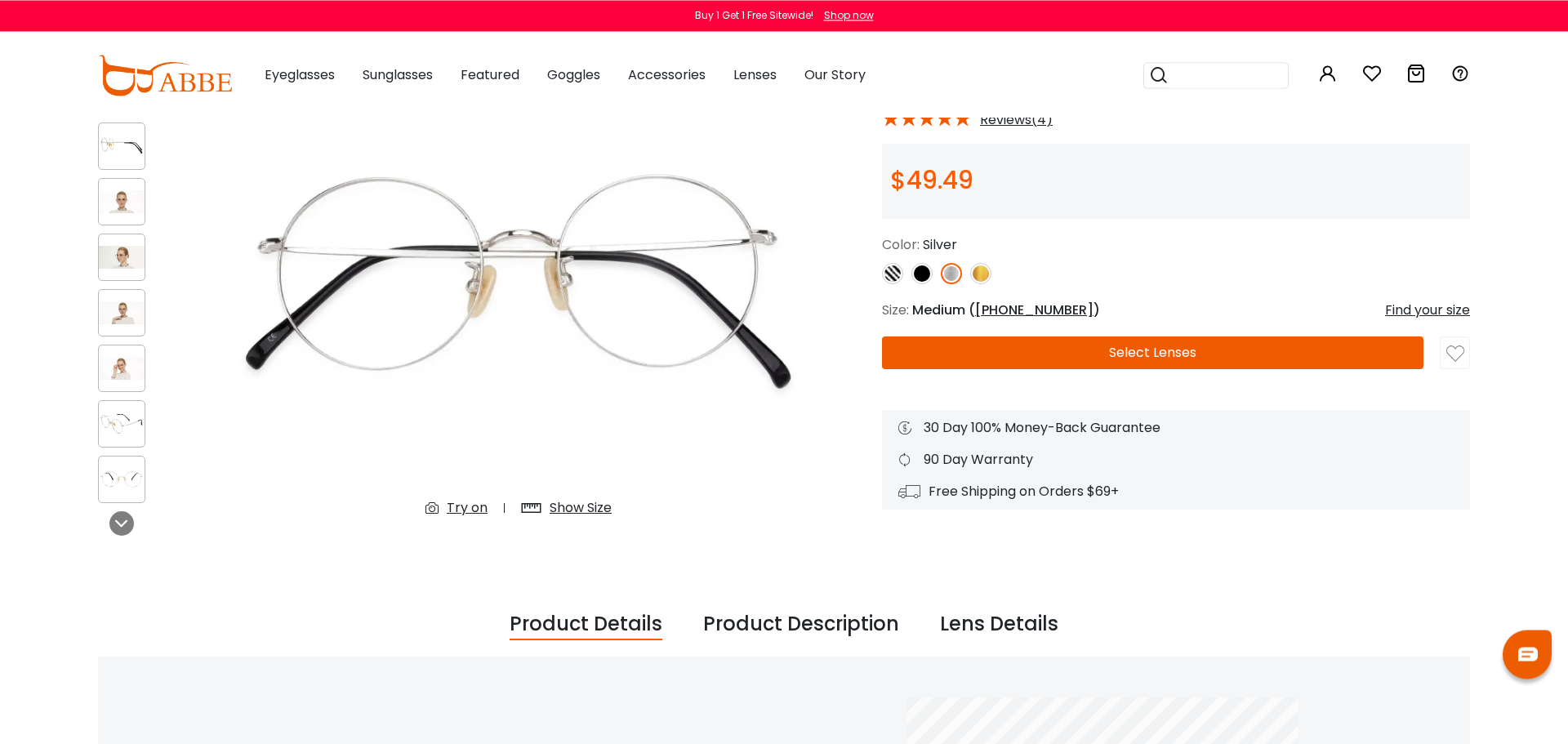
scroll to position [153, 0]
click at [888, 270] on img at bounding box center [892, 272] width 21 height 21
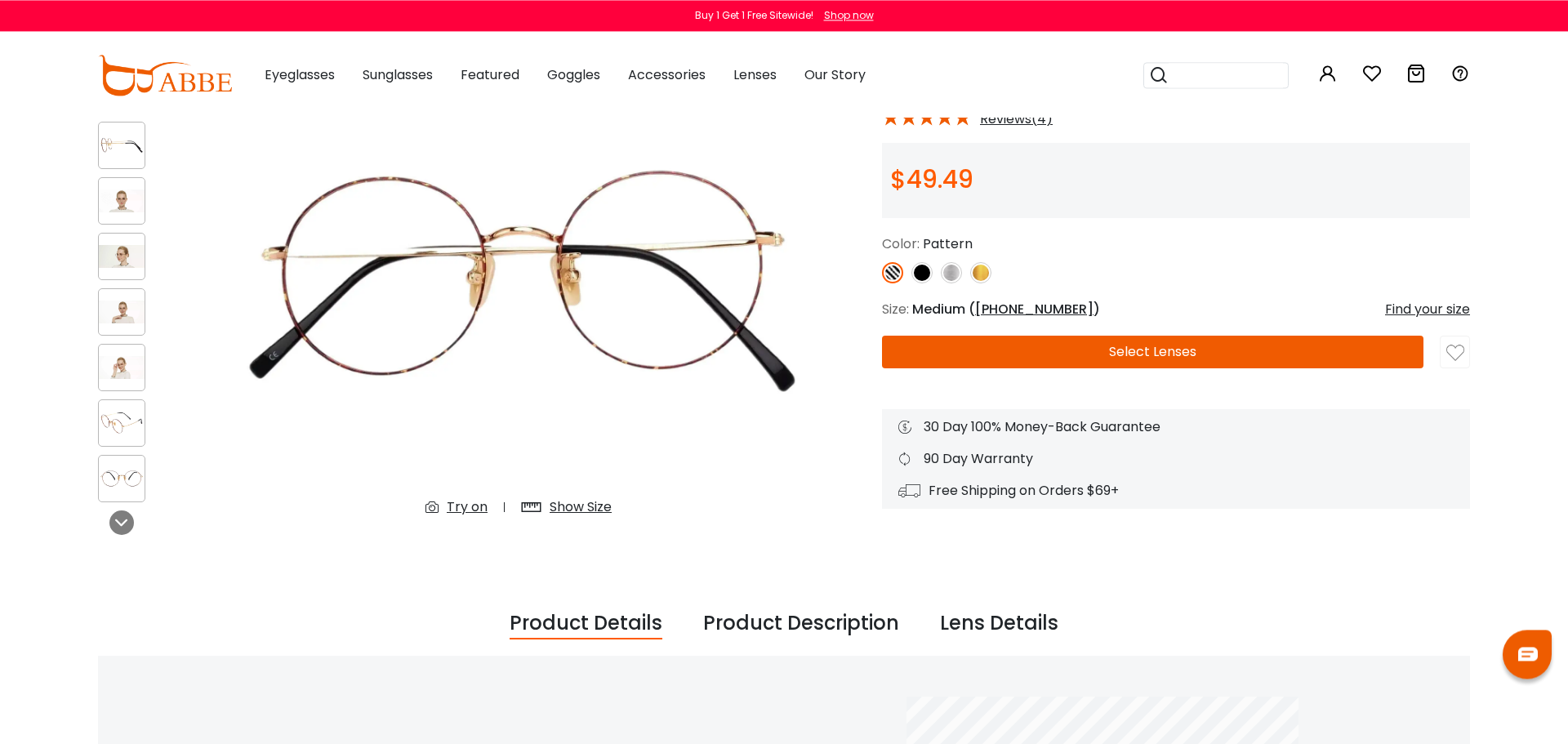
click at [124, 304] on img at bounding box center [121, 311] width 46 height 23
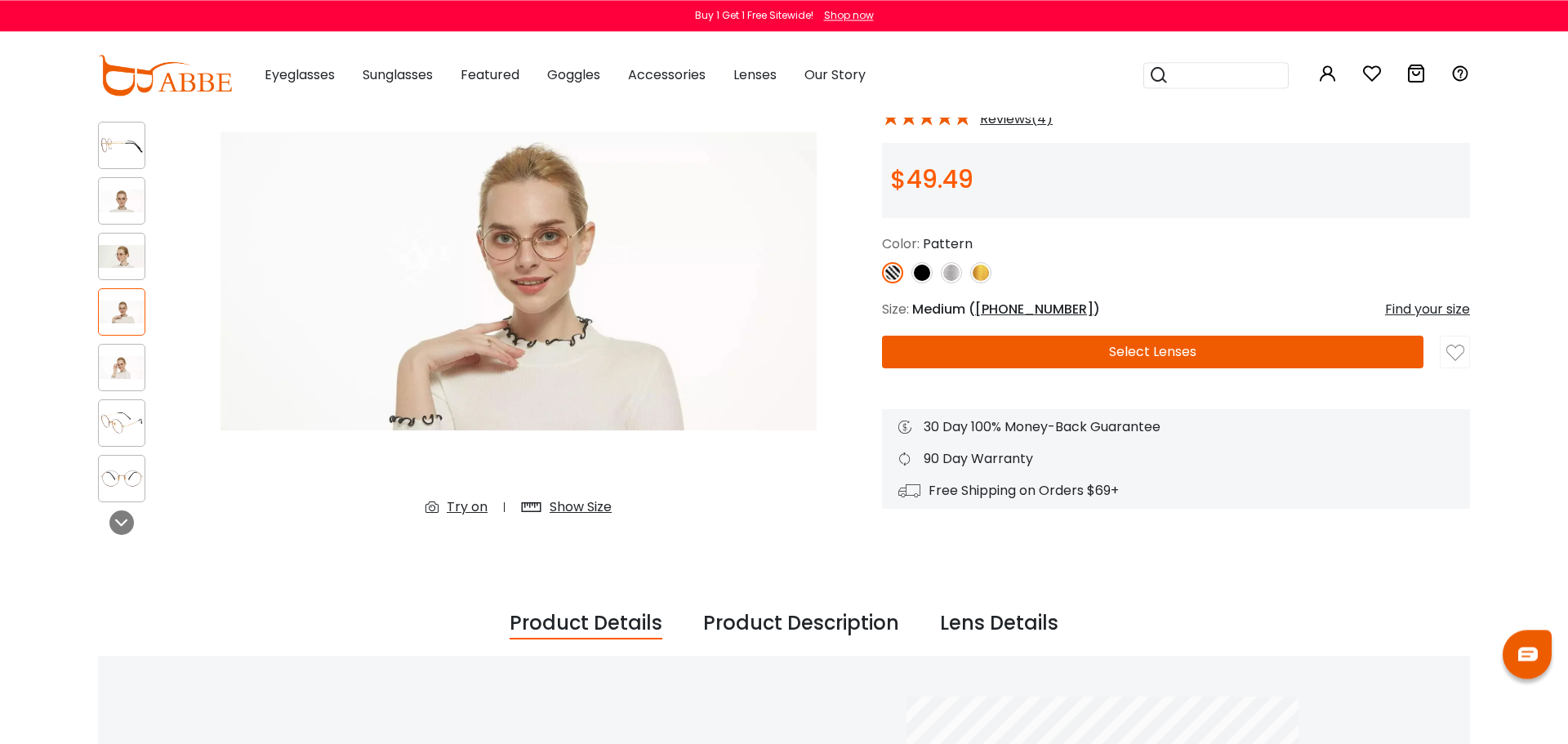
click at [125, 267] on img at bounding box center [121, 256] width 46 height 23
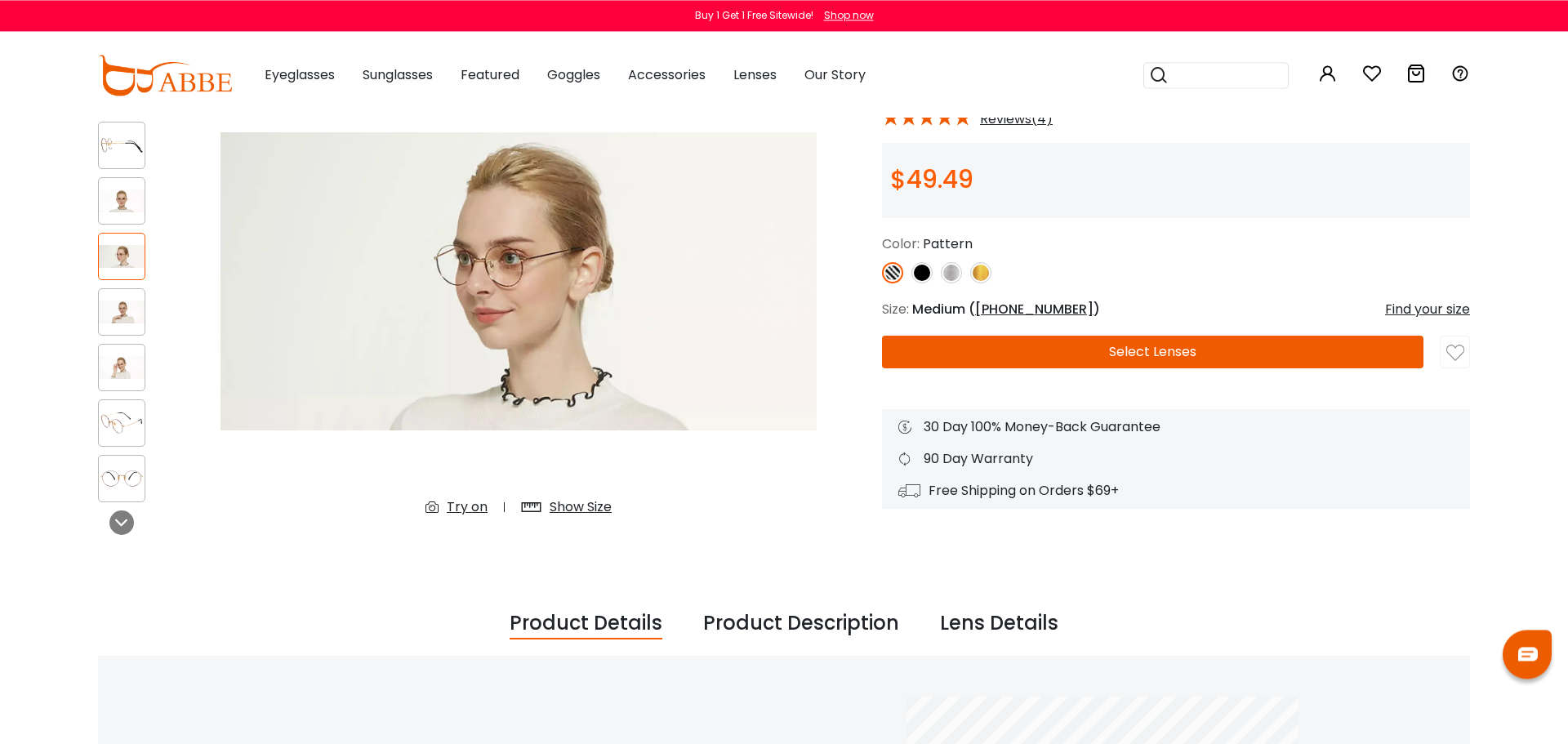
click at [129, 352] on div at bounding box center [121, 367] width 48 height 48
click at [129, 360] on img at bounding box center [121, 367] width 46 height 23
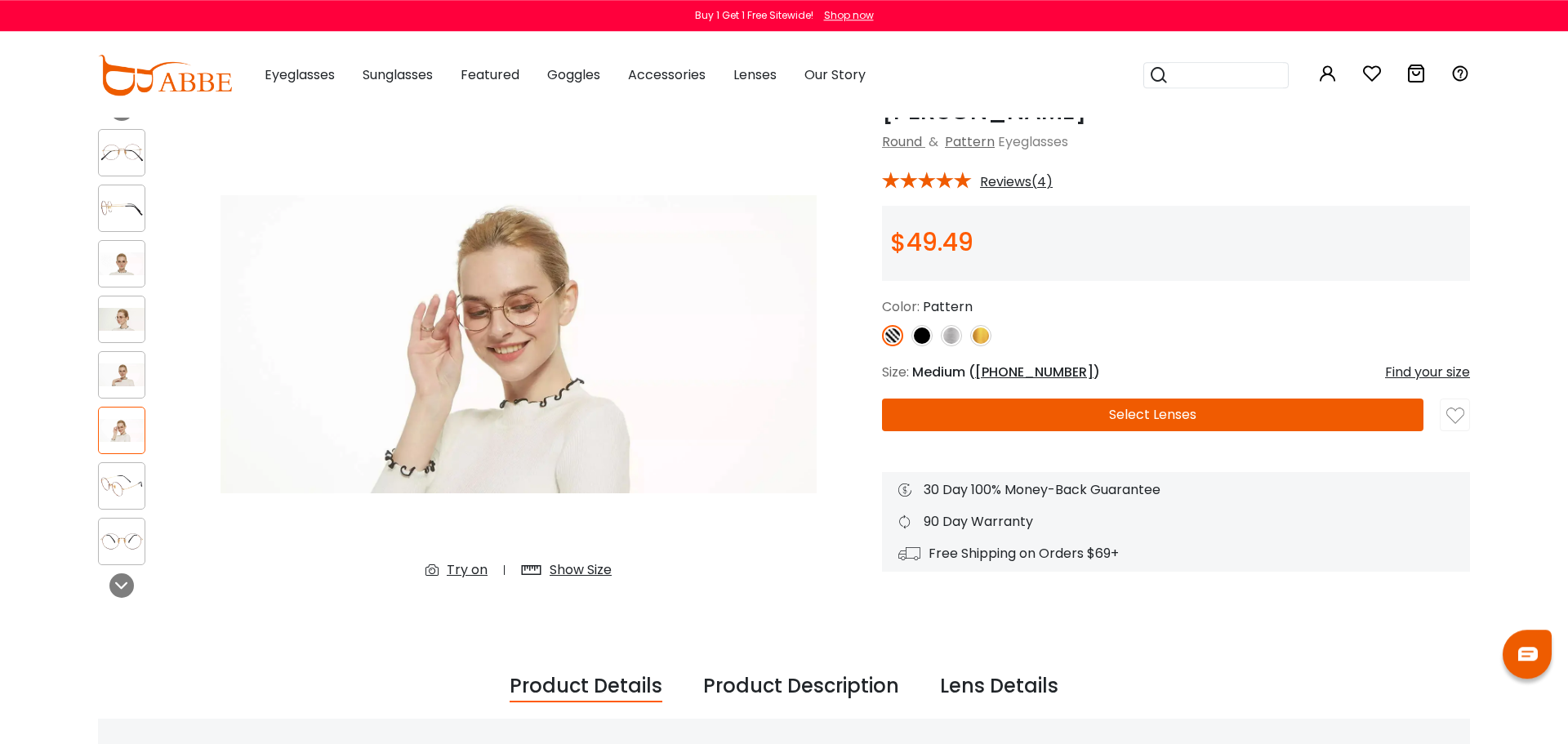
scroll to position [85, 0]
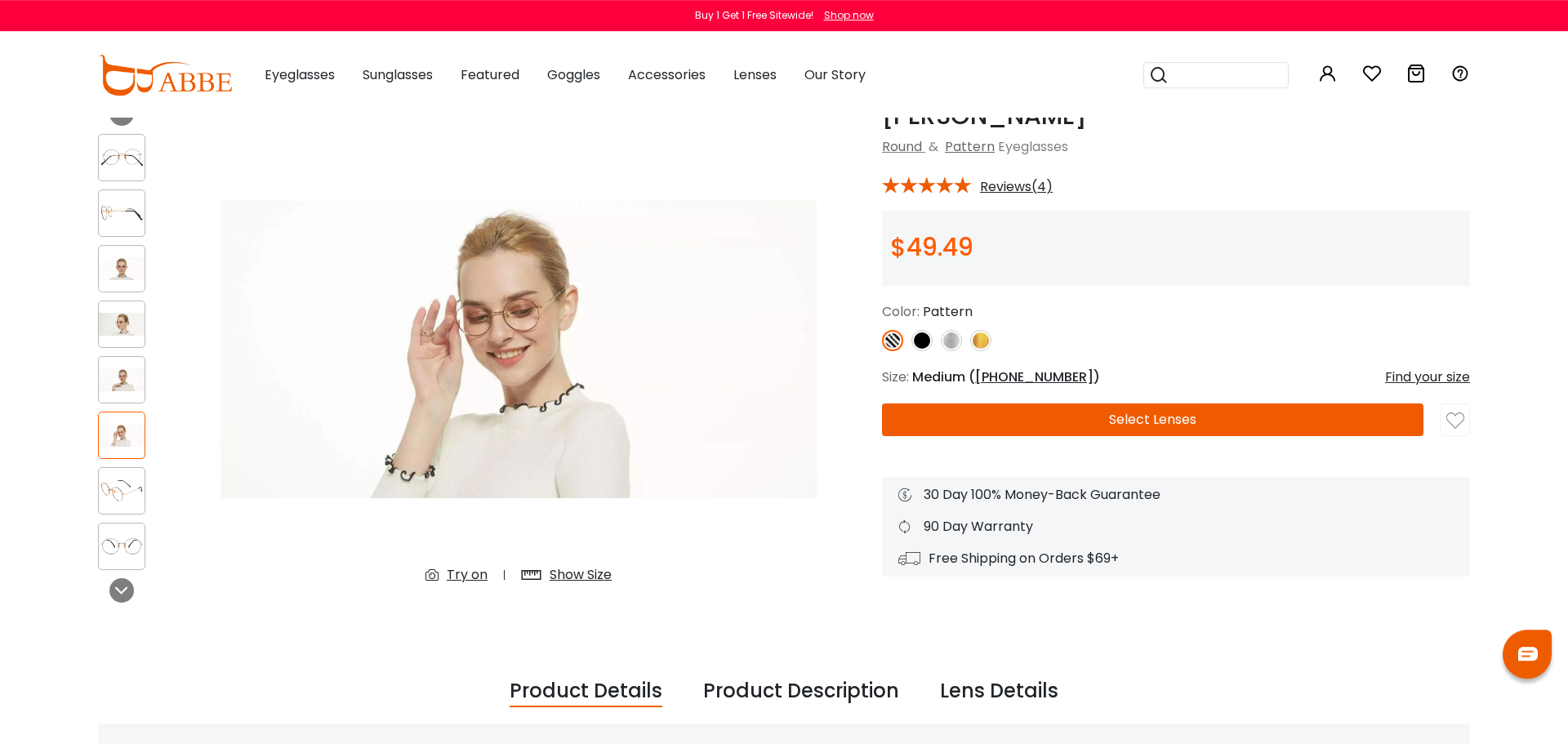
click at [121, 248] on div at bounding box center [121, 269] width 48 height 48
click at [109, 269] on img at bounding box center [121, 269] width 46 height 23
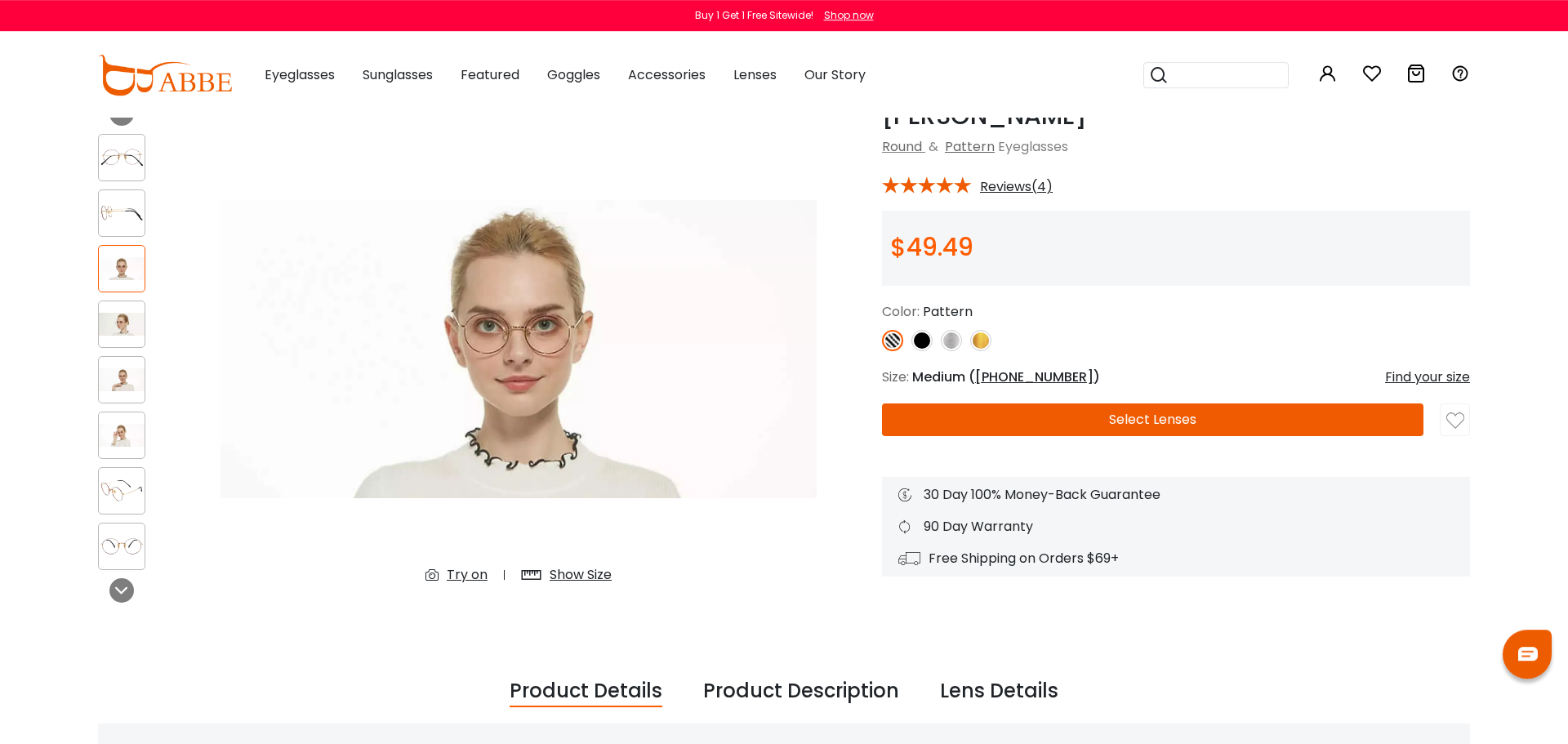
click at [120, 490] on img at bounding box center [121, 490] width 46 height 23
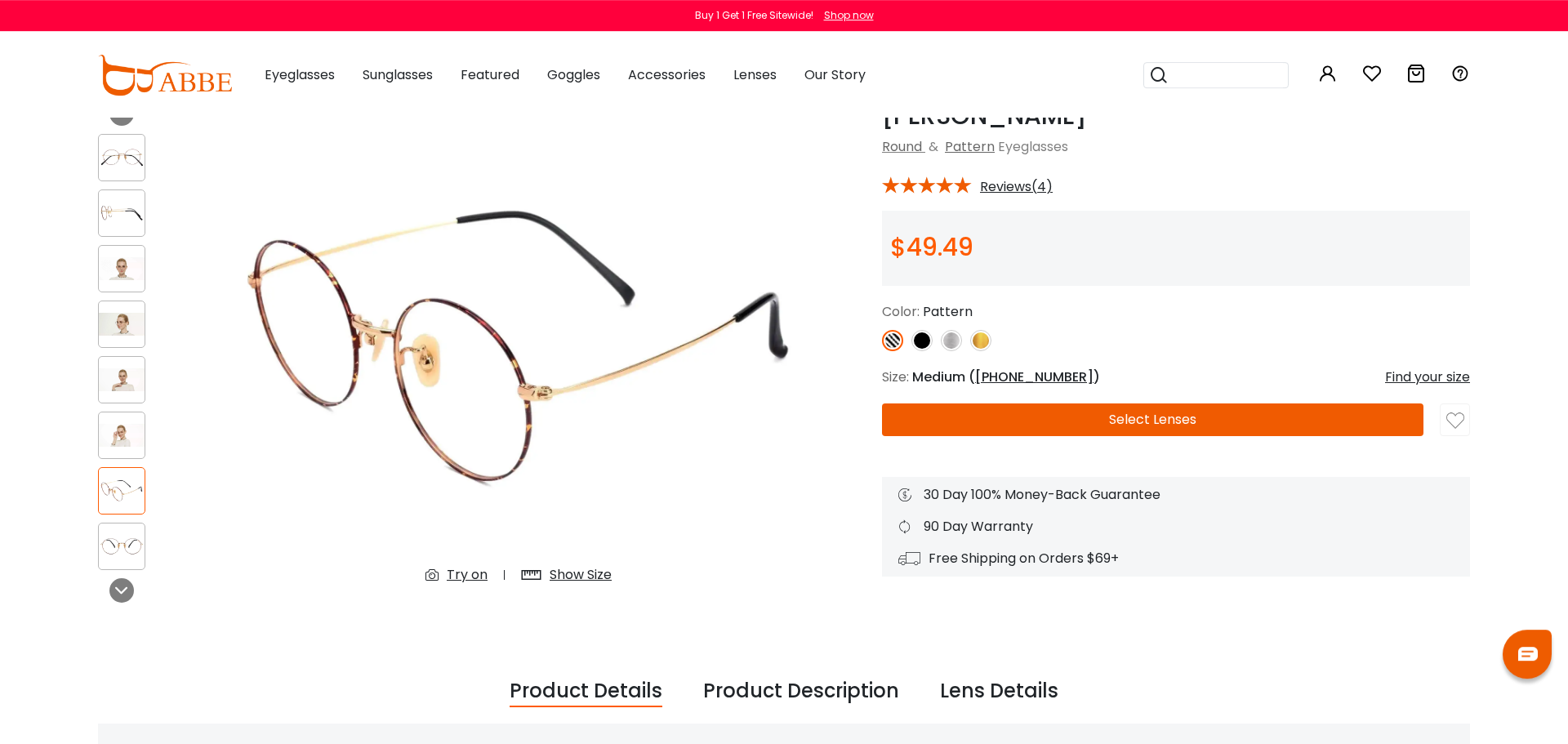
click at [952, 332] on img at bounding box center [951, 340] width 21 height 21
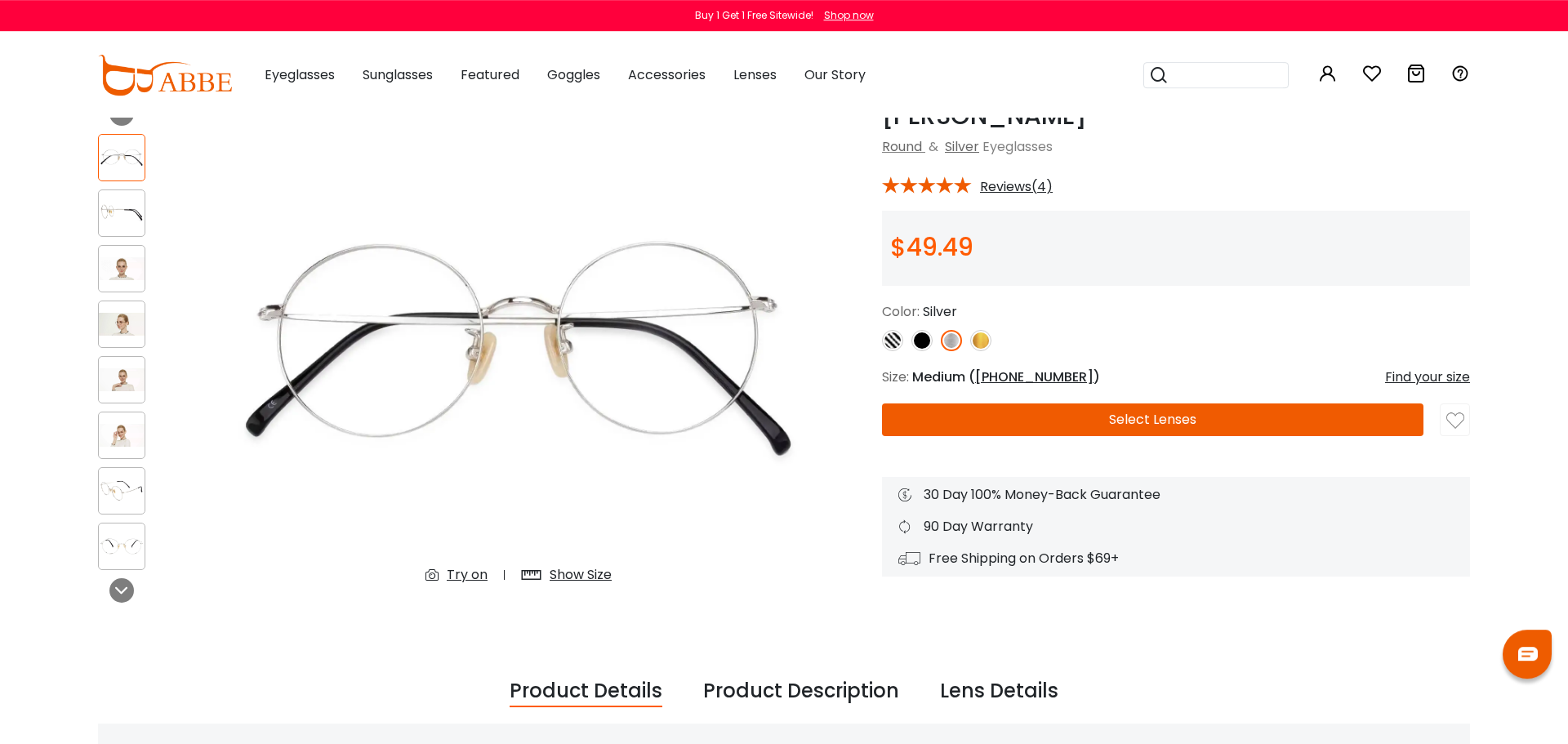
click at [127, 270] on img at bounding box center [121, 269] width 46 height 23
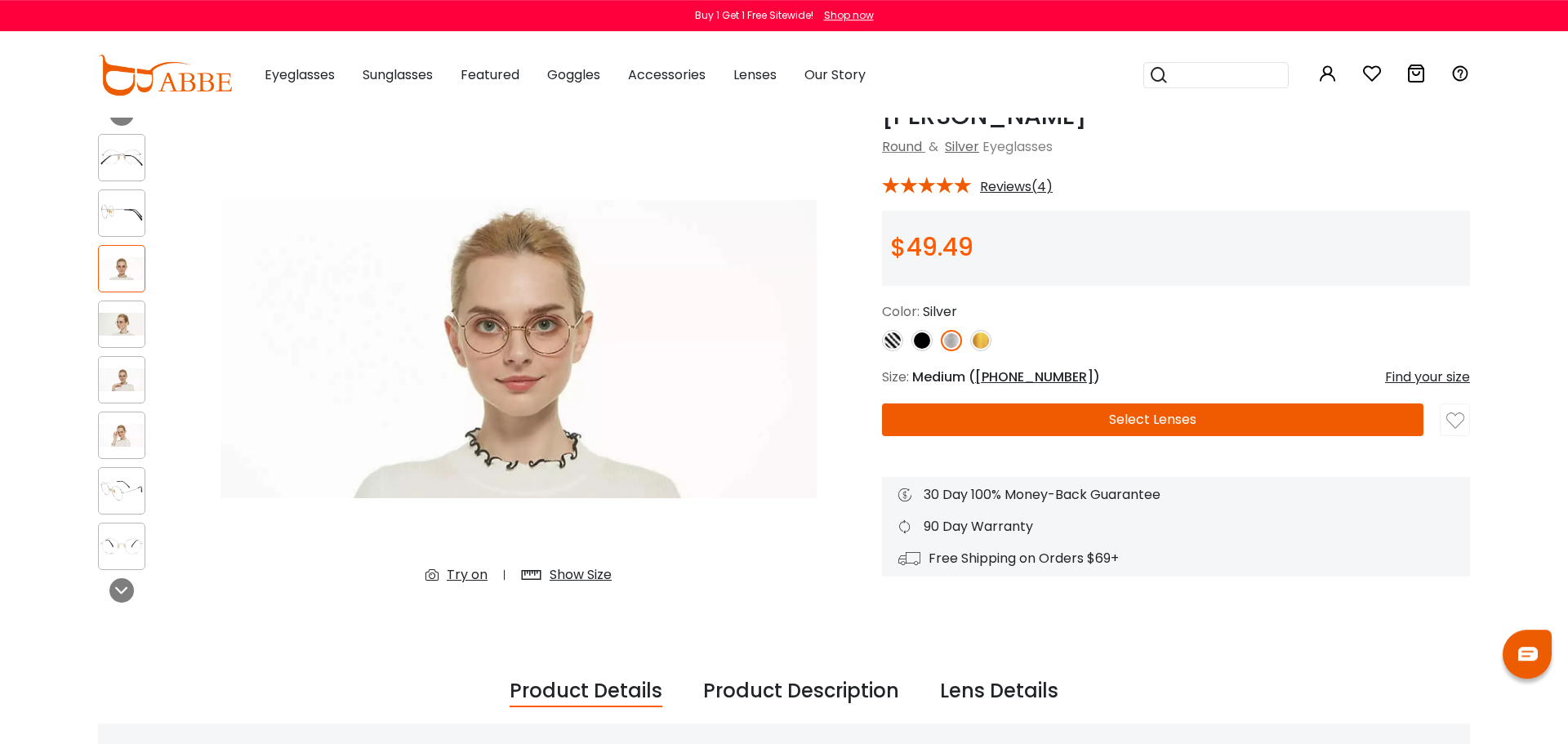
click at [135, 200] on div at bounding box center [121, 213] width 48 height 48
click at [117, 540] on img at bounding box center [121, 546] width 46 height 23
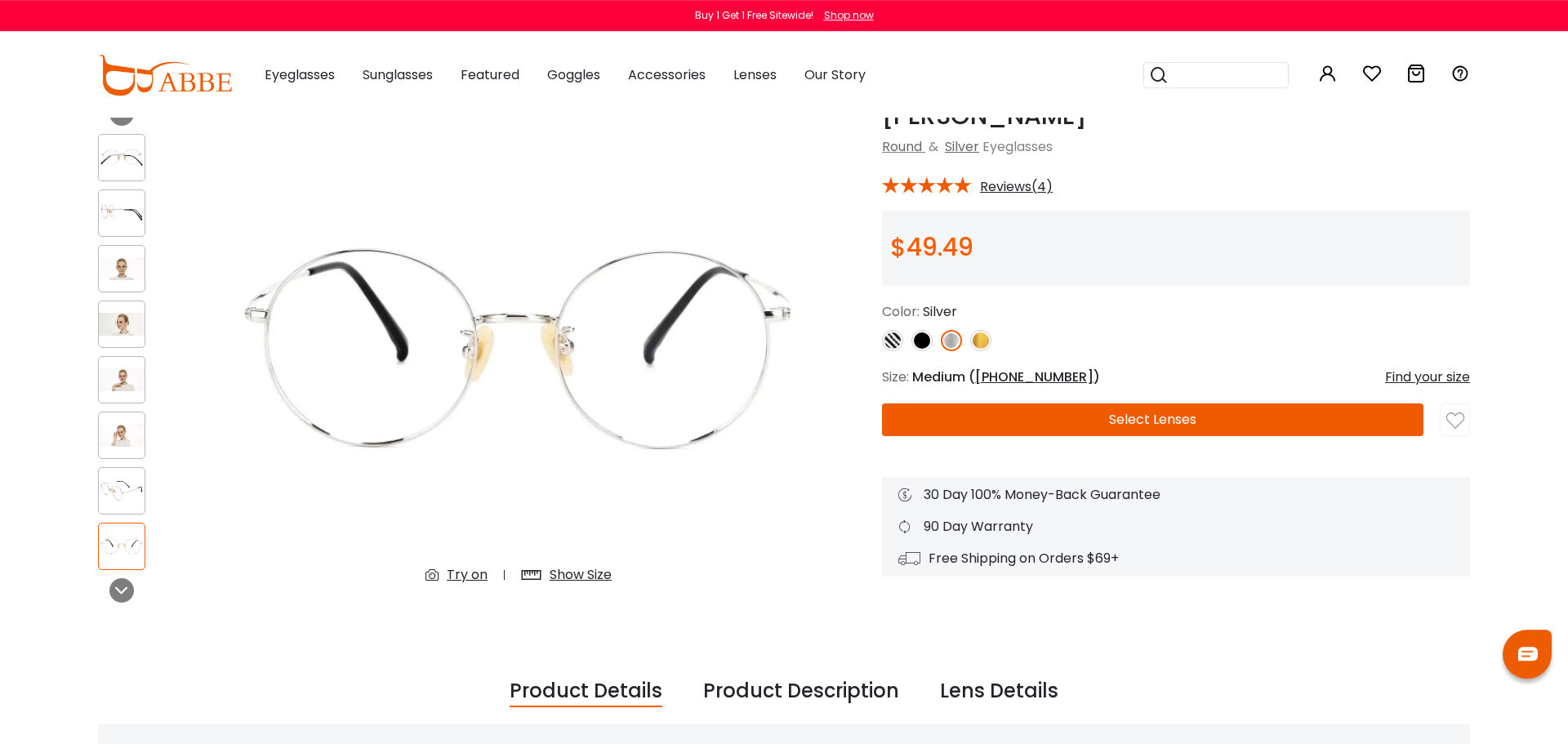
click at [126, 504] on div at bounding box center [121, 490] width 48 height 48
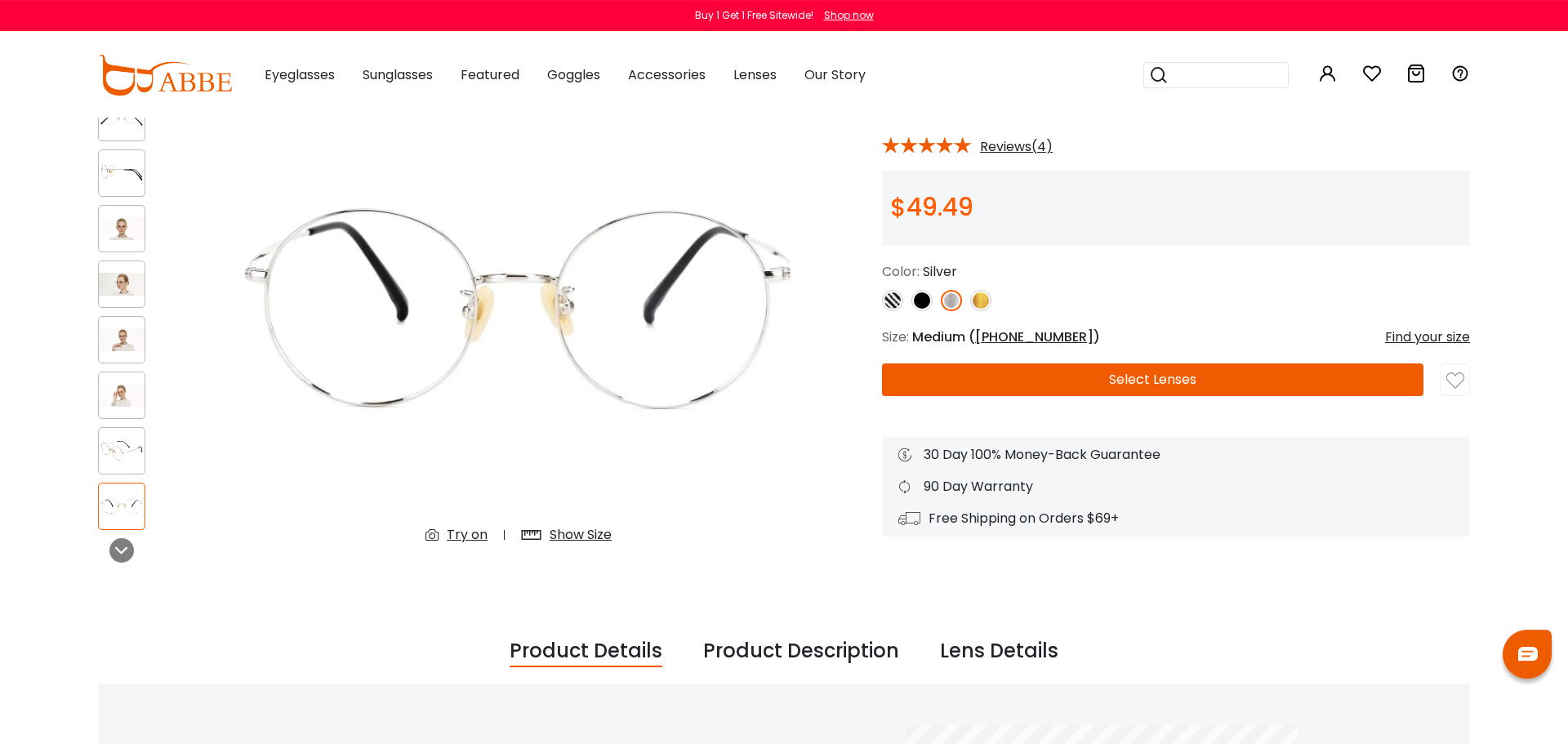
scroll to position [126, 0]
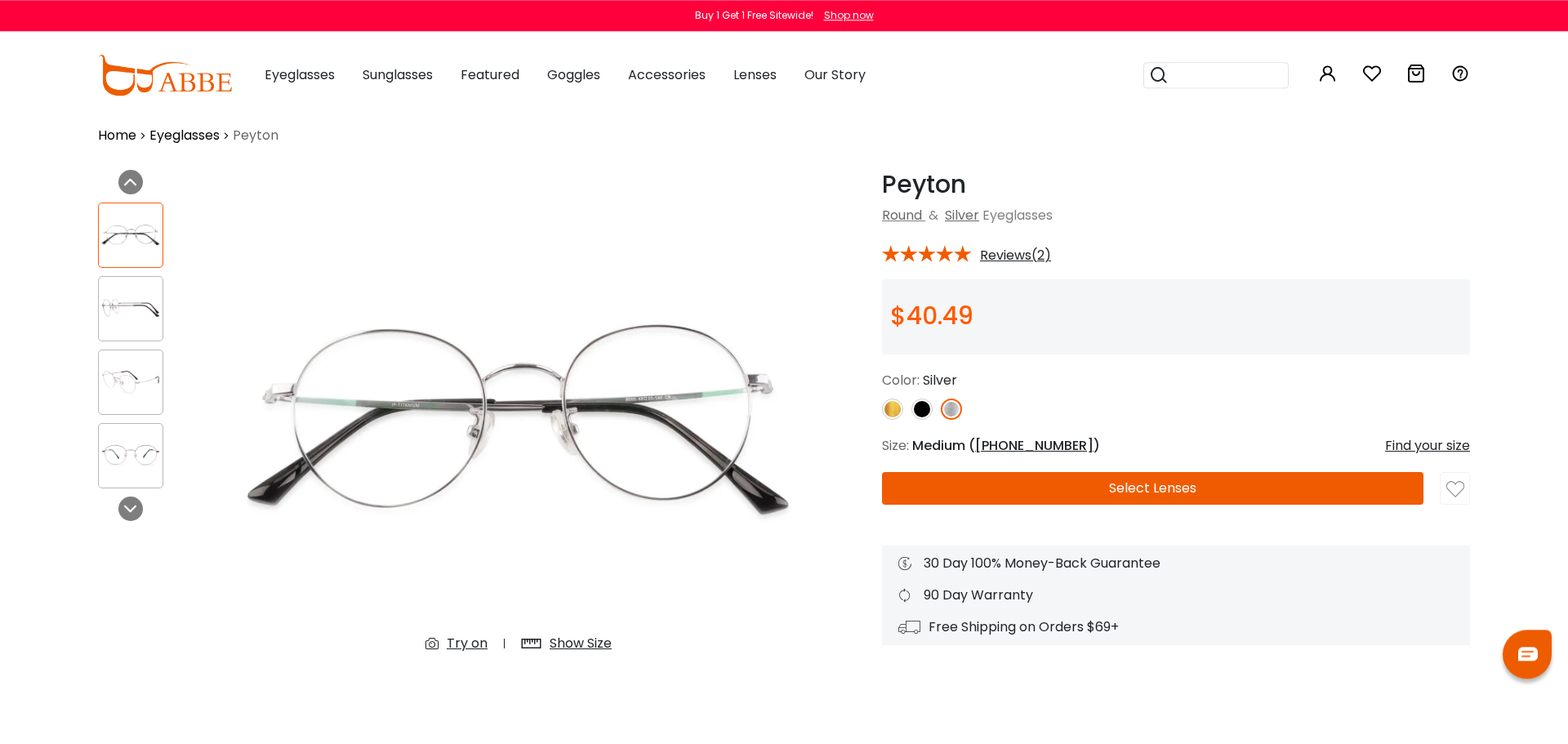
scroll to position [15, 0]
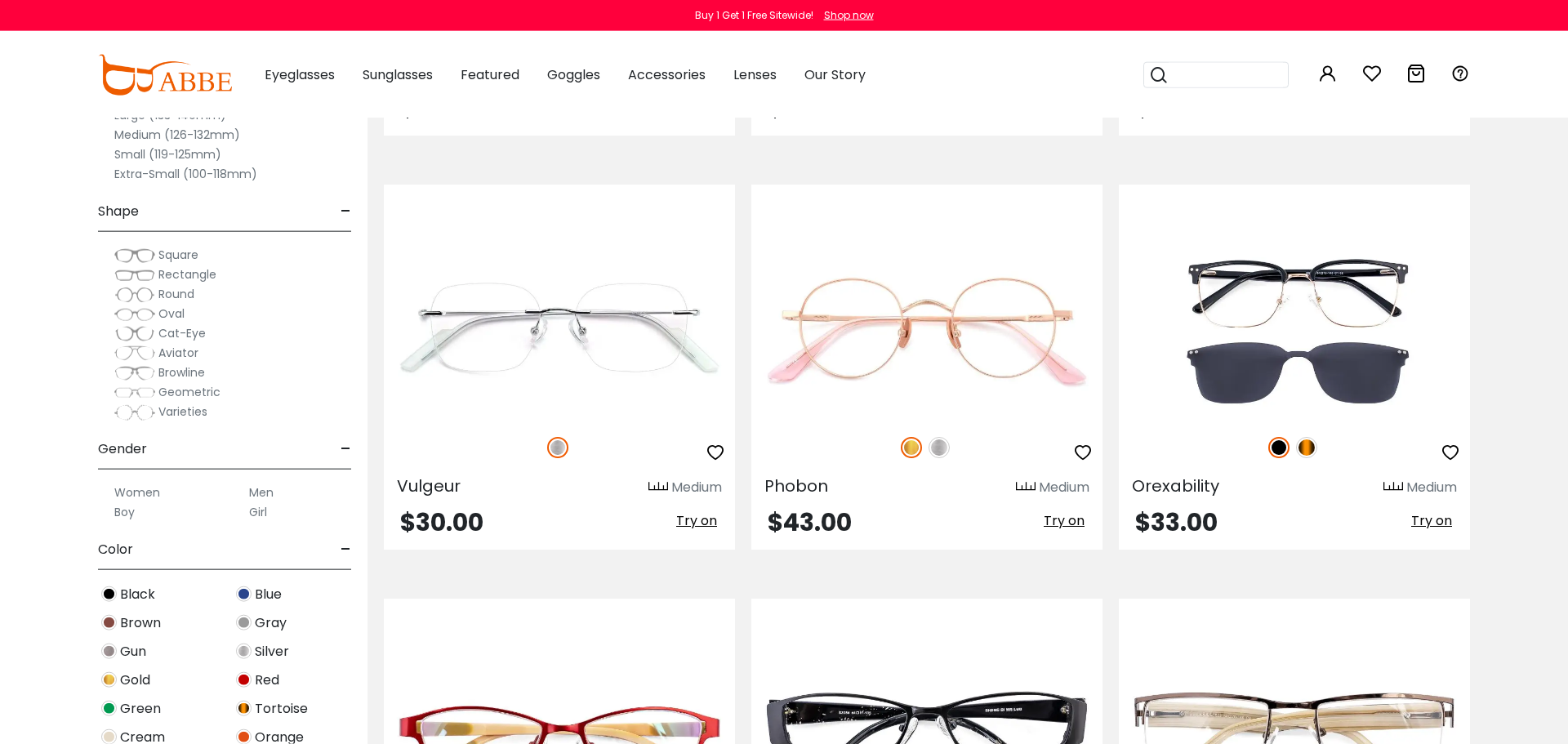
scroll to position [1999, 0]
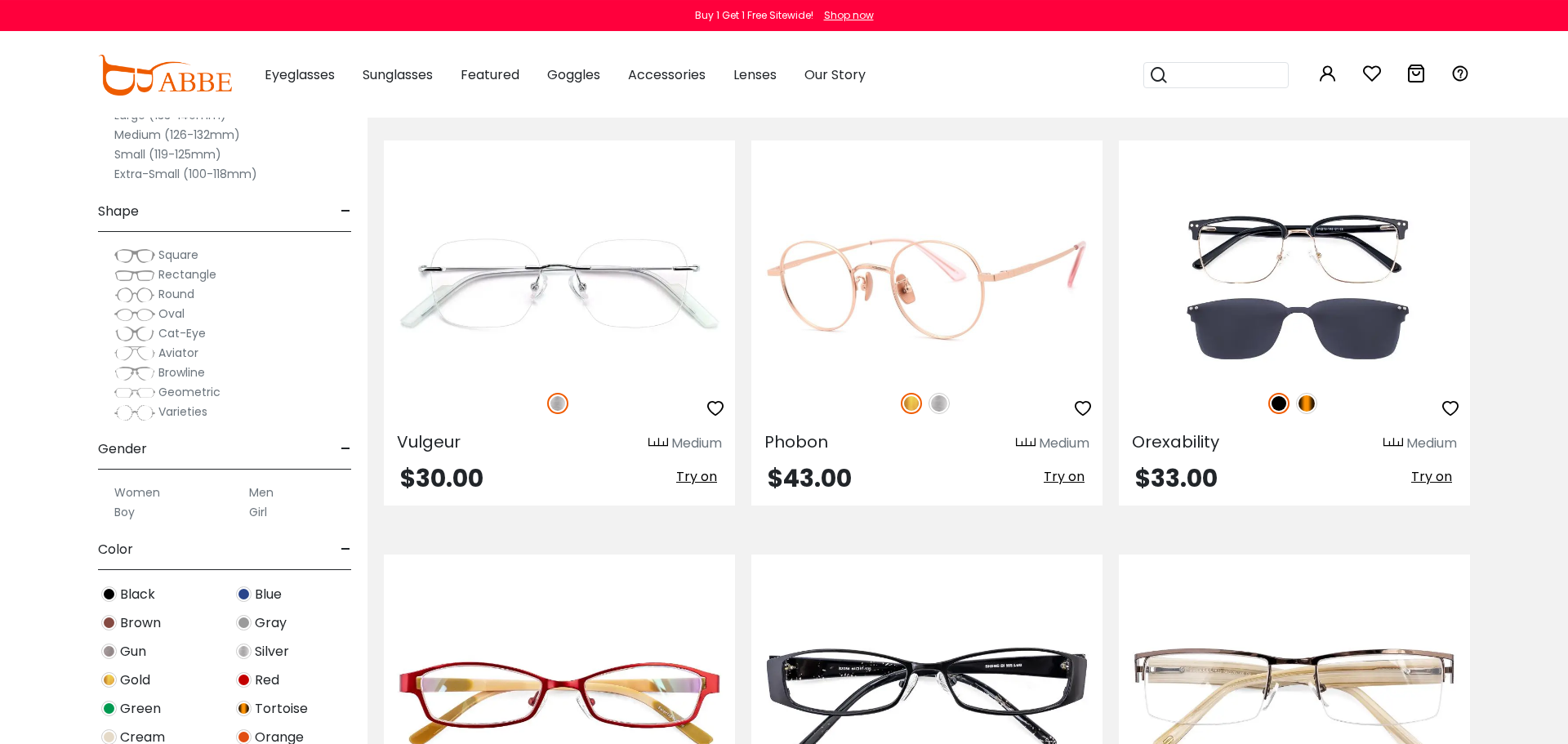
click at [943, 413] on div at bounding box center [927, 403] width 351 height 34
click at [939, 406] on img at bounding box center [939, 403] width 21 height 21
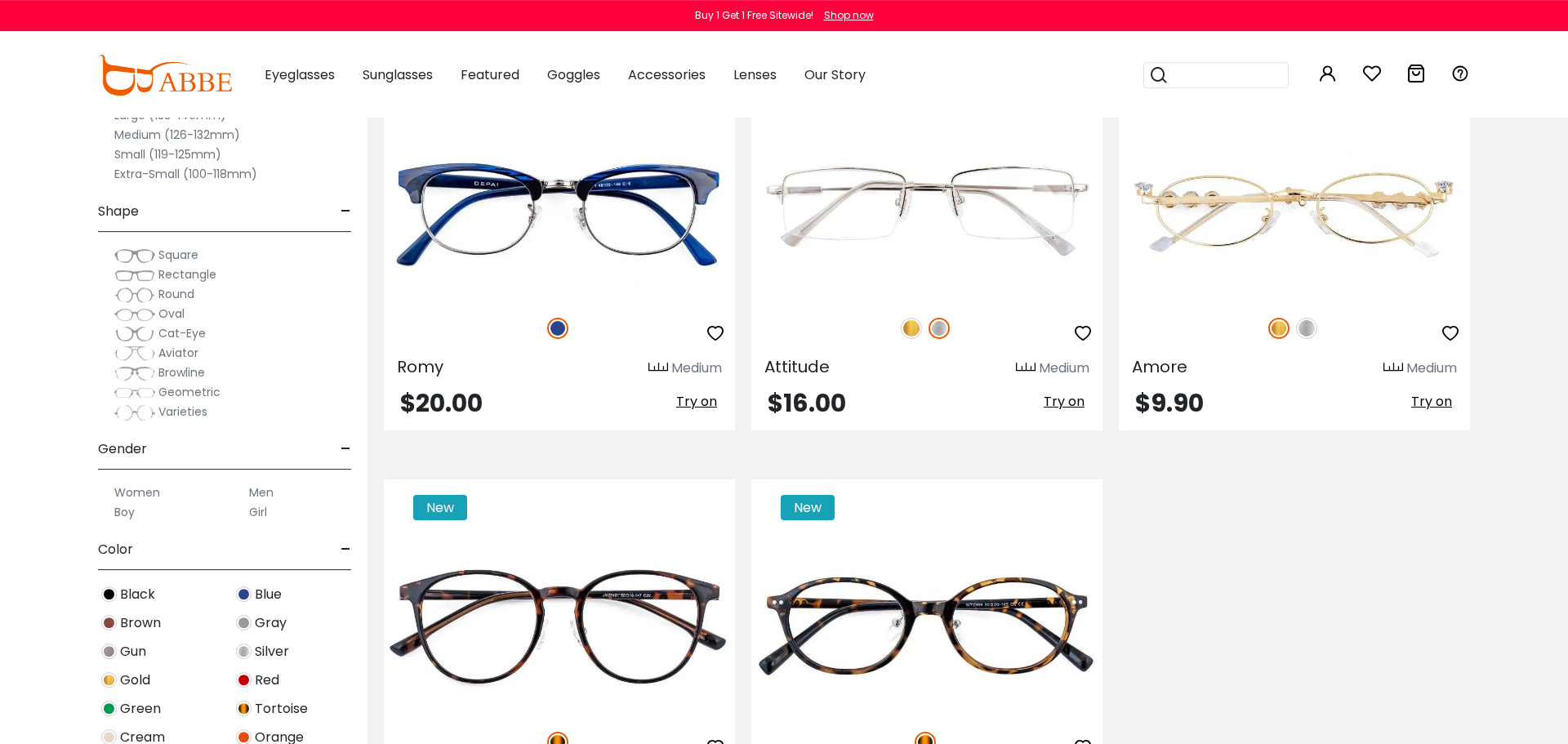
scroll to position [4971, 0]
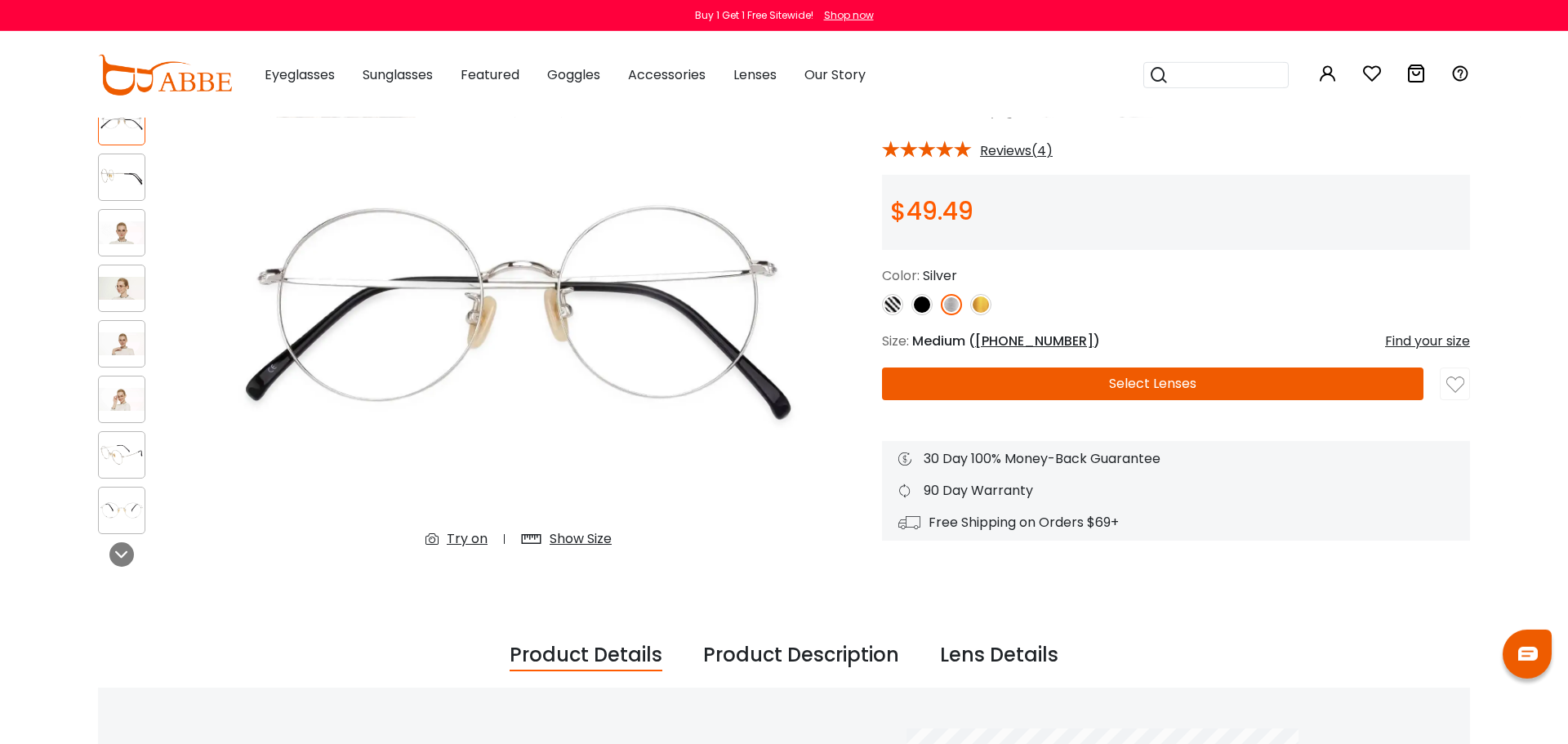
scroll to position [120, 0]
click at [459, 548] on div "Try on" at bounding box center [467, 540] width 41 height 20
